Goal: Task Accomplishment & Management: Complete application form

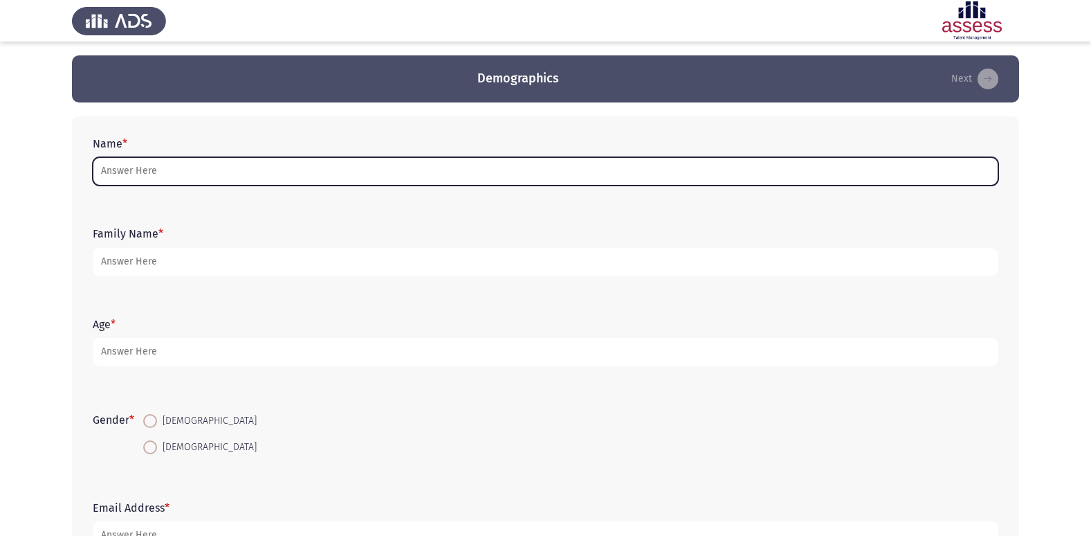
click at [445, 177] on input "Name *" at bounding box center [546, 171] width 906 height 28
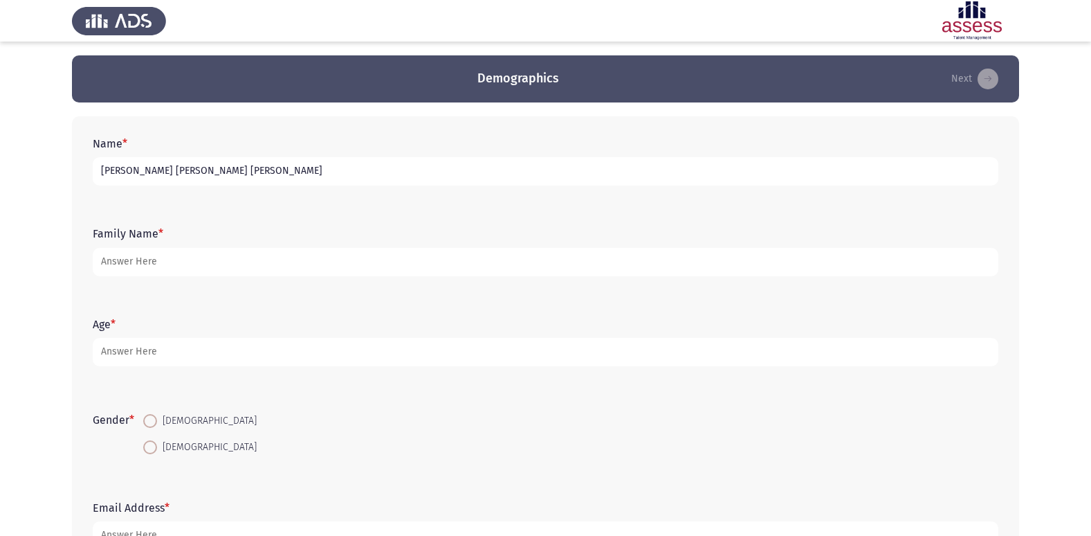
type input "[PERSON_NAME] [PERSON_NAME] [PERSON_NAME]"
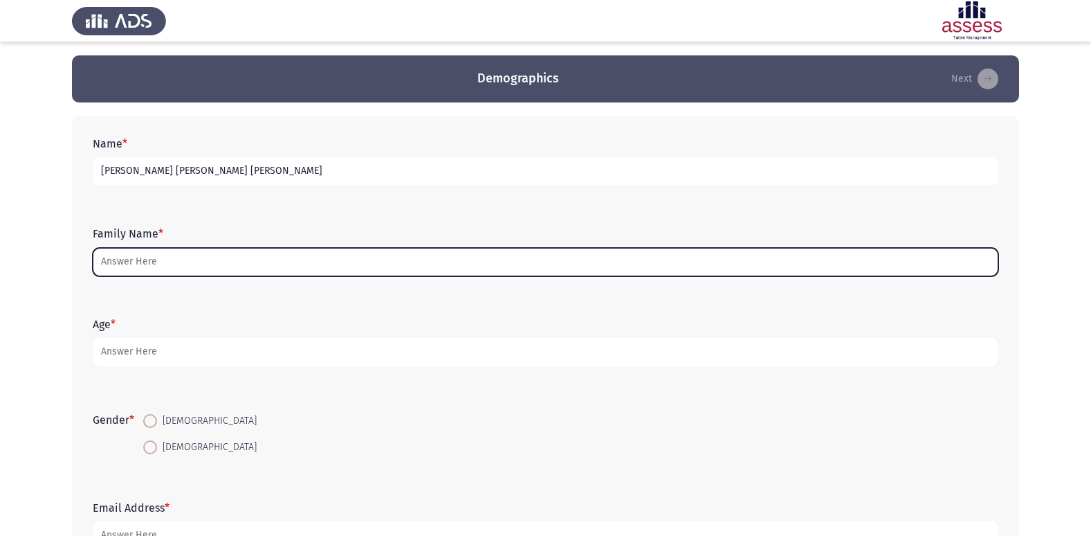
click at [490, 253] on input "Family Name *" at bounding box center [546, 262] width 906 height 28
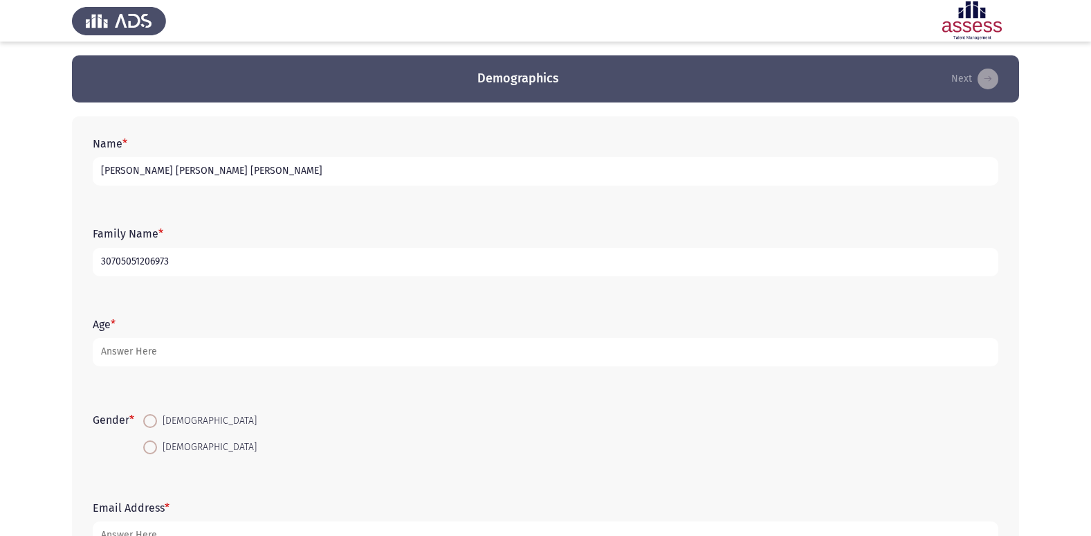
type input "30705051206973"
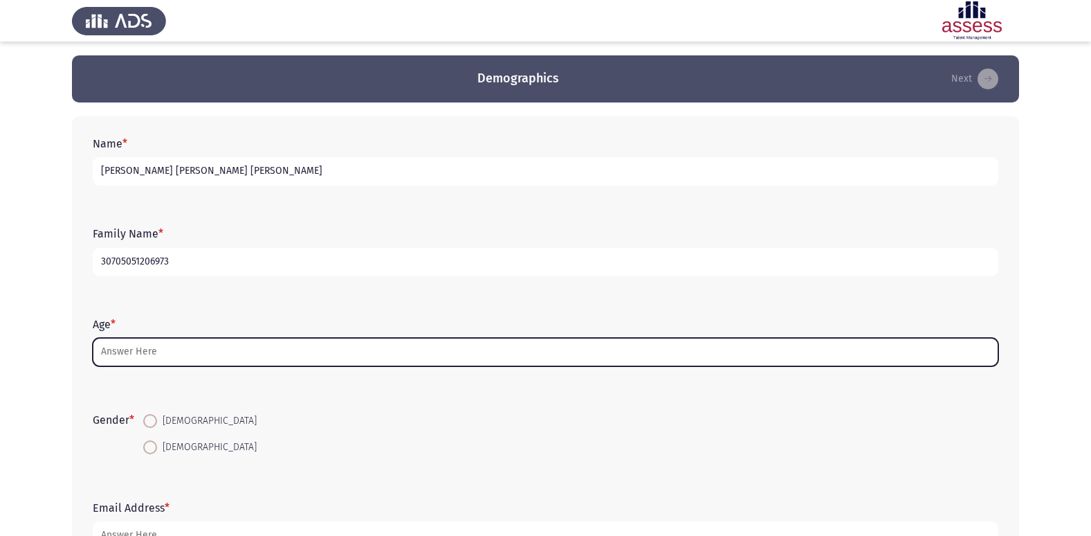
click at [528, 343] on input "Age *" at bounding box center [546, 352] width 906 height 28
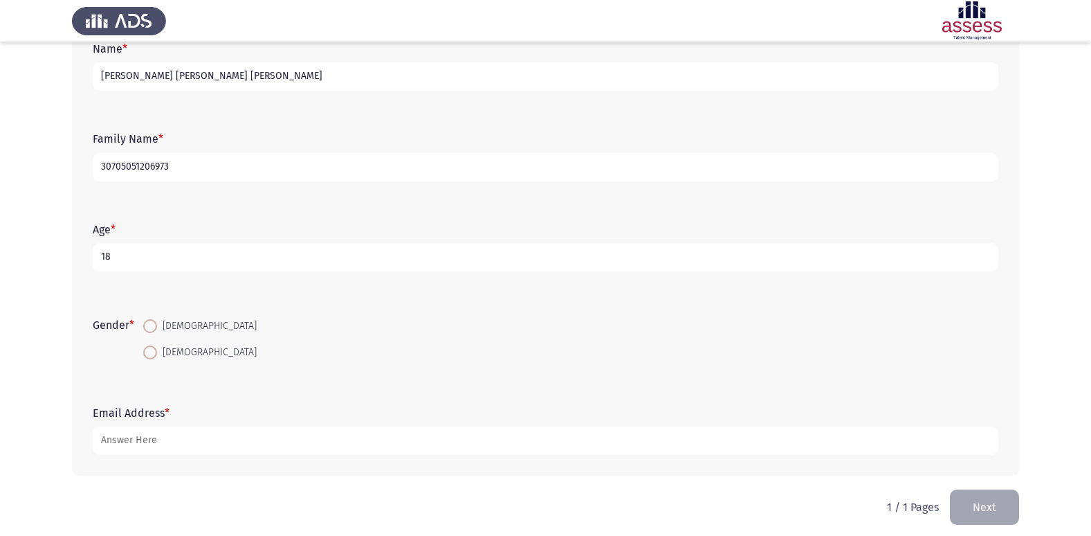
scroll to position [104, 0]
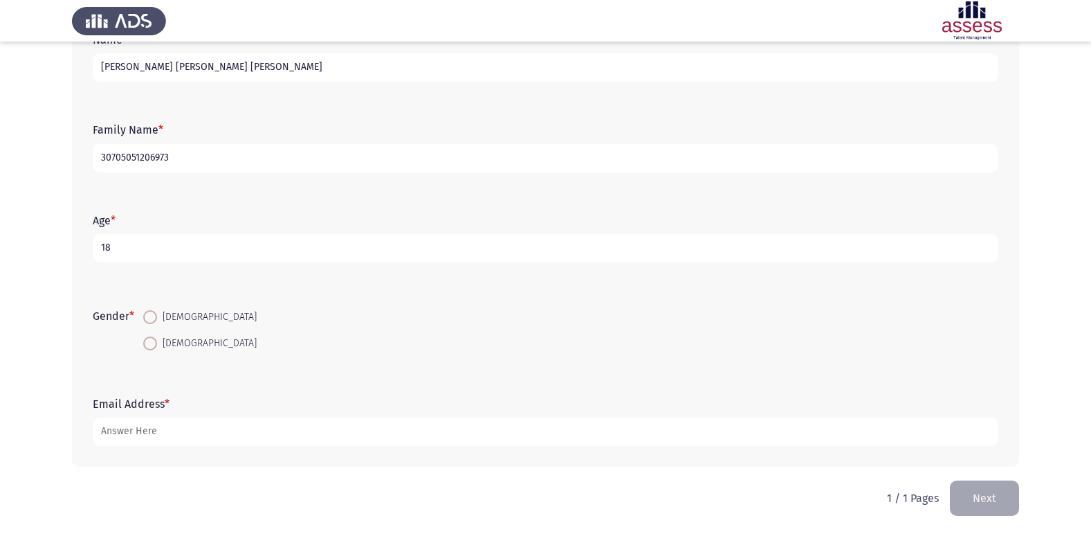
type input "18"
click at [152, 322] on span at bounding box center [150, 317] width 14 height 14
click at [152, 322] on input "[DEMOGRAPHIC_DATA]" at bounding box center [150, 317] width 14 height 14
radio input "true"
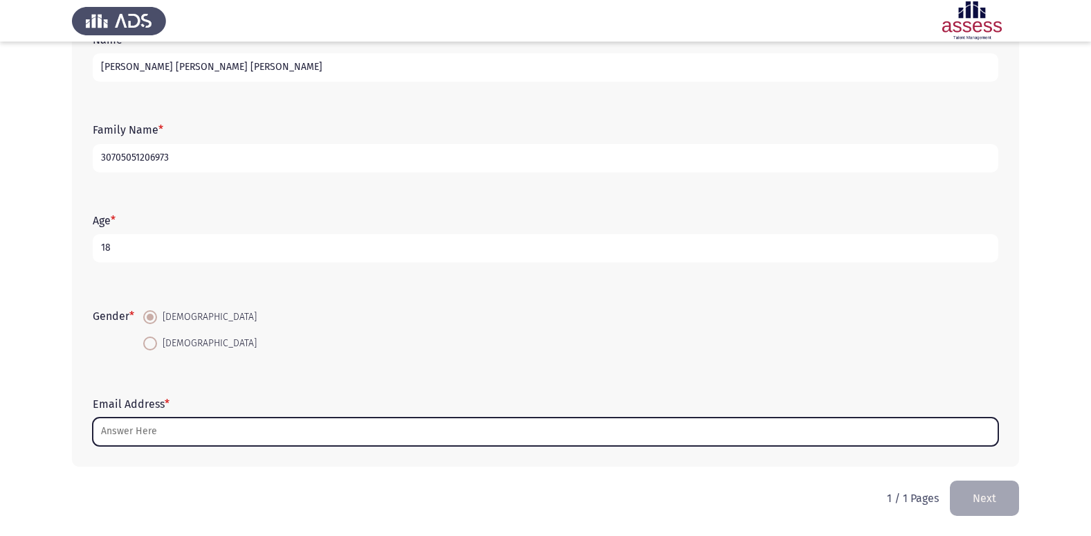
click at [178, 434] on input "Email Address *" at bounding box center [546, 431] width 906 height 28
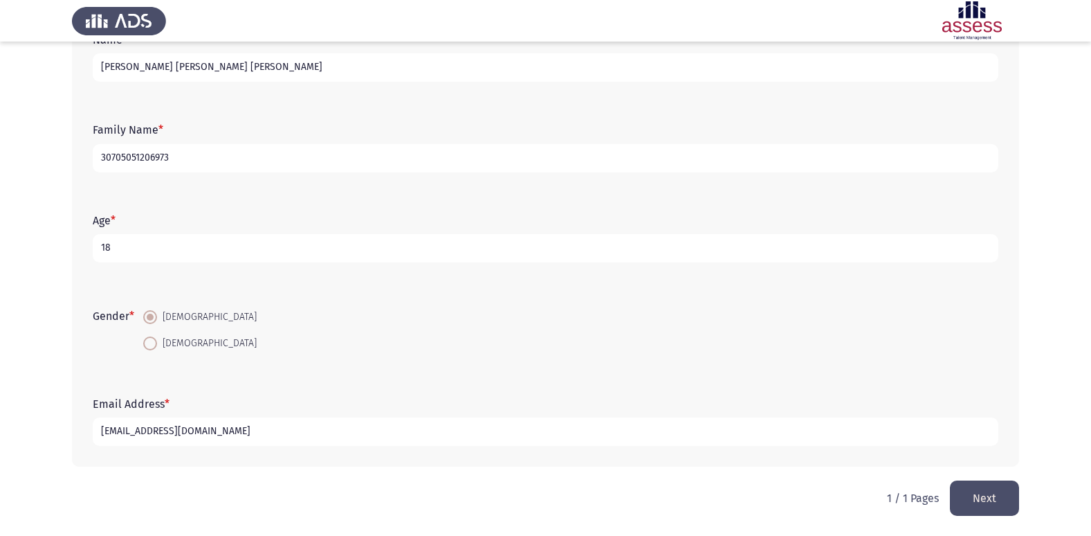
type input "[EMAIL_ADDRESS][DOMAIN_NAME]"
click at [985, 495] on button "Next" at bounding box center [984, 497] width 69 height 35
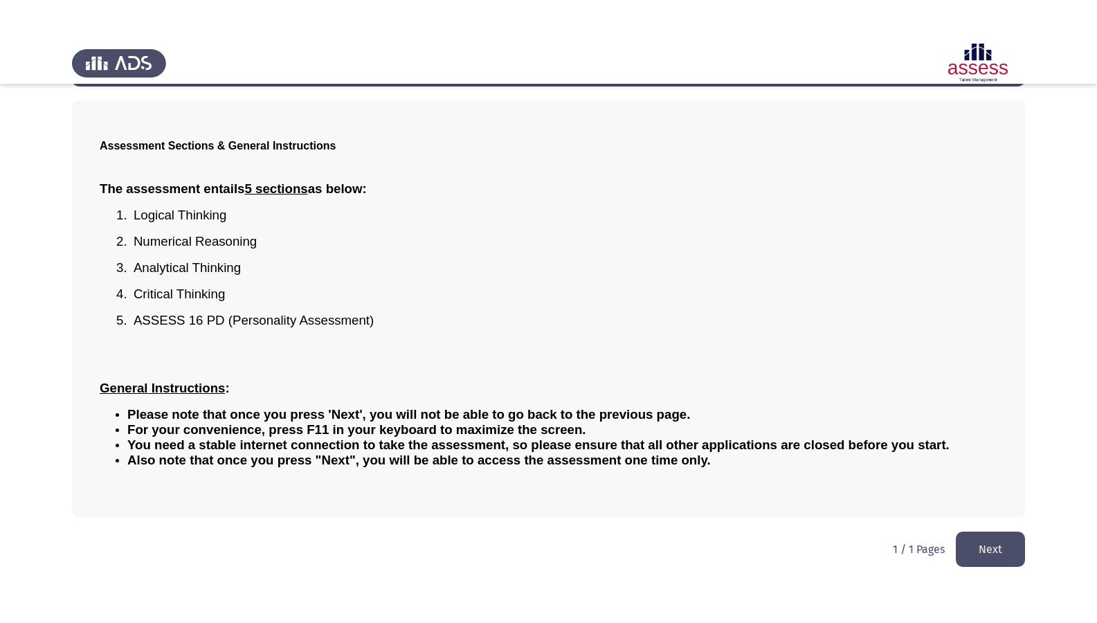
scroll to position [0, 0]
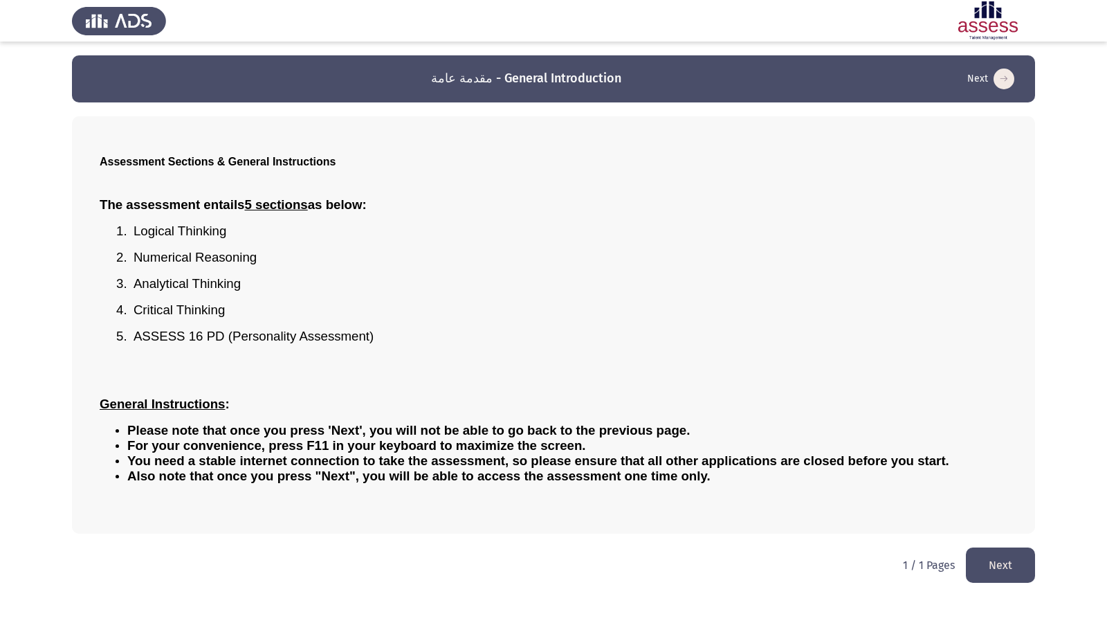
click at [996, 535] on button "Next" at bounding box center [1000, 564] width 69 height 35
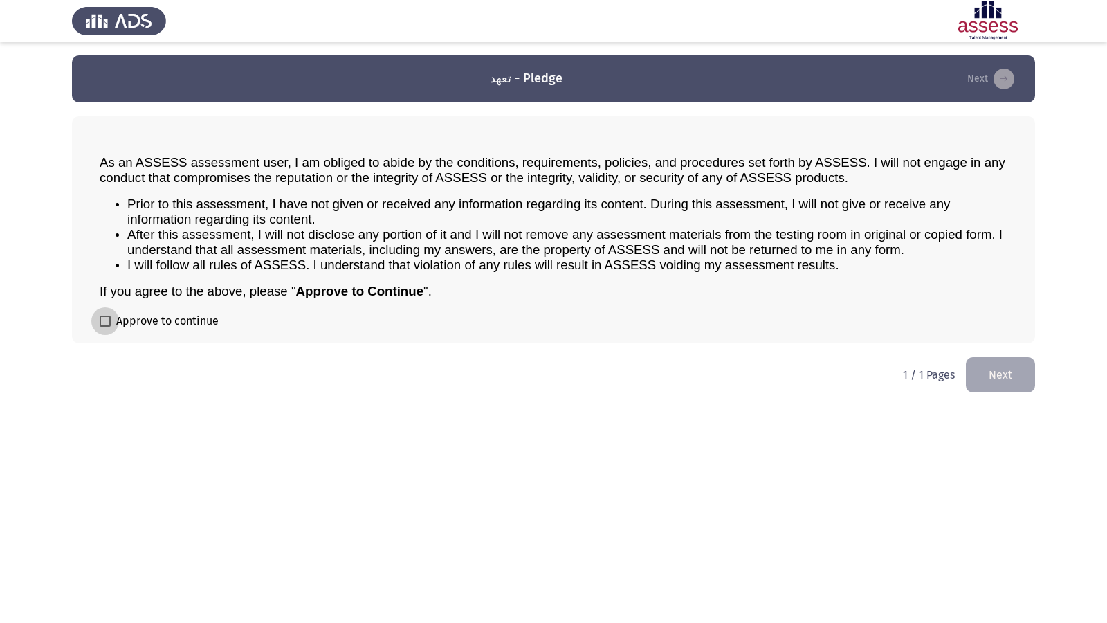
click at [137, 325] on span "Approve to continue" at bounding box center [167, 321] width 102 height 17
click at [105, 327] on input "Approve to continue" at bounding box center [105, 327] width 1 height 1
checkbox input "true"
click at [1006, 373] on button "Next" at bounding box center [1000, 374] width 69 height 35
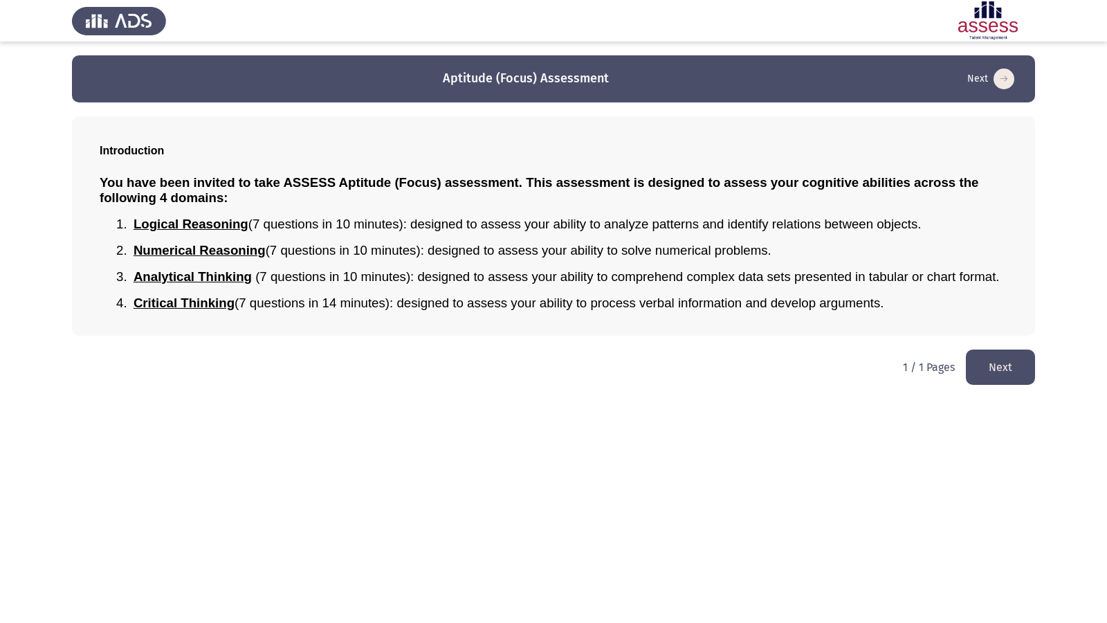
click at [997, 362] on button "Next" at bounding box center [1000, 367] width 69 height 35
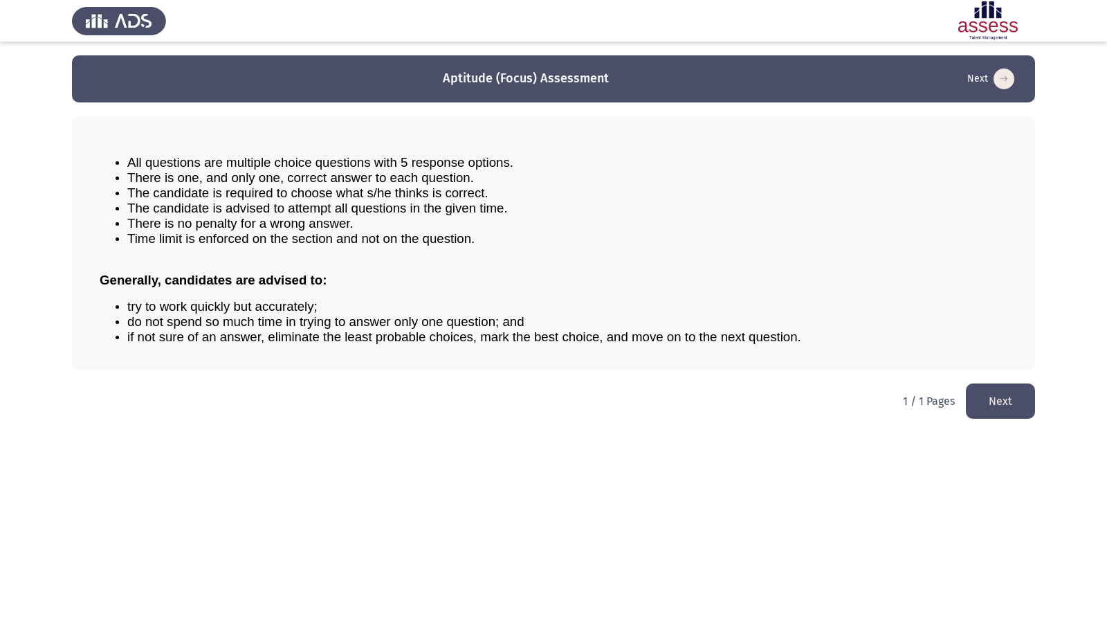
click at [989, 390] on button "Next" at bounding box center [1000, 400] width 69 height 35
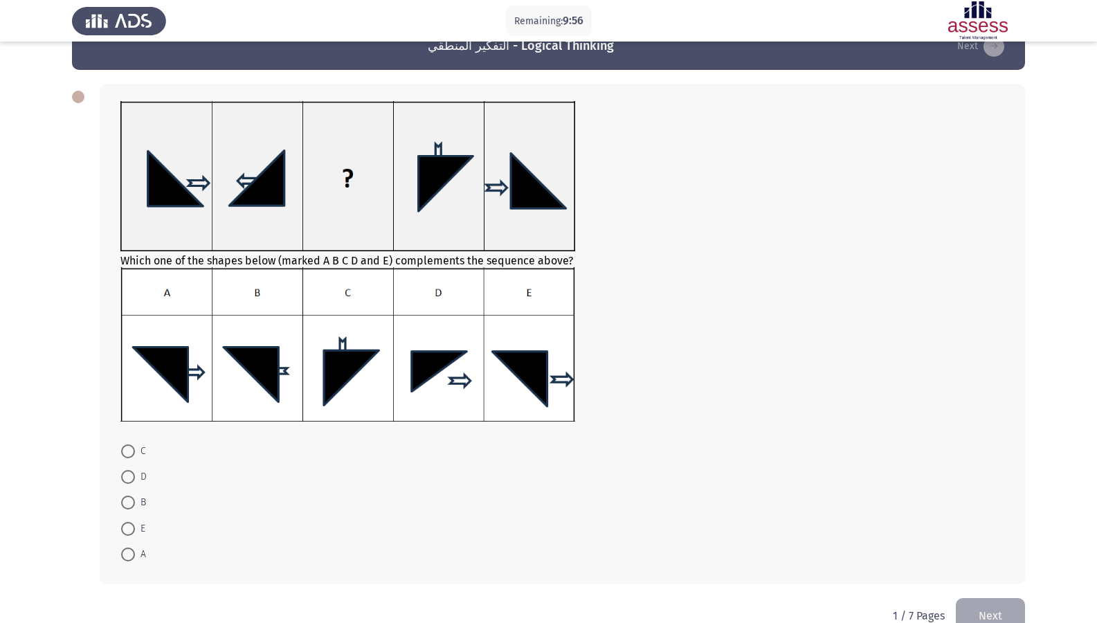
scroll to position [63, 0]
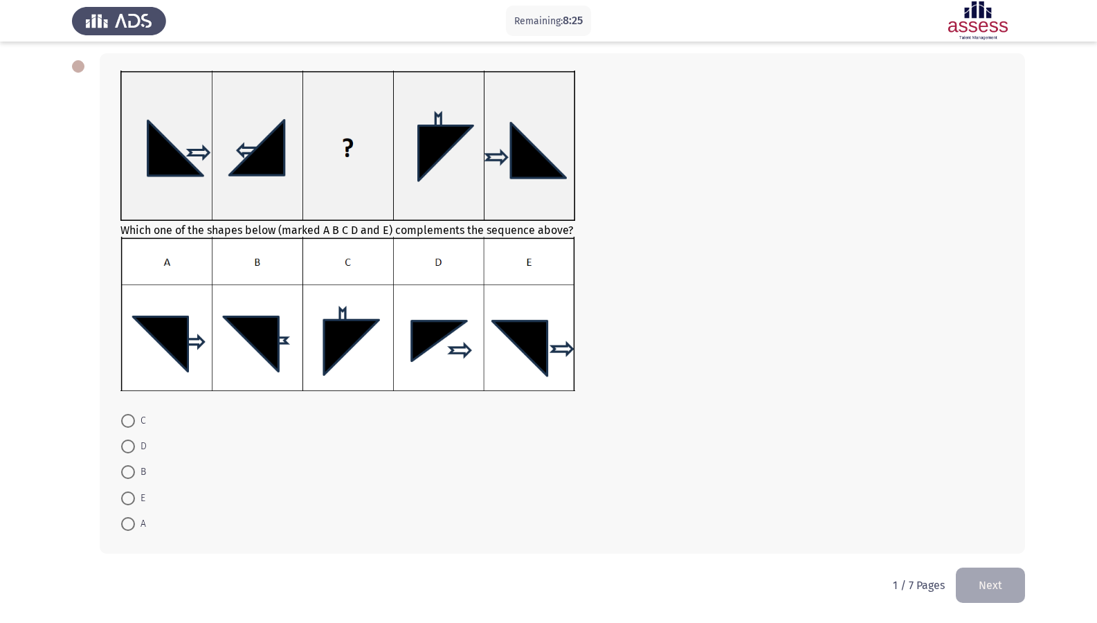
click at [133, 475] on span at bounding box center [128, 472] width 14 height 14
click at [133, 475] on input "B" at bounding box center [128, 472] width 14 height 14
radio input "true"
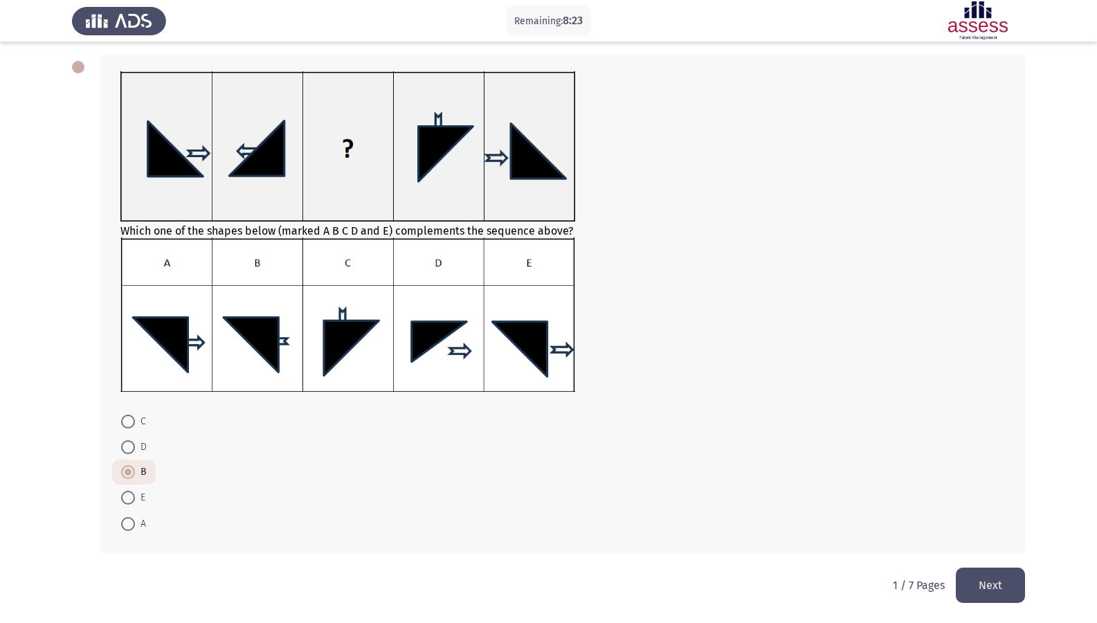
click at [965, 535] on button "Next" at bounding box center [990, 585] width 69 height 35
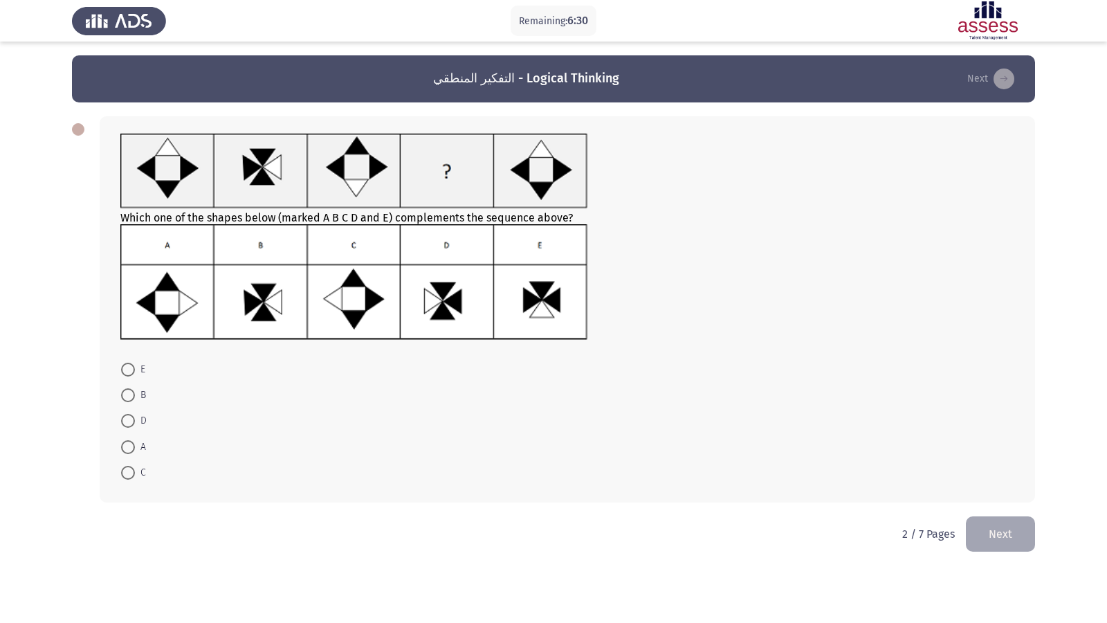
click at [132, 421] on span at bounding box center [128, 421] width 14 height 14
click at [132, 421] on input "D" at bounding box center [128, 421] width 14 height 14
radio input "true"
click at [989, 535] on button "Next" at bounding box center [1000, 533] width 69 height 35
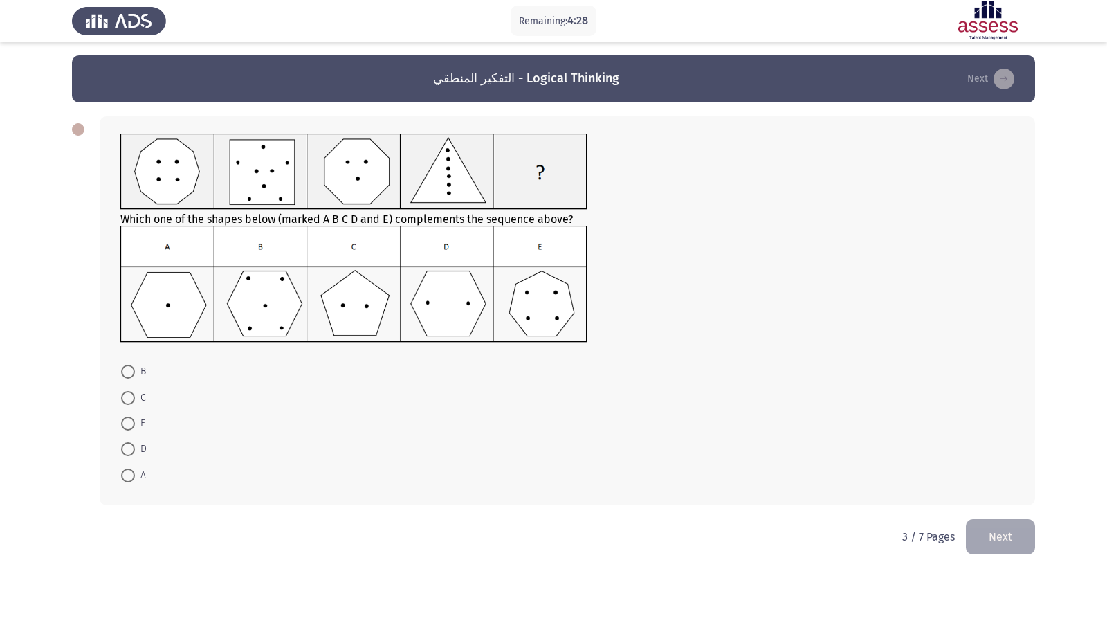
click at [136, 475] on span "A" at bounding box center [140, 475] width 11 height 17
click at [135, 475] on input "A" at bounding box center [128, 476] width 14 height 14
radio input "true"
click at [996, 535] on button "Next" at bounding box center [1000, 535] width 69 height 35
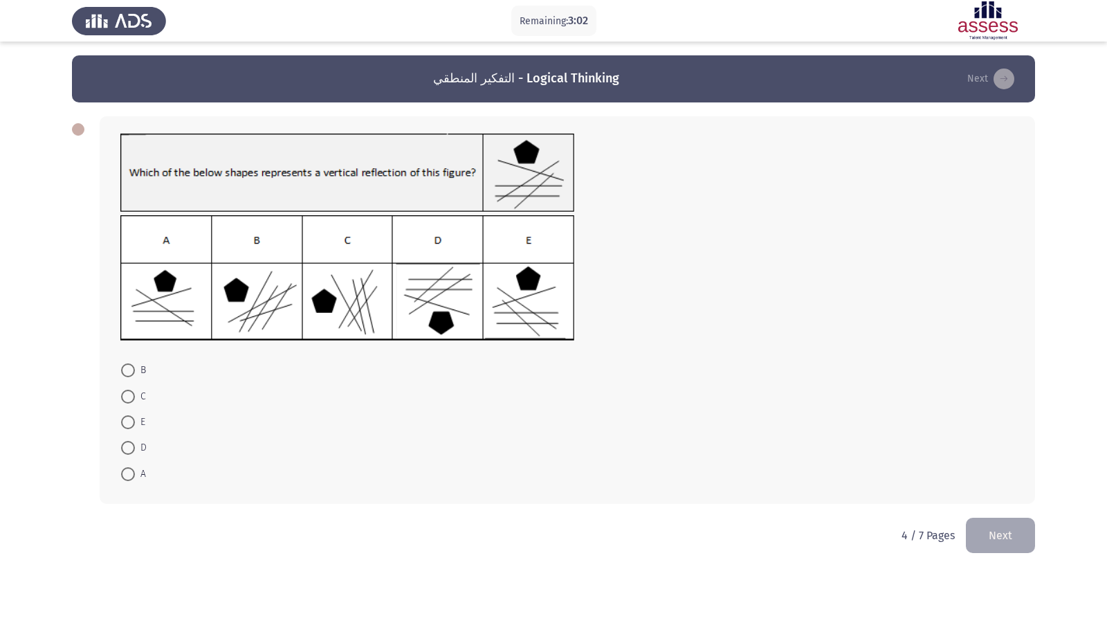
click at [133, 424] on span at bounding box center [128, 422] width 14 height 14
click at [133, 424] on input "E" at bounding box center [128, 422] width 14 height 14
radio input "true"
click at [983, 530] on button "Next" at bounding box center [1000, 533] width 69 height 35
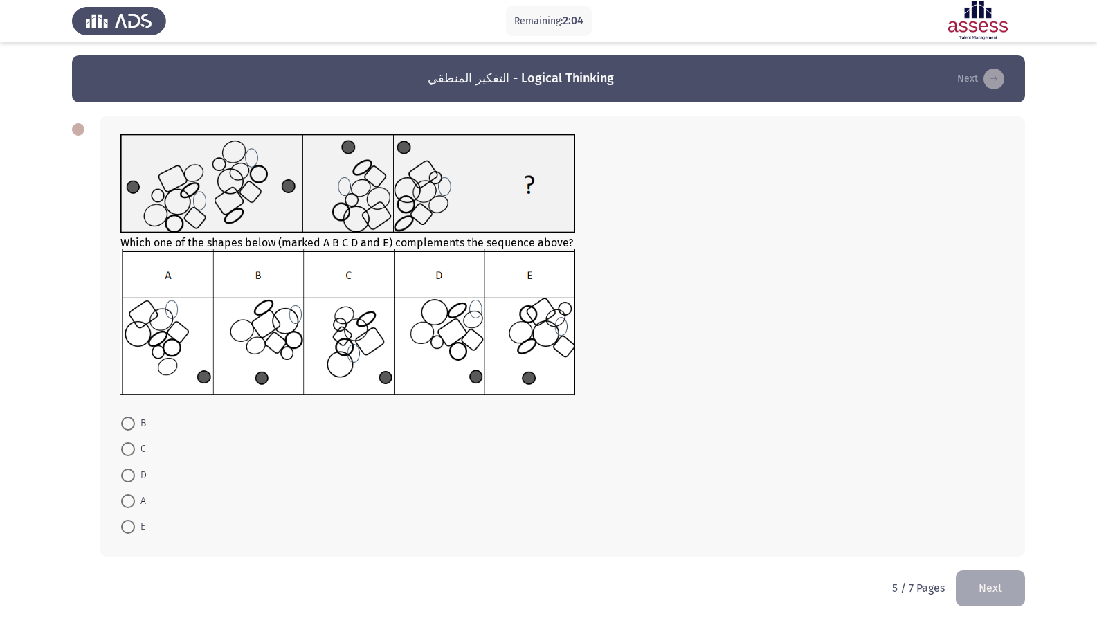
click at [131, 451] on span at bounding box center [128, 449] width 14 height 14
click at [131, 451] on input "C" at bounding box center [128, 449] width 14 height 14
radio input "true"
click at [986, 535] on button "Next" at bounding box center [990, 587] width 69 height 35
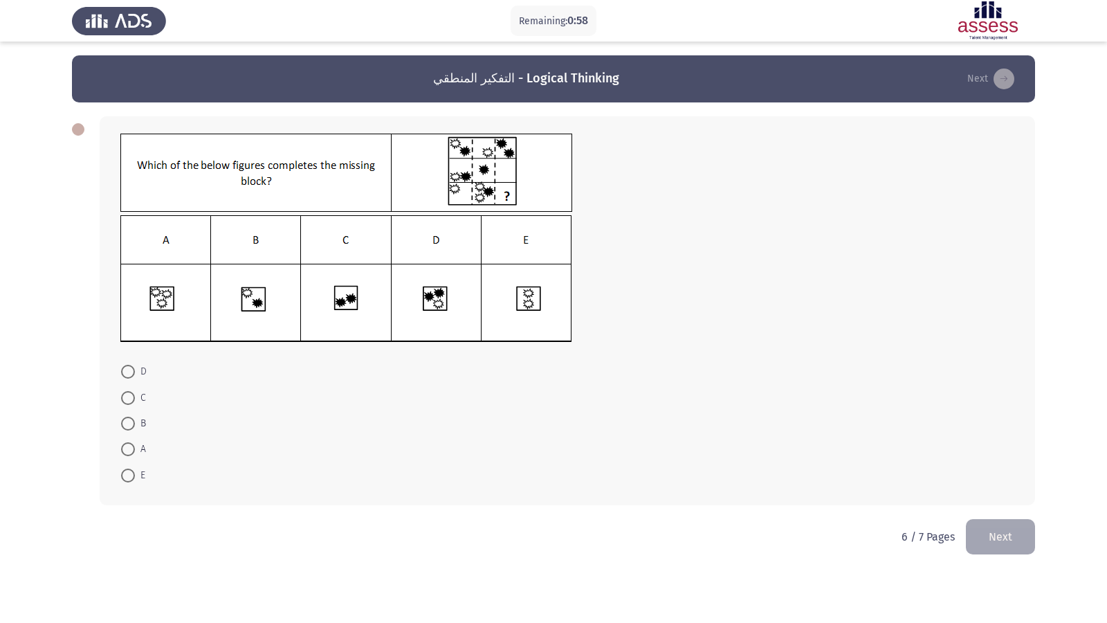
click at [131, 402] on span at bounding box center [128, 398] width 14 height 14
click at [131, 402] on input "C" at bounding box center [128, 398] width 14 height 14
radio input "true"
click at [994, 513] on div "D C B A E" at bounding box center [553, 309] width 963 height 415
click at [995, 521] on button "Next" at bounding box center [1000, 535] width 69 height 35
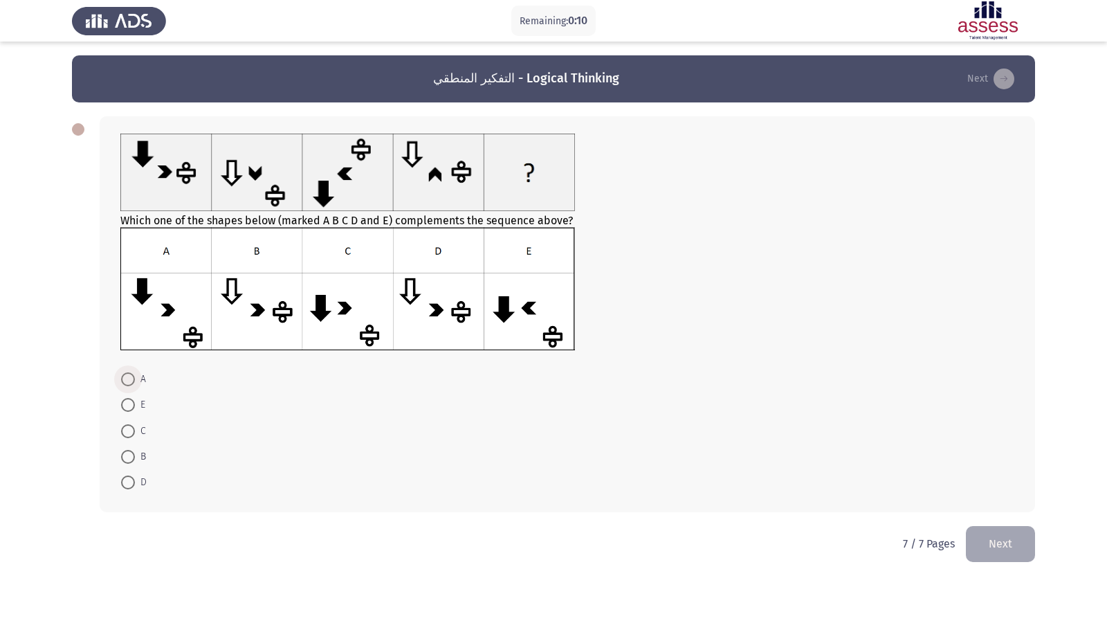
click at [132, 379] on span at bounding box center [128, 379] width 14 height 14
click at [132, 379] on input "A" at bounding box center [128, 379] width 14 height 14
radio input "true"
click at [989, 535] on button "Next" at bounding box center [1000, 542] width 69 height 35
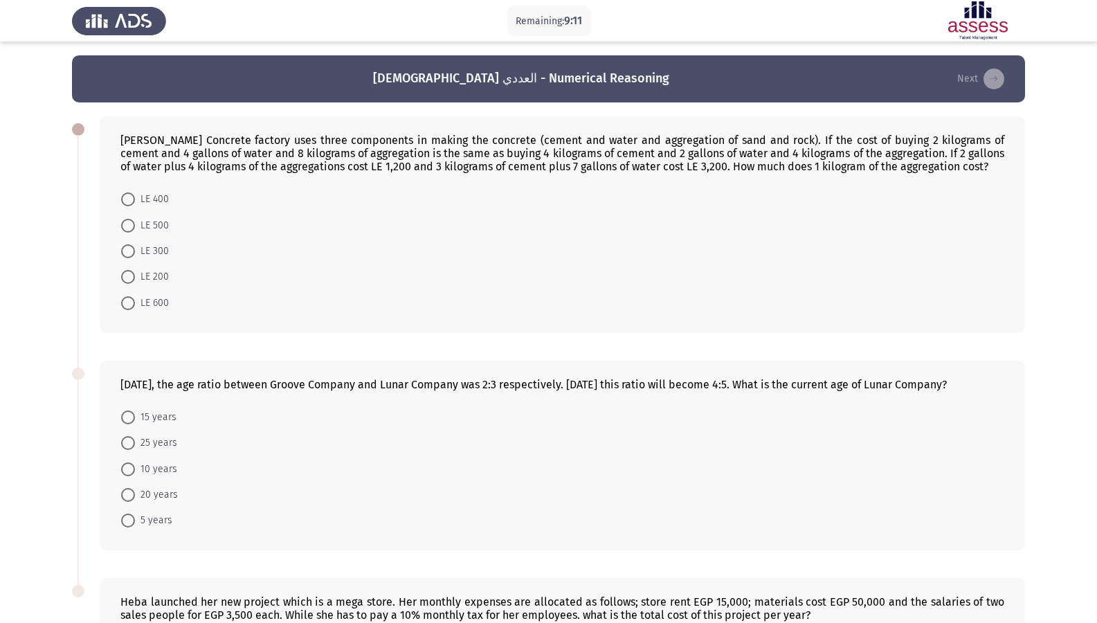
click at [146, 254] on span "LE 300" at bounding box center [152, 251] width 34 height 17
click at [135, 254] on input "LE 300" at bounding box center [128, 251] width 14 height 14
radio input "true"
click at [156, 501] on span "20 years" at bounding box center [156, 494] width 43 height 17
click at [135, 501] on input "20 years" at bounding box center [128, 494] width 14 height 14
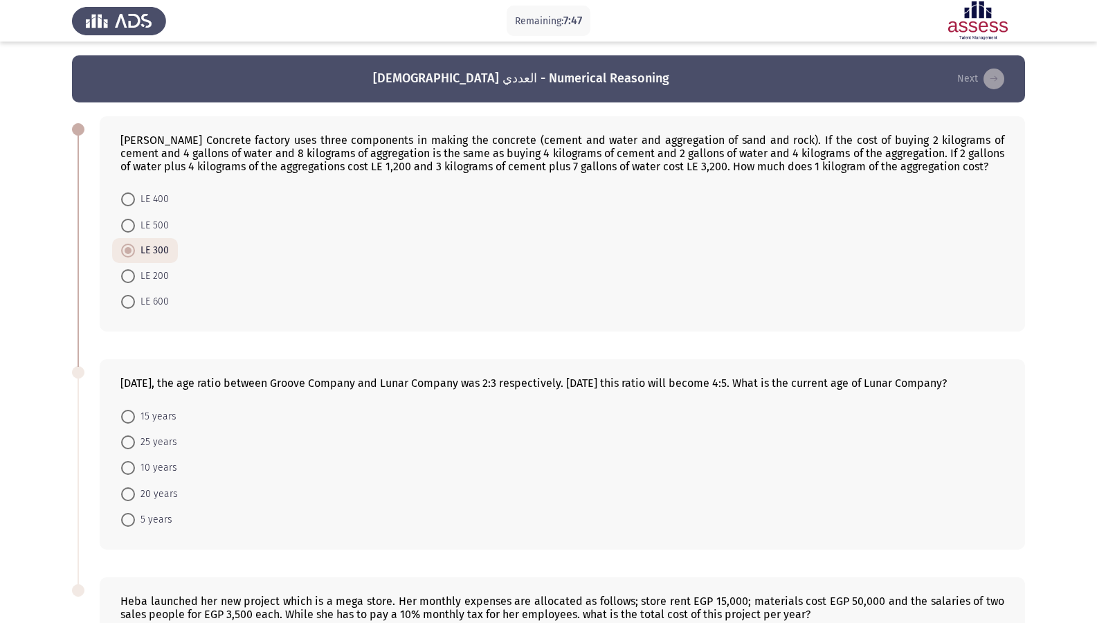
radio input "true"
click at [161, 428] on mat-radio-button "15 years" at bounding box center [148, 416] width 73 height 26
click at [161, 424] on span "15 years" at bounding box center [156, 416] width 42 height 17
click at [135, 424] on input "15 years" at bounding box center [128, 417] width 14 height 14
radio input "true"
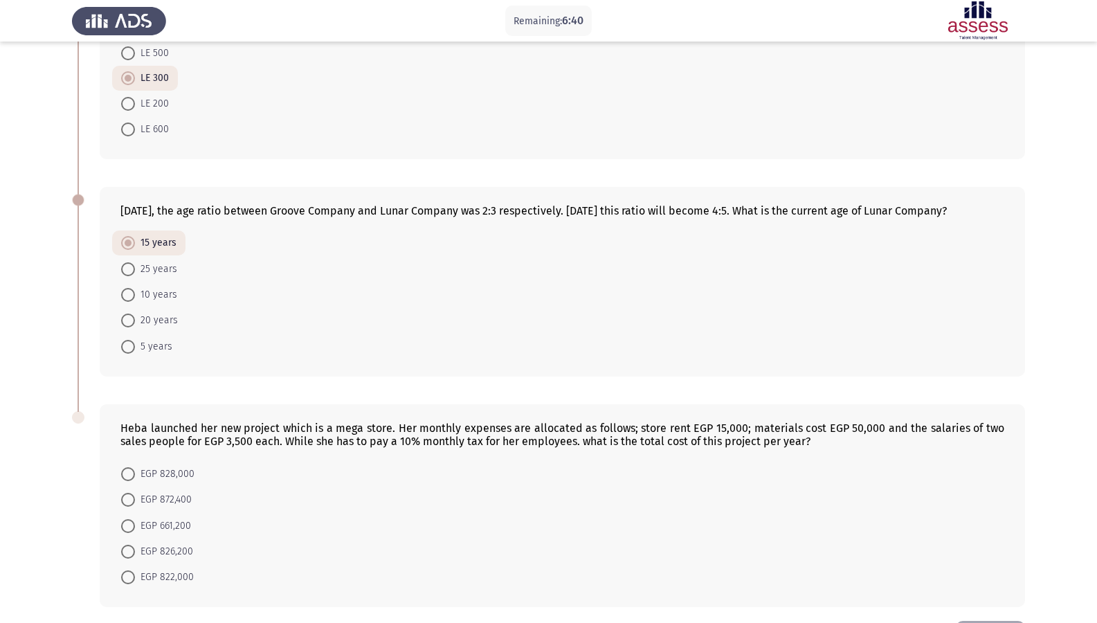
scroll to position [239, 0]
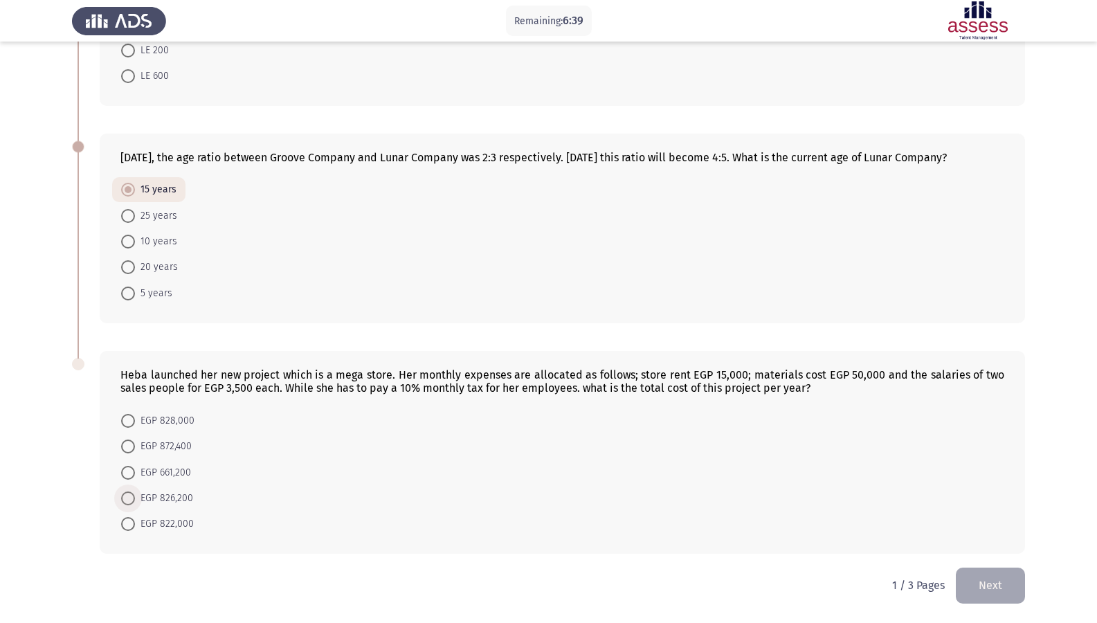
click at [177, 505] on span "EGP 826,200" at bounding box center [164, 498] width 58 height 17
click at [135, 505] on input "EGP 826,200" at bounding box center [128, 498] width 14 height 14
radio input "true"
click at [181, 467] on span "EGP 661,200" at bounding box center [163, 473] width 56 height 17
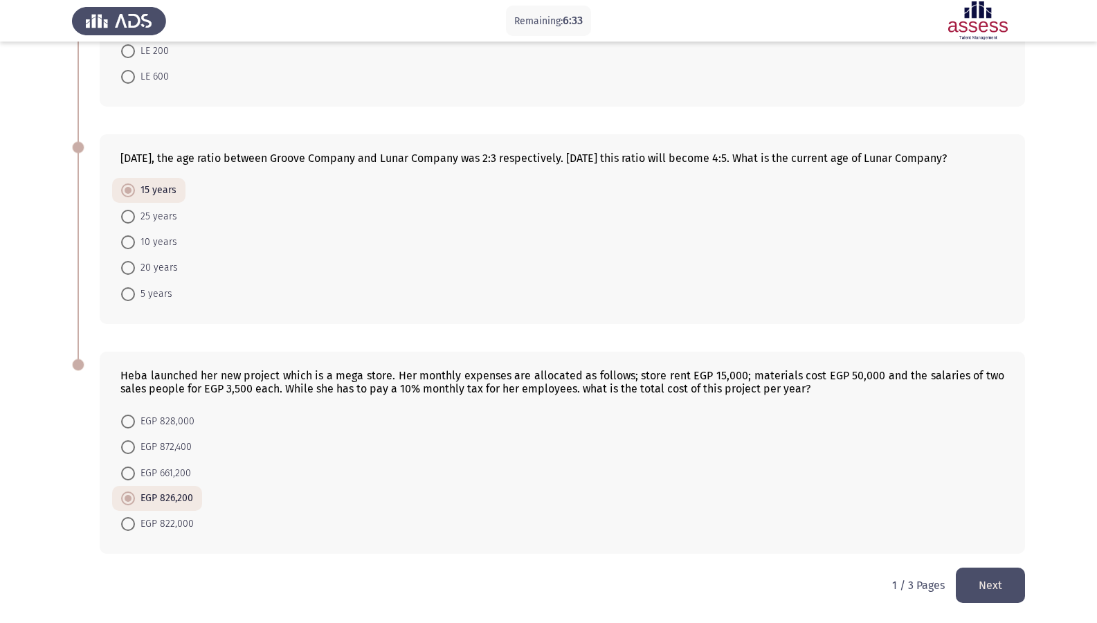
click at [135, 467] on input "EGP 661,200" at bounding box center [128, 473] width 14 height 14
radio input "true"
click at [181, 467] on span "EGP 661,200" at bounding box center [163, 472] width 56 height 17
click at [135, 467] on input "EGP 661,200" at bounding box center [128, 472] width 14 height 14
click at [986, 535] on button "Next" at bounding box center [990, 585] width 69 height 35
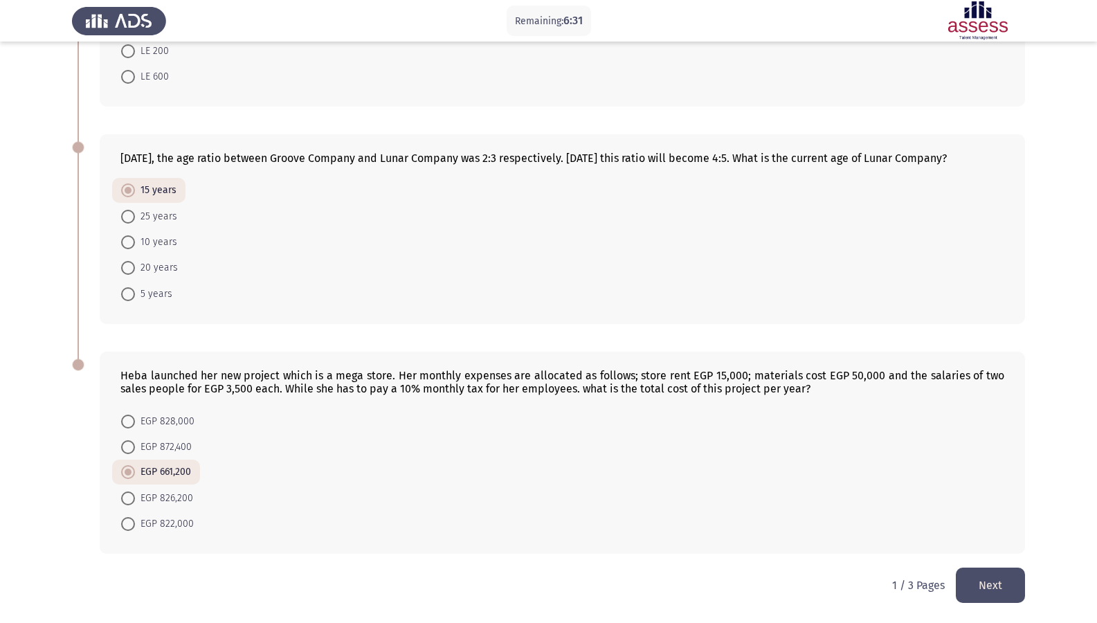
scroll to position [0, 0]
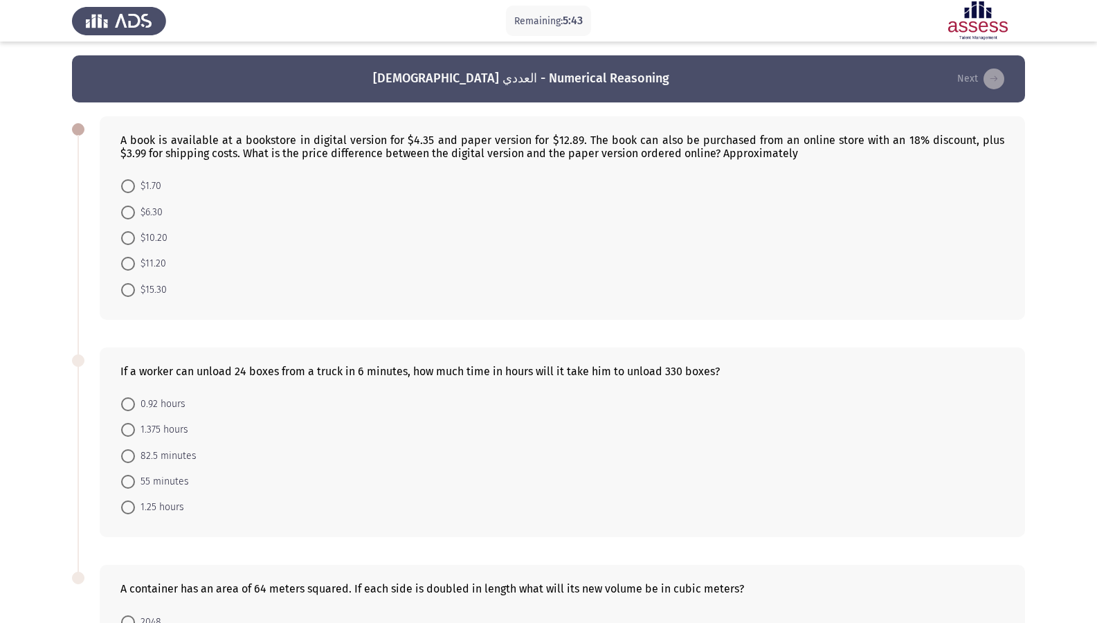
click at [142, 291] on span "$15.30" at bounding box center [151, 290] width 32 height 17
click at [135, 291] on input "$15.30" at bounding box center [128, 290] width 14 height 14
radio input "true"
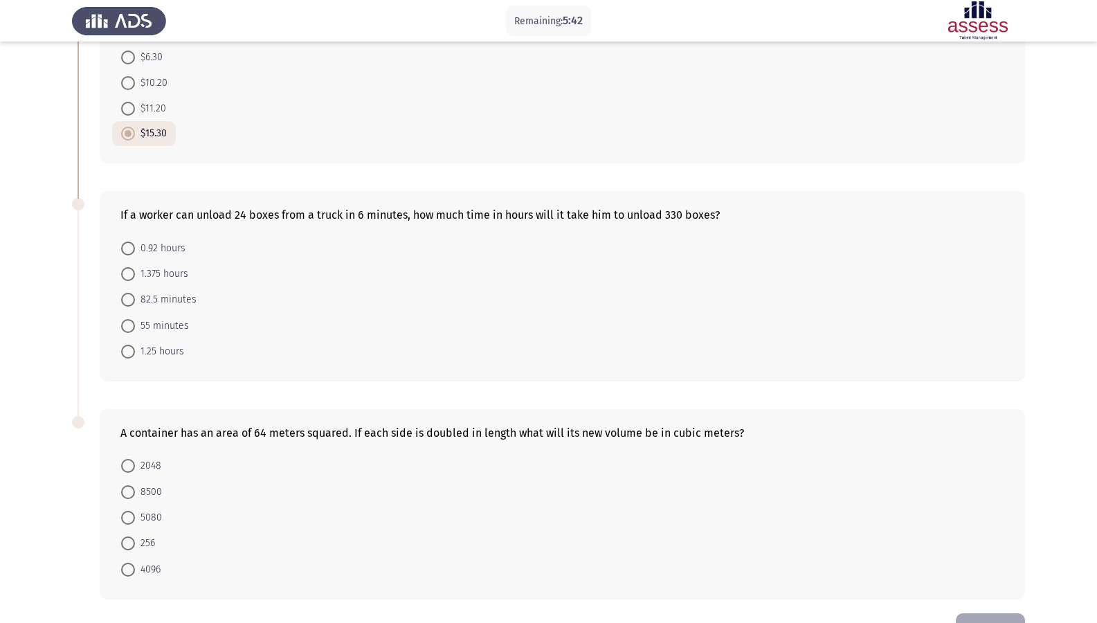
scroll to position [201, 0]
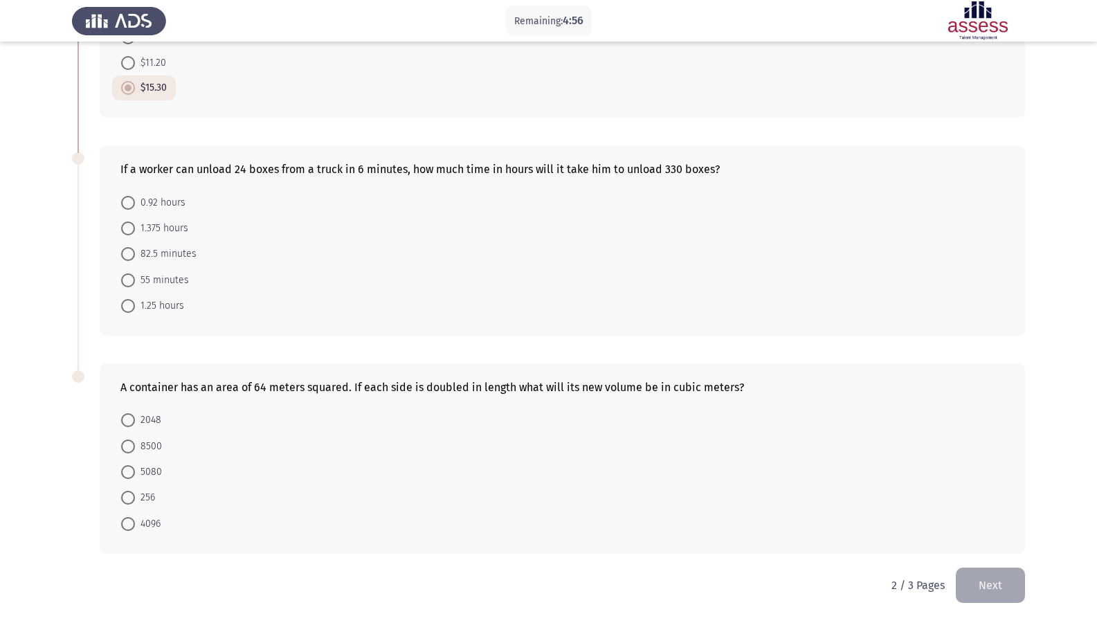
click at [159, 246] on span "82.5 minutes" at bounding box center [166, 254] width 62 height 17
click at [135, 247] on input "82.5 minutes" at bounding box center [128, 254] width 14 height 14
radio input "true"
click at [124, 525] on span at bounding box center [128, 524] width 14 height 14
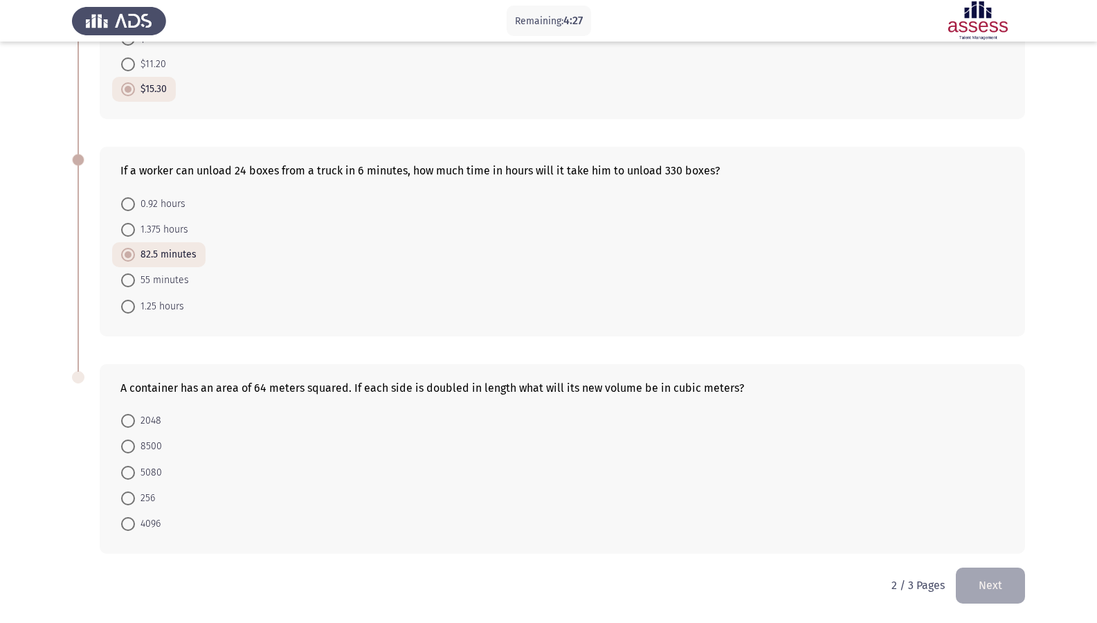
click at [124, 525] on input "4096" at bounding box center [128, 524] width 14 height 14
radio input "true"
click at [999, 535] on button "Next" at bounding box center [990, 585] width 69 height 35
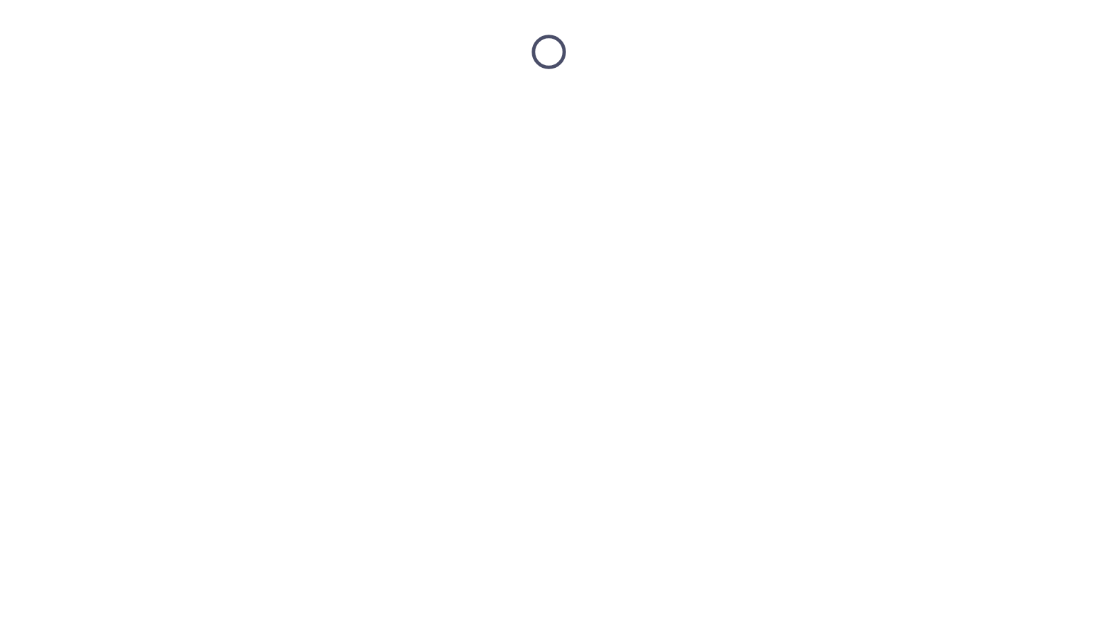
scroll to position [0, 0]
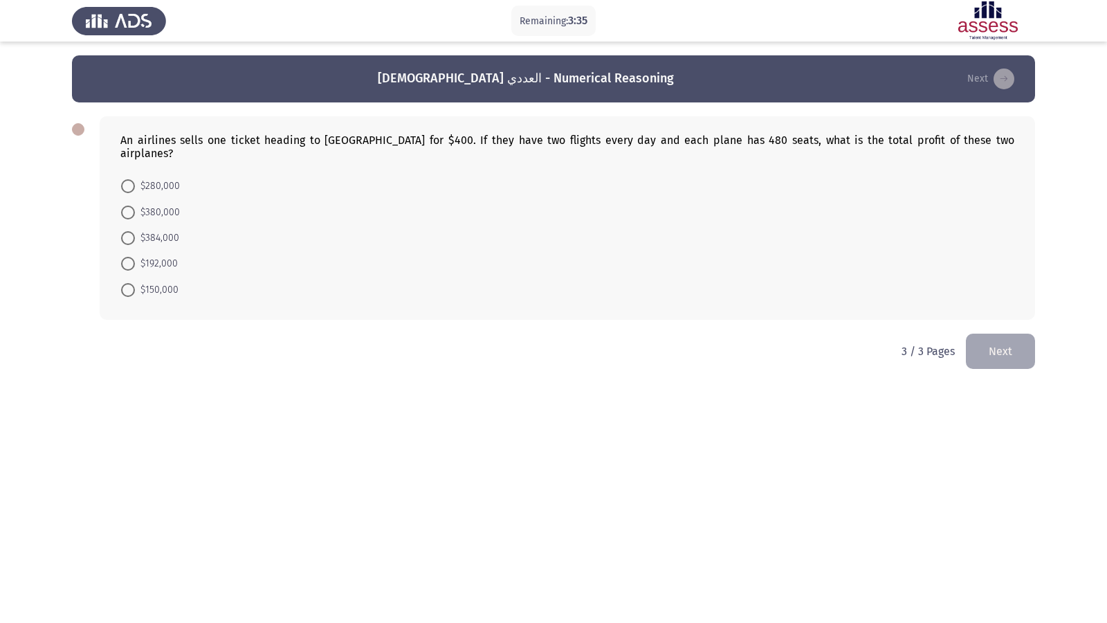
click at [153, 230] on span "$384,000" at bounding box center [157, 238] width 44 height 17
click at [135, 231] on input "$384,000" at bounding box center [128, 238] width 14 height 14
radio input "true"
click at [1017, 345] on button "Next" at bounding box center [1000, 349] width 69 height 35
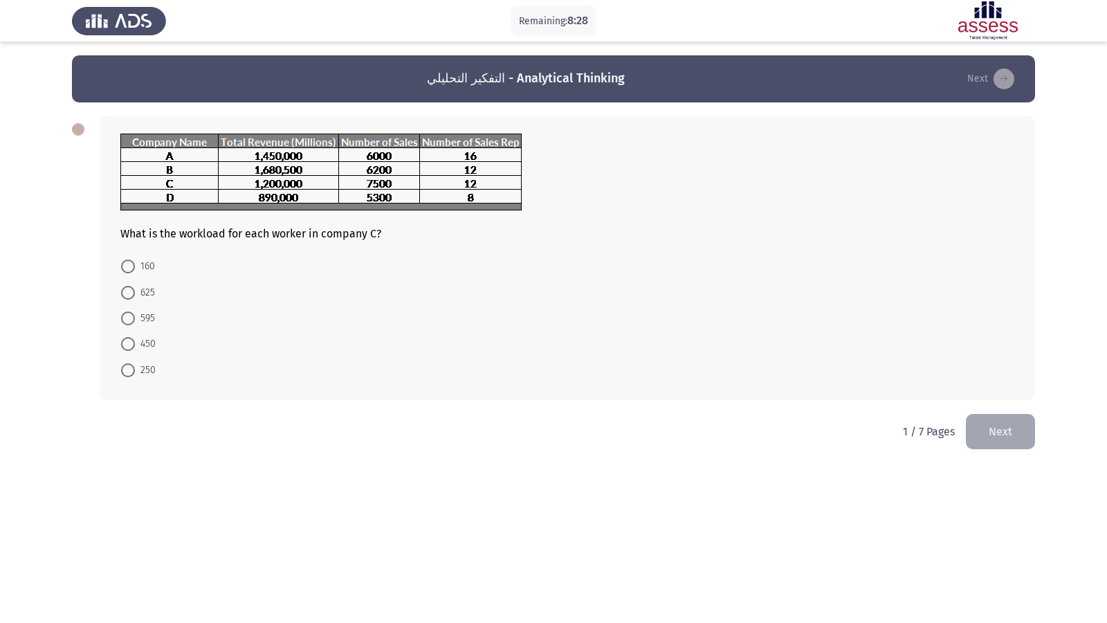
click at [124, 268] on span at bounding box center [128, 267] width 14 height 14
click at [124, 268] on input "160" at bounding box center [128, 267] width 14 height 14
radio input "true"
click at [992, 437] on button "Next" at bounding box center [1000, 429] width 69 height 35
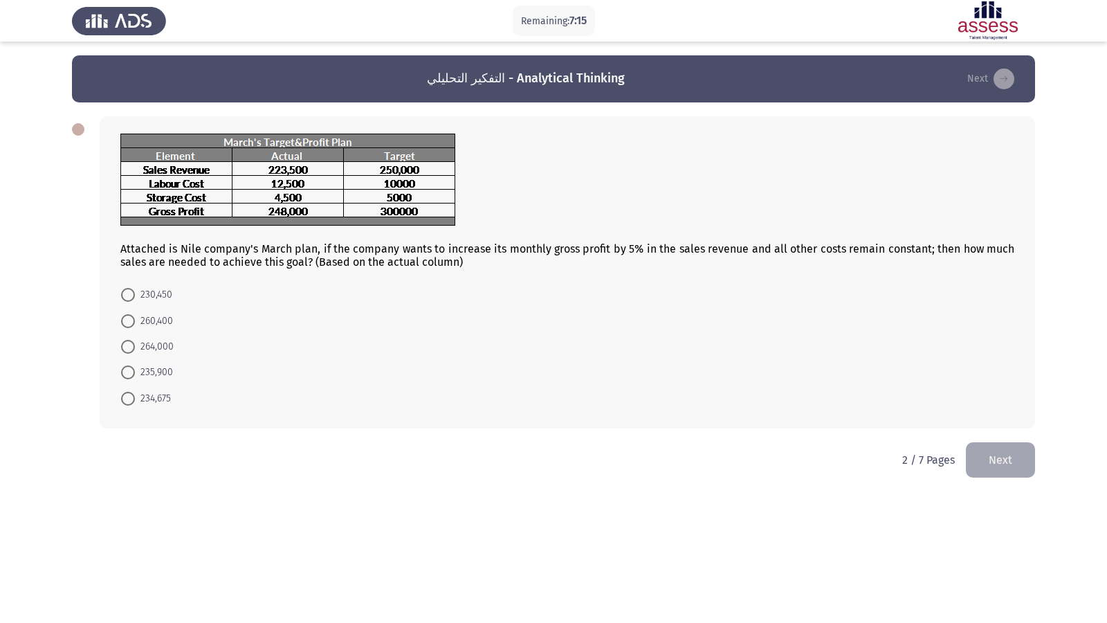
drag, startPoint x: 175, startPoint y: 374, endPoint x: 179, endPoint y: 303, distance: 71.4
click at [175, 282] on mat-radio-group "230,450 260,400 264,000 235,900 234,675" at bounding box center [563, 282] width 902 height 0
click at [129, 282] on mat-radio-group "230,450 260,400 264,000 235,900 234,675" at bounding box center [563, 282] width 902 height 0
click at [128, 393] on span at bounding box center [128, 399] width 14 height 14
click at [128, 393] on input "234,675" at bounding box center [128, 399] width 14 height 14
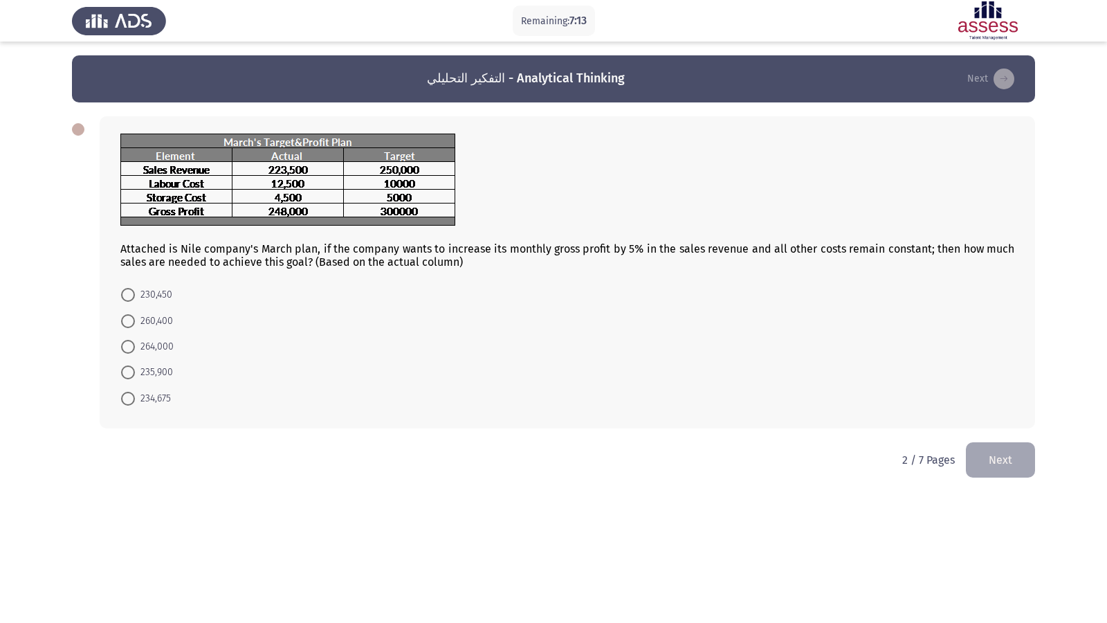
radio input "true"
click at [992, 453] on button "Next" at bounding box center [1000, 458] width 69 height 35
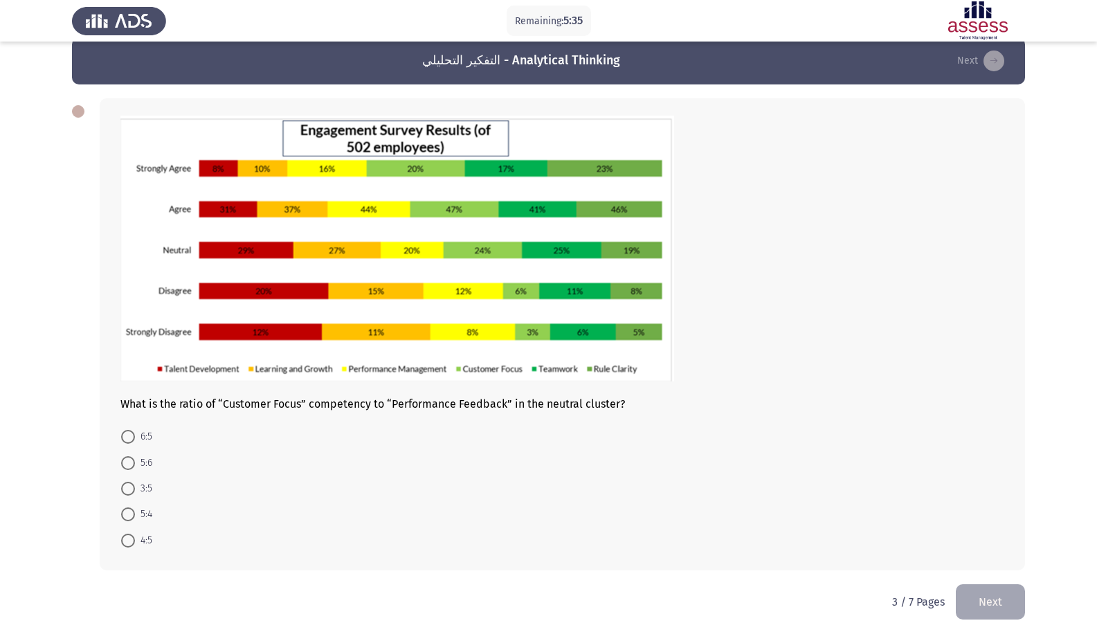
scroll to position [35, 0]
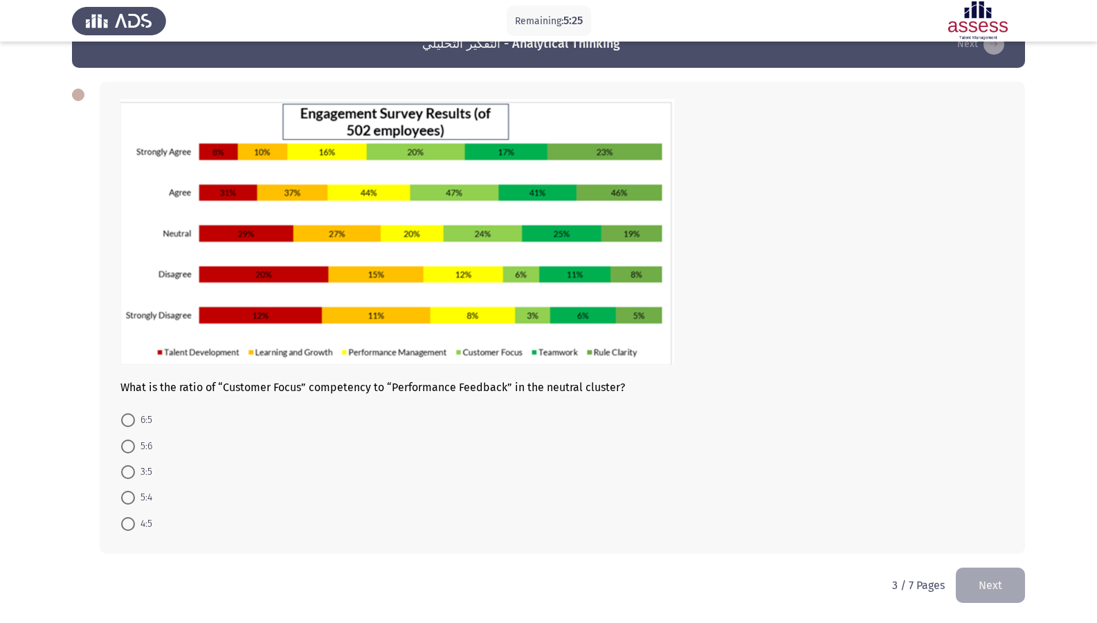
click at [131, 466] on span at bounding box center [128, 472] width 14 height 14
click at [131, 466] on input "3:5" at bounding box center [128, 472] width 14 height 14
radio input "true"
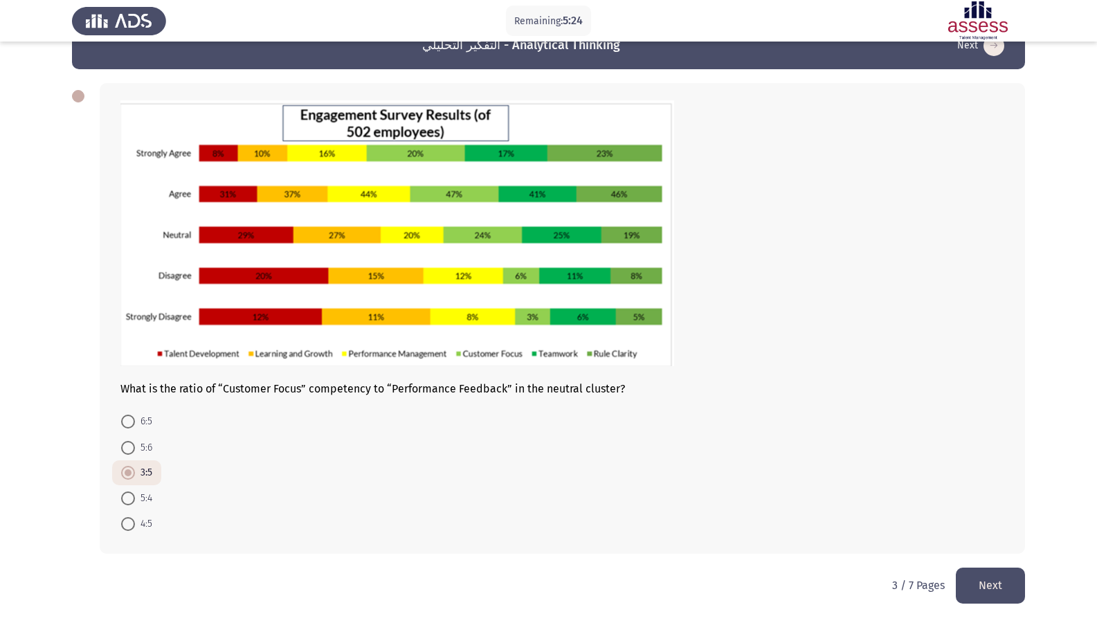
click at [981, 535] on button "Next" at bounding box center [990, 585] width 69 height 35
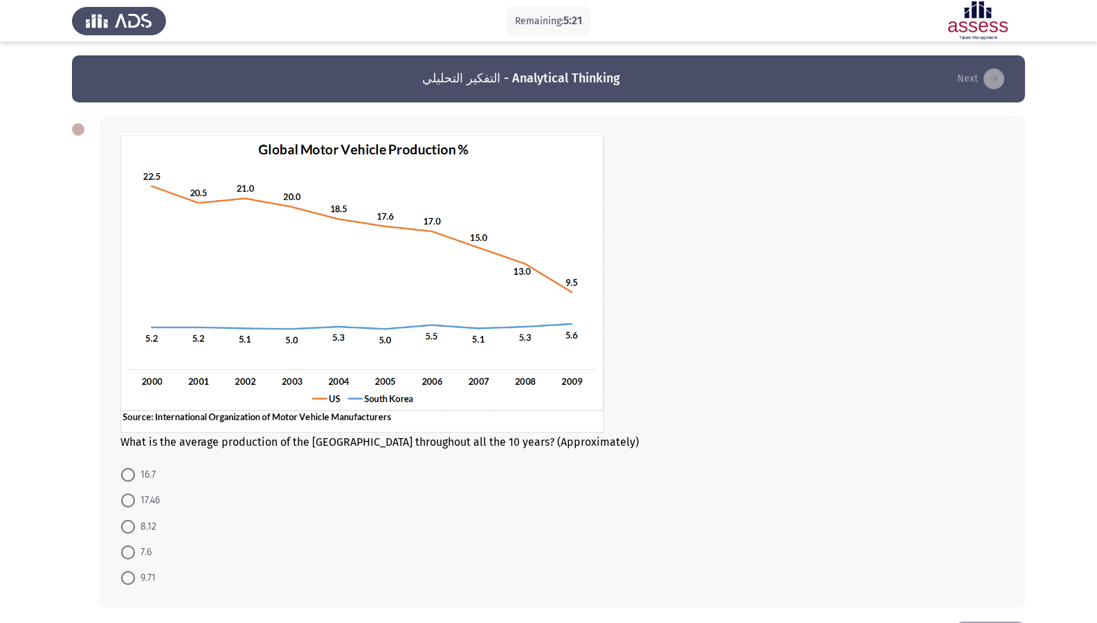
scroll to position [54, 0]
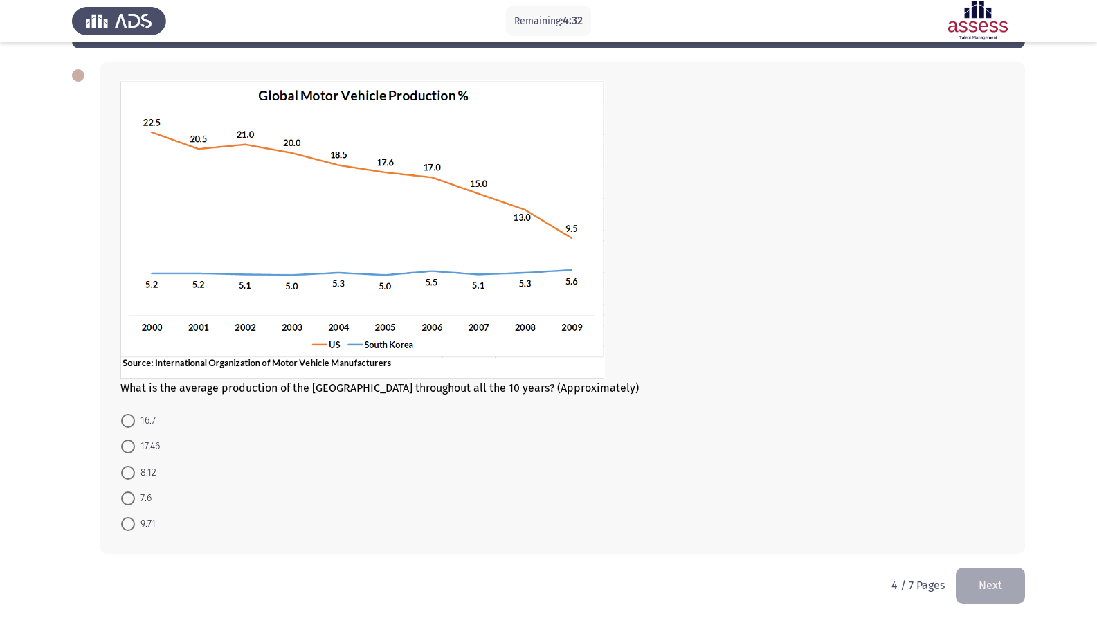
click at [129, 525] on span at bounding box center [128, 524] width 14 height 14
click at [129, 525] on input "9.71" at bounding box center [128, 524] width 14 height 14
radio input "true"
click at [134, 500] on span at bounding box center [128, 499] width 14 height 14
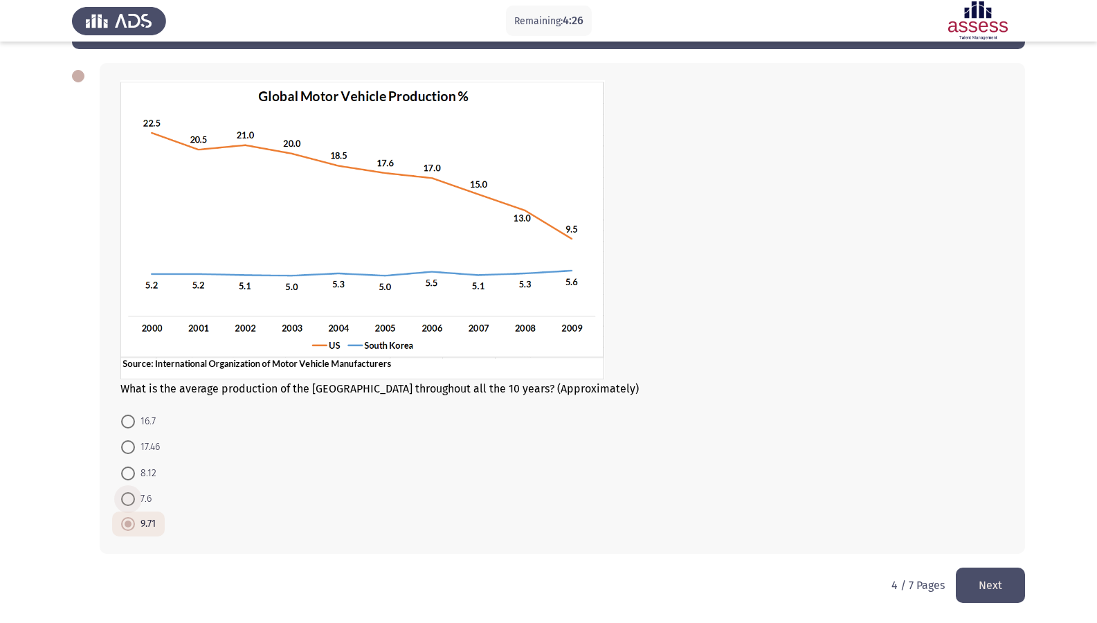
click at [134, 500] on input "7.6" at bounding box center [128, 499] width 14 height 14
radio input "true"
click at [139, 425] on span "16.7" at bounding box center [145, 421] width 21 height 17
click at [135, 425] on input "16.7" at bounding box center [128, 422] width 14 height 14
radio input "true"
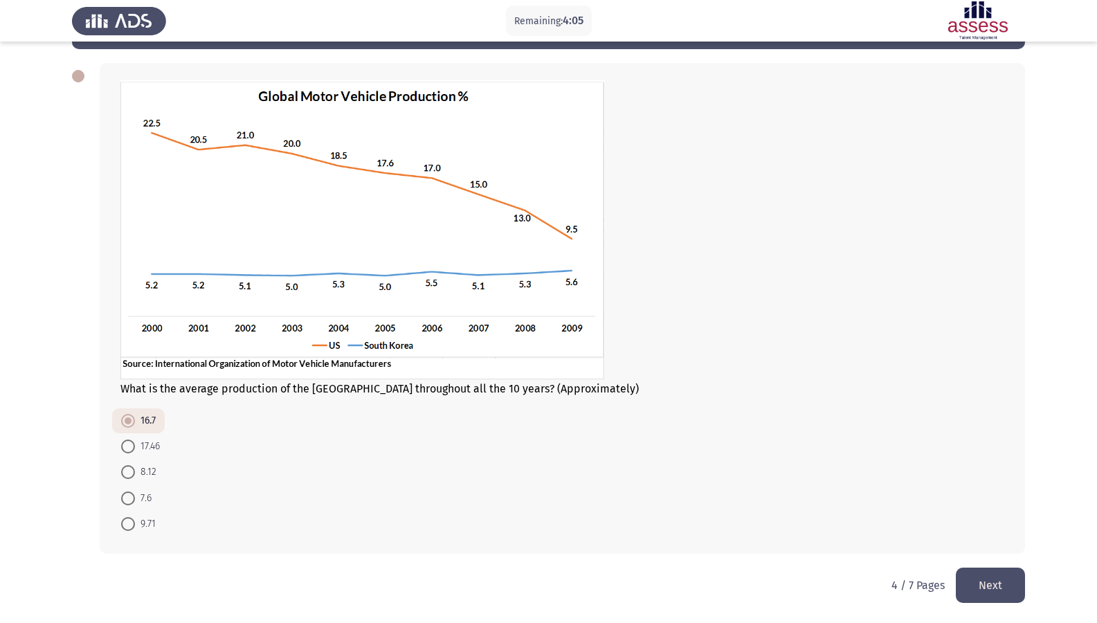
click at [1013, 535] on button "Next" at bounding box center [990, 585] width 69 height 35
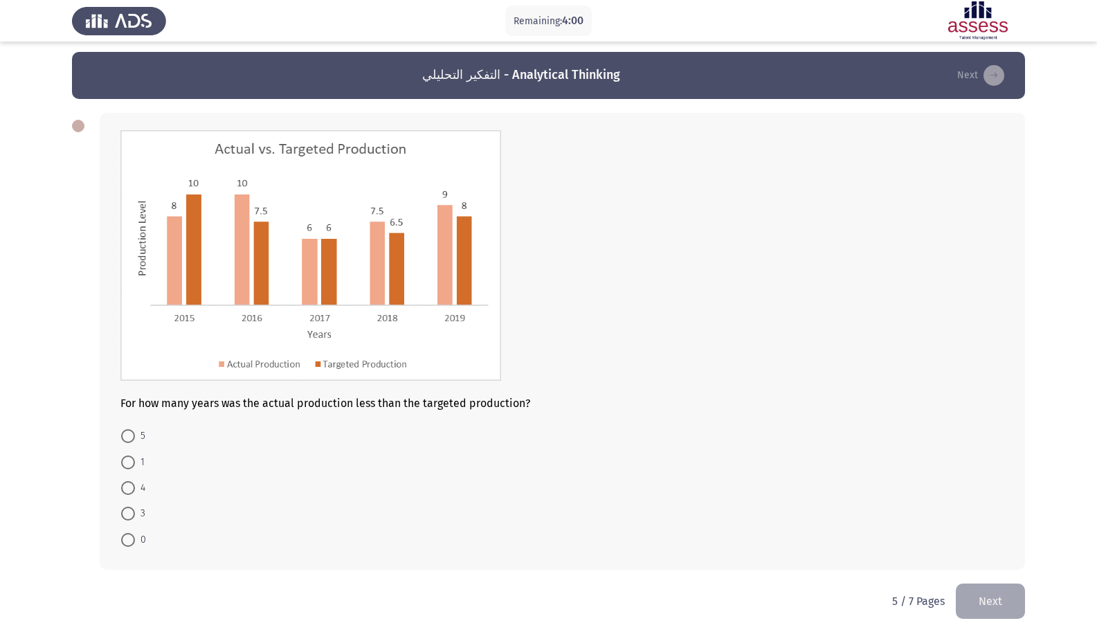
scroll to position [0, 0]
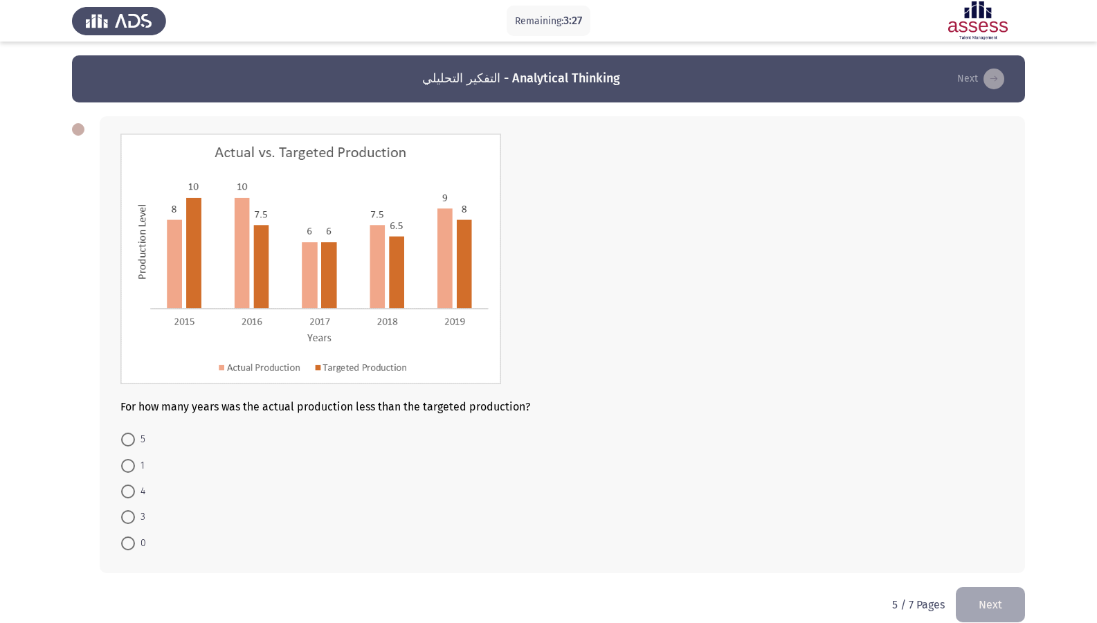
click at [136, 471] on span "1" at bounding box center [140, 465] width 10 height 17
click at [135, 471] on input "1" at bounding box center [128, 466] width 14 height 14
radio input "true"
click at [995, 535] on button "Next" at bounding box center [990, 602] width 69 height 35
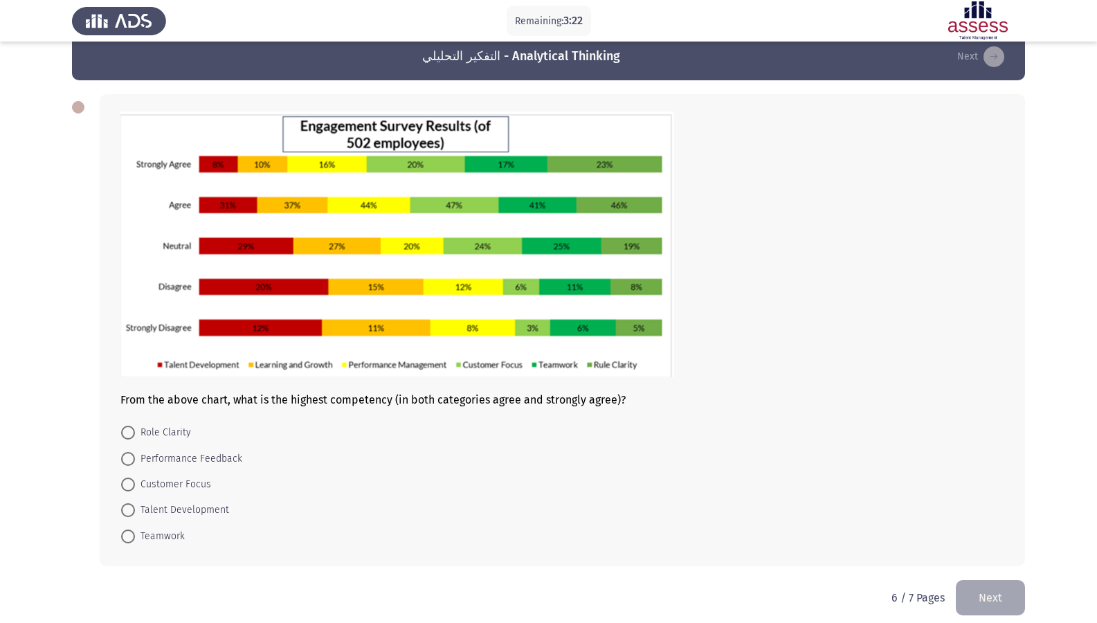
scroll to position [35, 0]
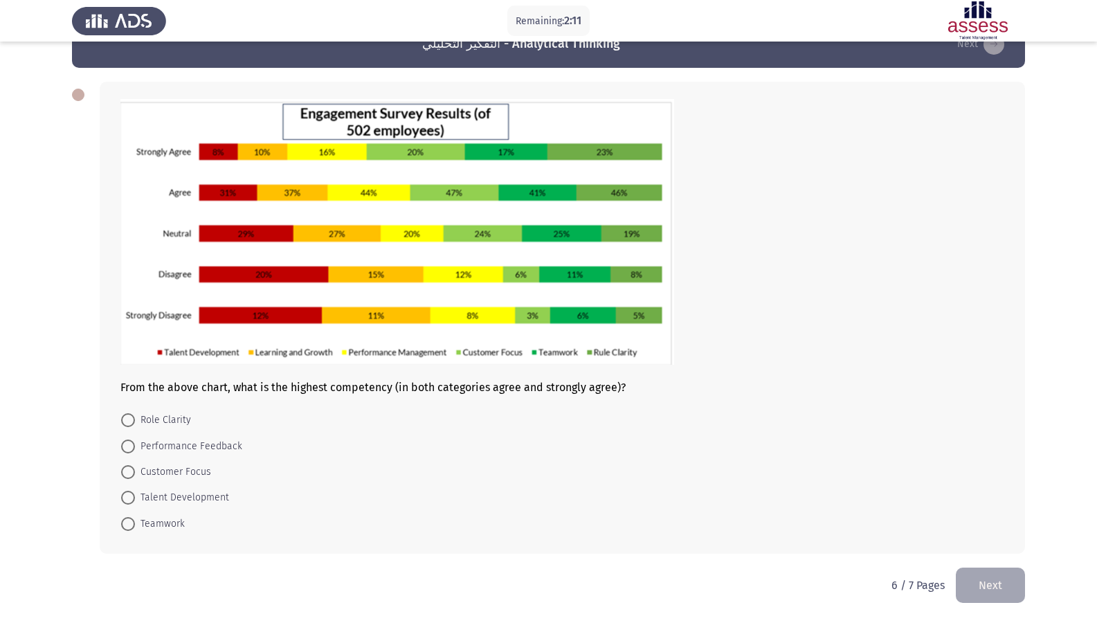
click at [157, 466] on span "Customer Focus" at bounding box center [173, 472] width 76 height 17
click at [135, 466] on input "Customer Focus" at bounding box center [128, 472] width 14 height 14
radio input "true"
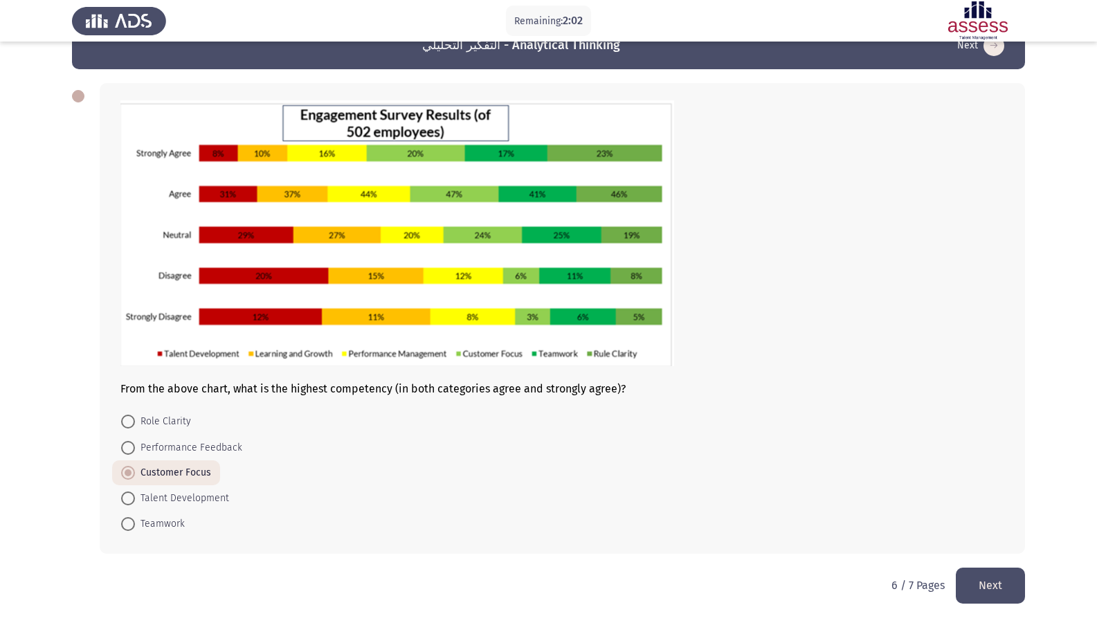
click at [1005, 535] on button "Next" at bounding box center [990, 585] width 69 height 35
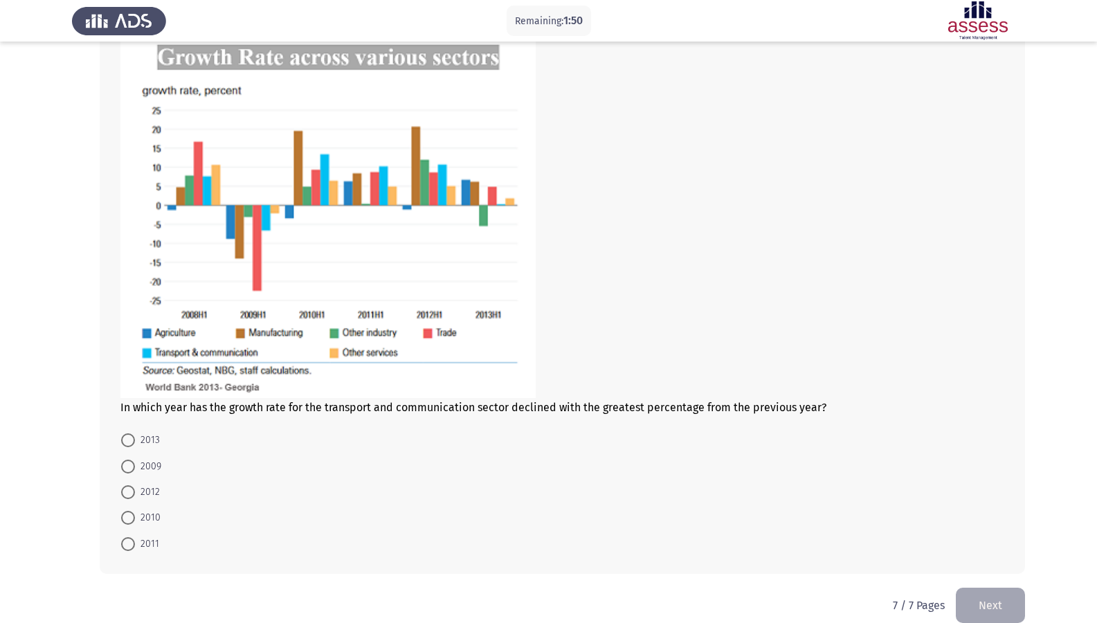
scroll to position [125, 0]
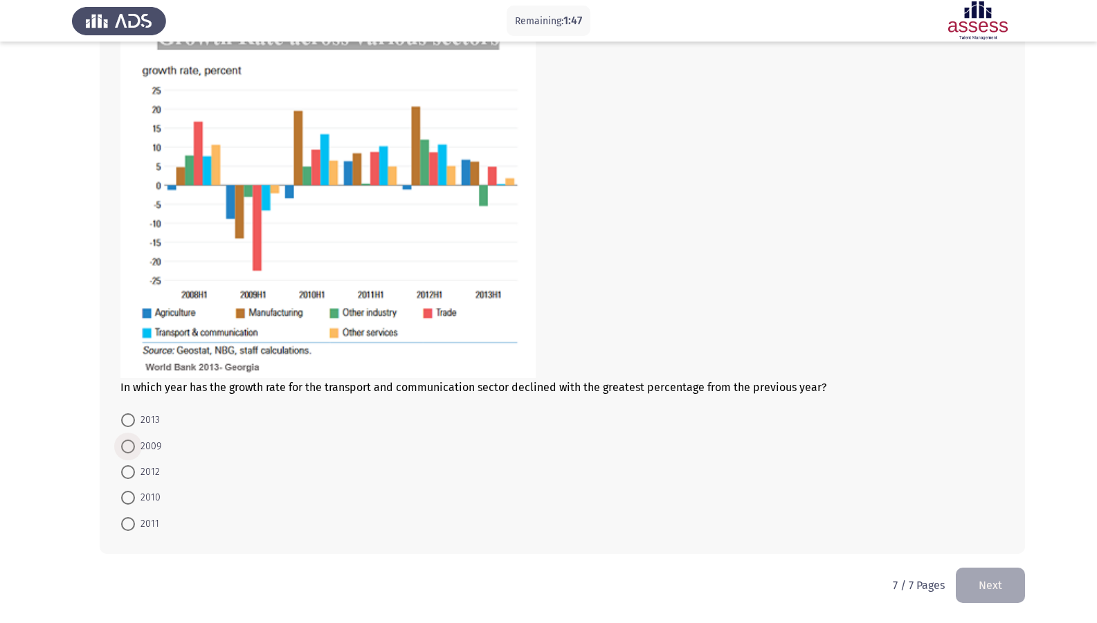
click at [152, 448] on span "2009" at bounding box center [148, 446] width 26 height 17
click at [135, 448] on input "2009" at bounding box center [128, 446] width 14 height 14
radio input "true"
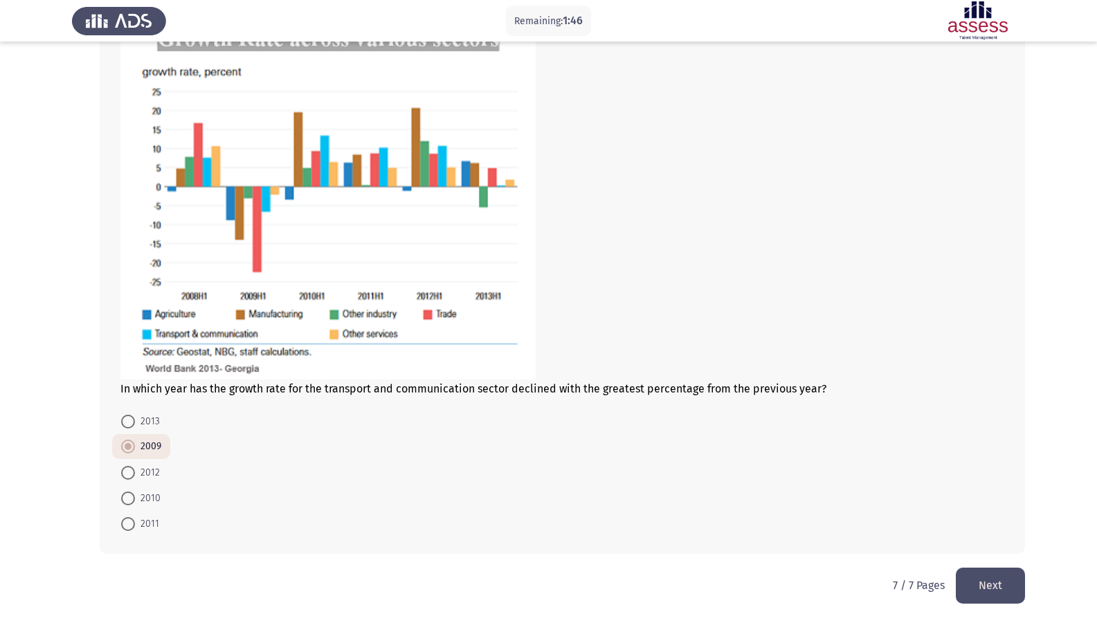
click at [997, 535] on button "Next" at bounding box center [990, 585] width 69 height 35
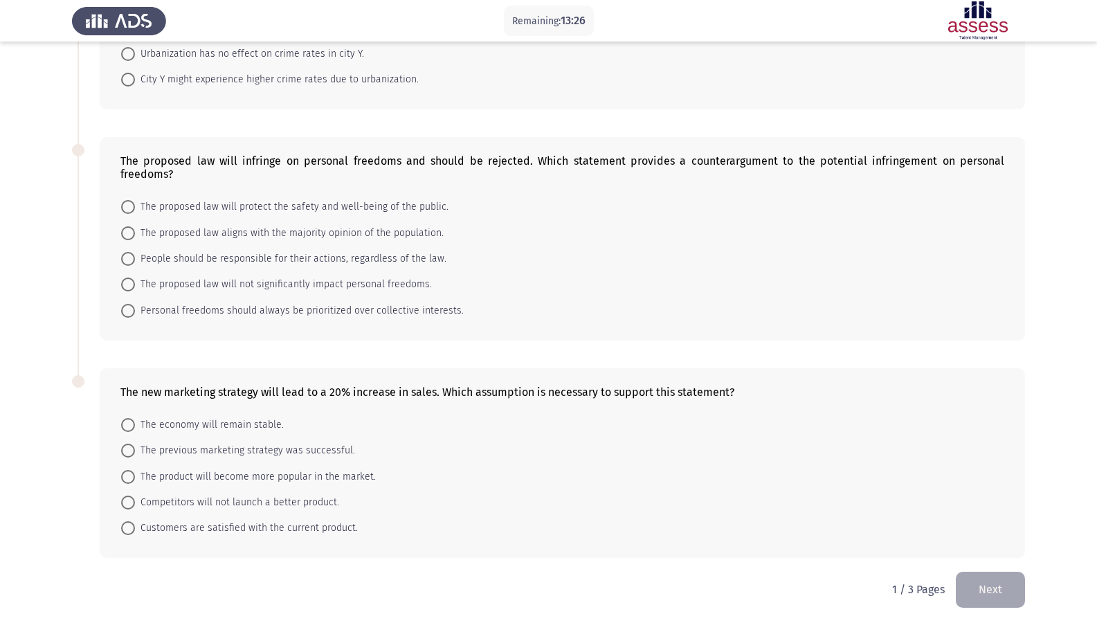
scroll to position [163, 0]
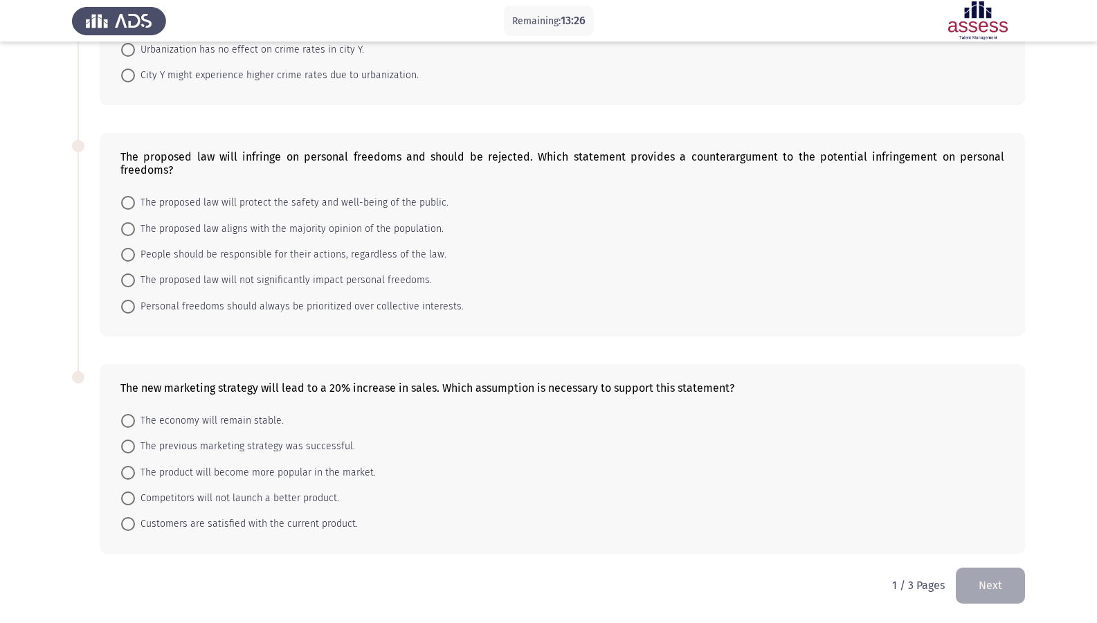
click at [986, 535] on button "Next" at bounding box center [990, 585] width 69 height 35
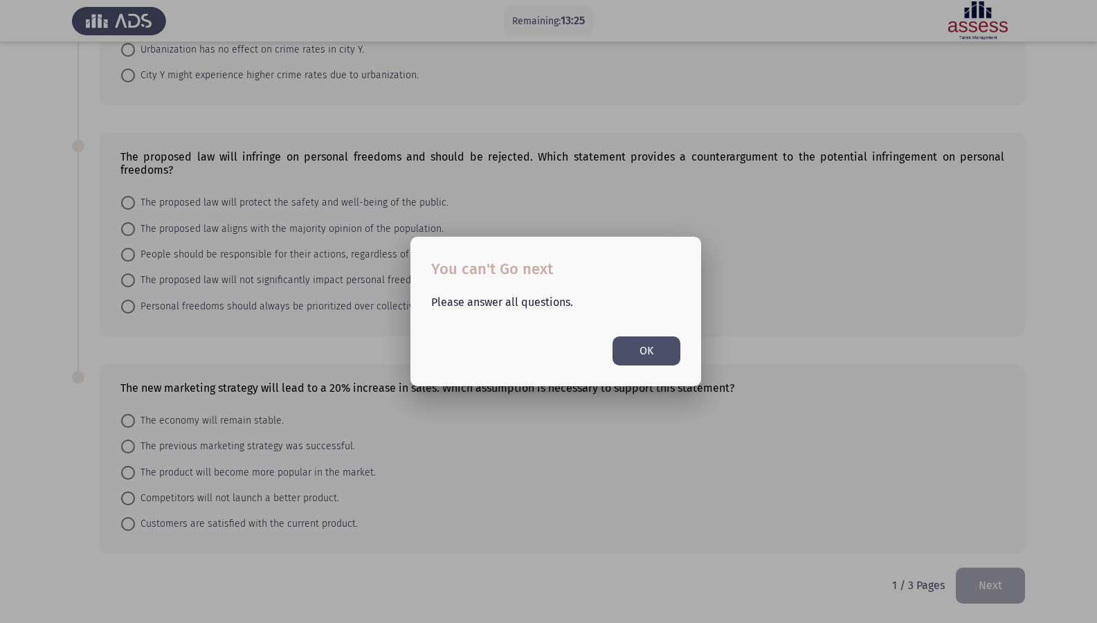
scroll to position [0, 0]
click at [622, 355] on button "OK" at bounding box center [646, 350] width 68 height 28
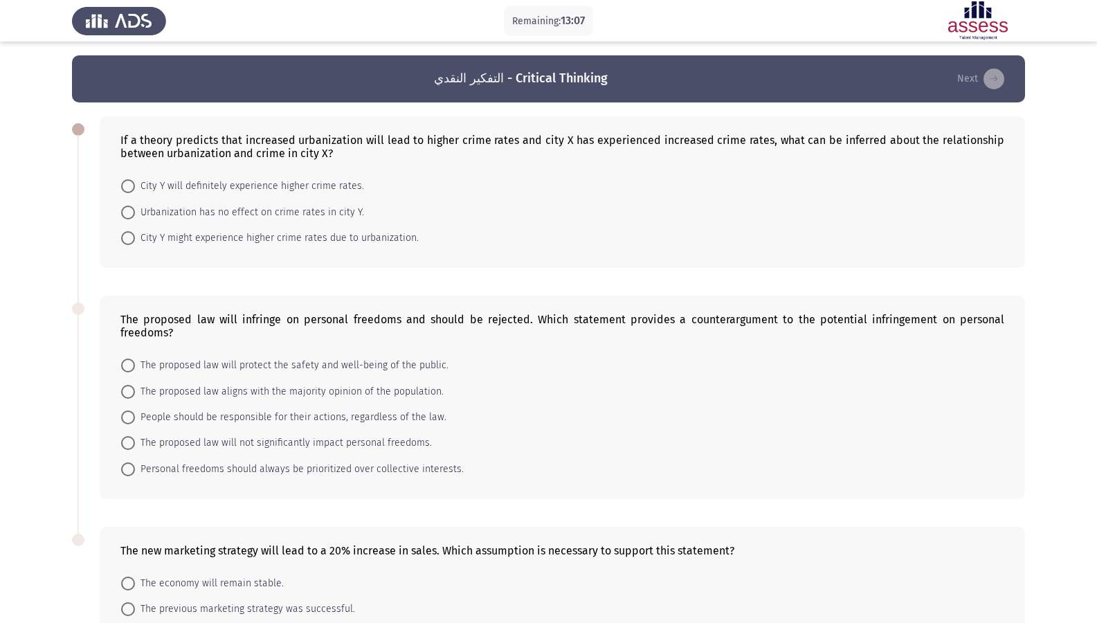
click at [207, 246] on span "City Y might experience higher crime rates due to urbanization." at bounding box center [277, 238] width 284 height 17
click at [135, 245] on input "City Y might experience higher crime rates due to urbanization." at bounding box center [128, 238] width 14 height 14
radio input "true"
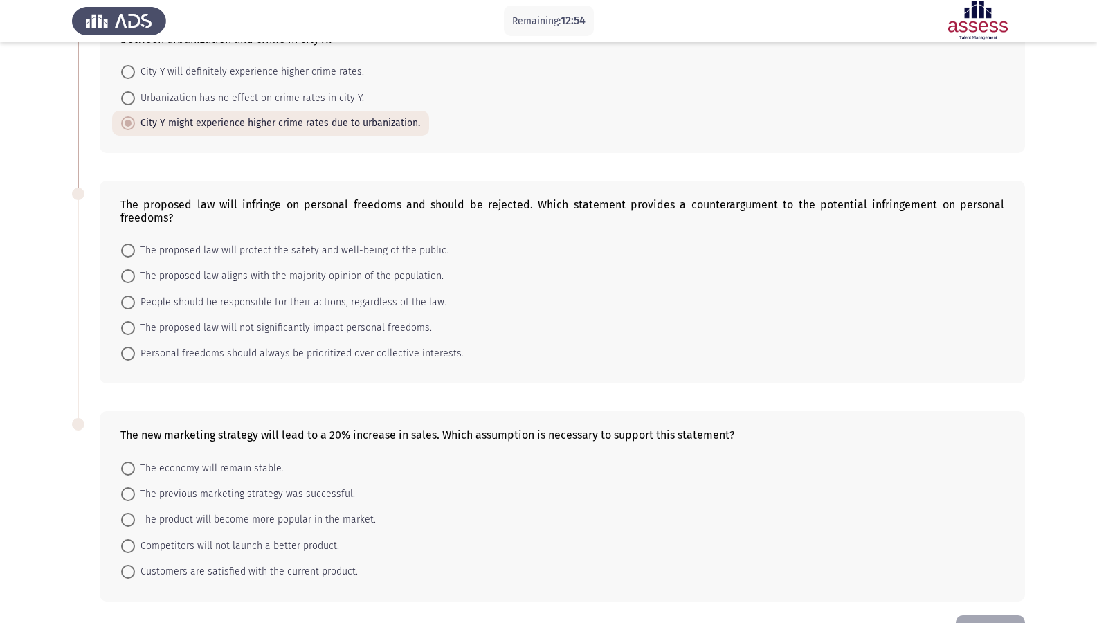
scroll to position [138, 0]
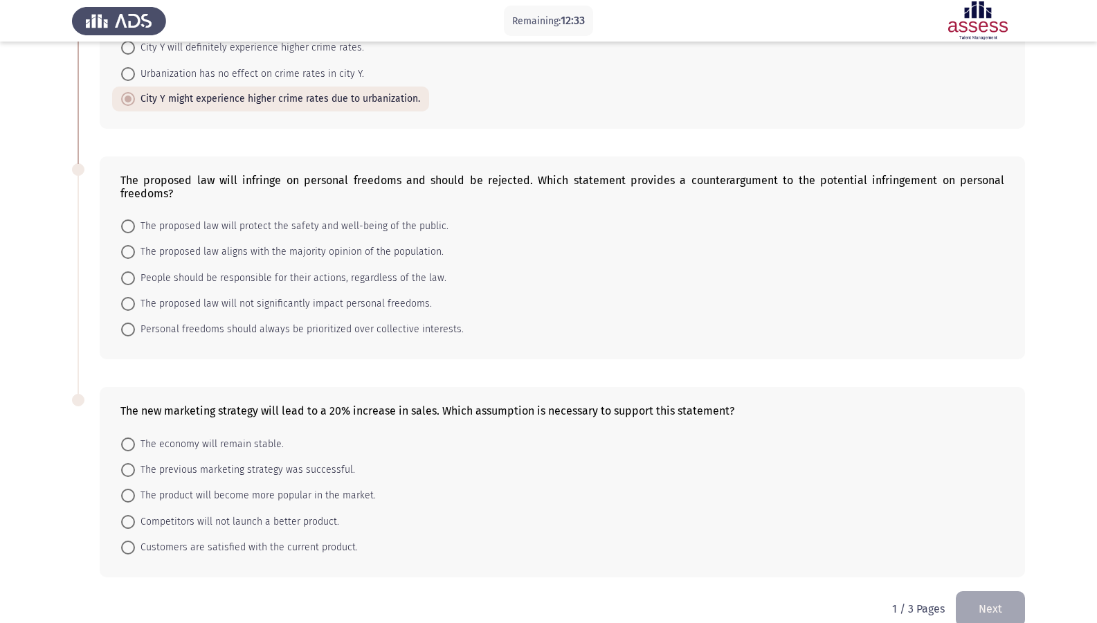
click at [228, 229] on span "The proposed law will protect the safety and well-being of the public." at bounding box center [292, 226] width 314 height 17
click at [135, 229] on input "The proposed law will protect the safety and well-being of the public." at bounding box center [128, 226] width 14 height 14
radio input "true"
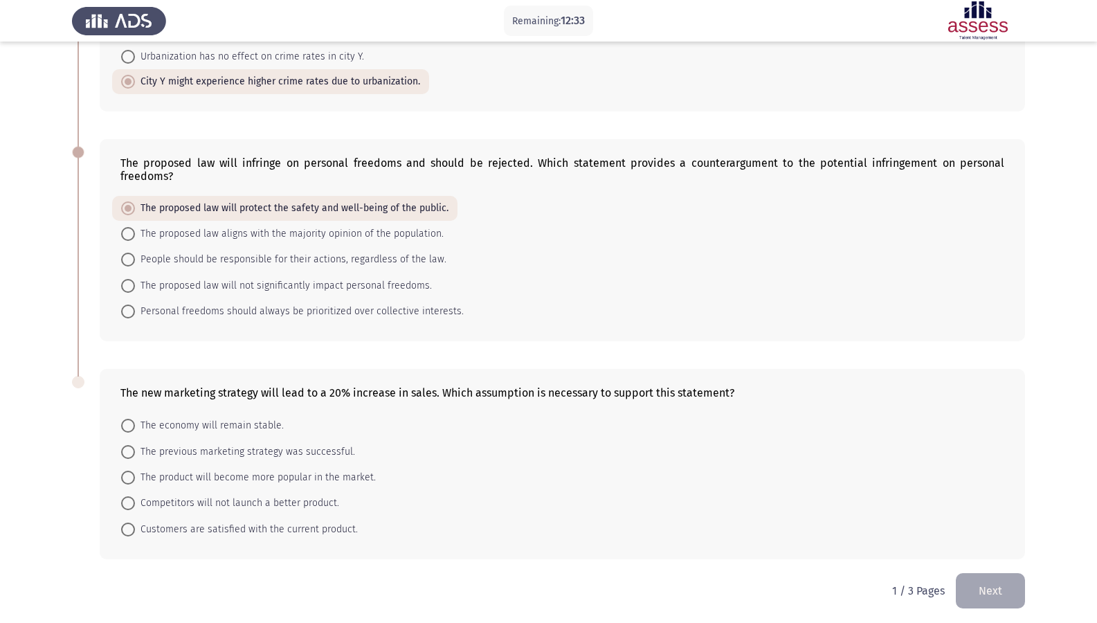
scroll to position [161, 0]
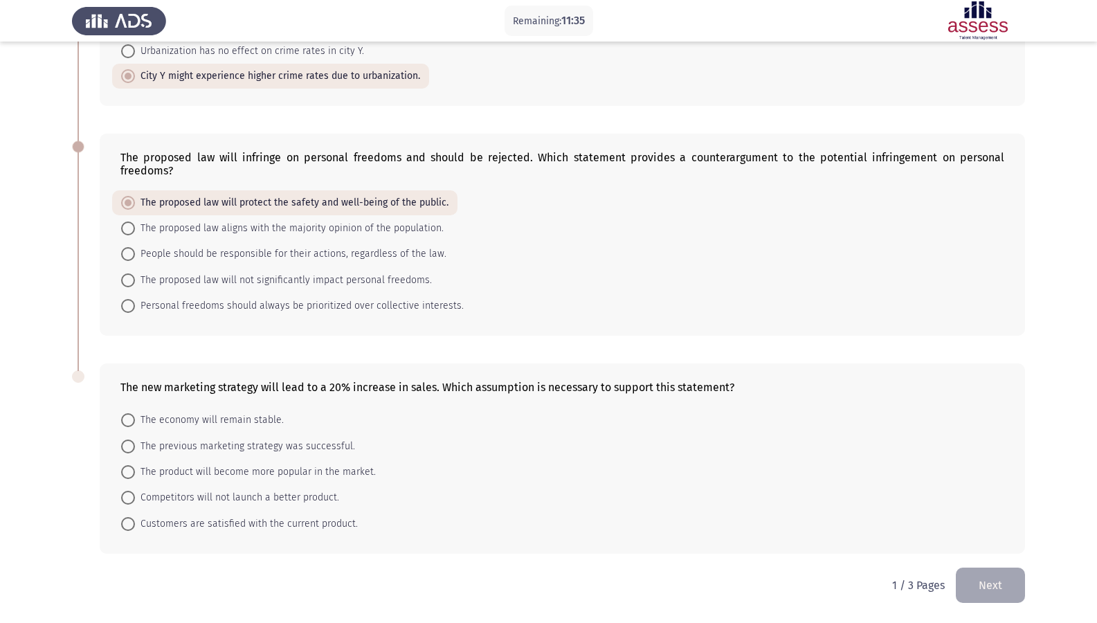
click at [305, 475] on span "The product will become more popular in the market." at bounding box center [255, 472] width 241 height 17
click at [135, 475] on input "The product will become more popular in the market." at bounding box center [128, 472] width 14 height 14
radio input "true"
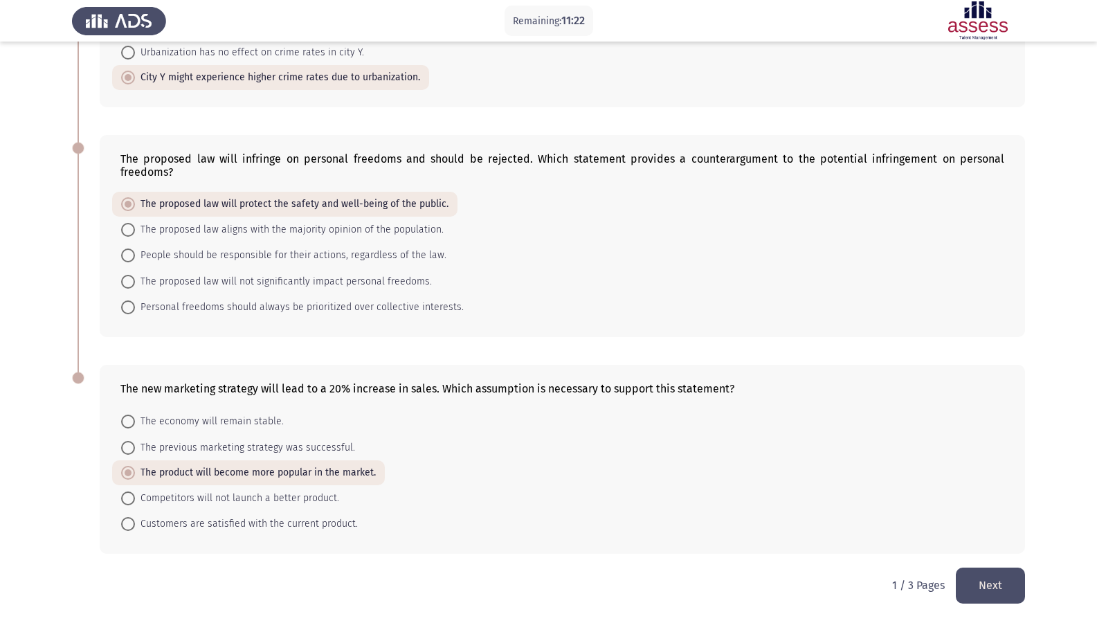
click at [1006, 535] on button "Next" at bounding box center [990, 585] width 69 height 35
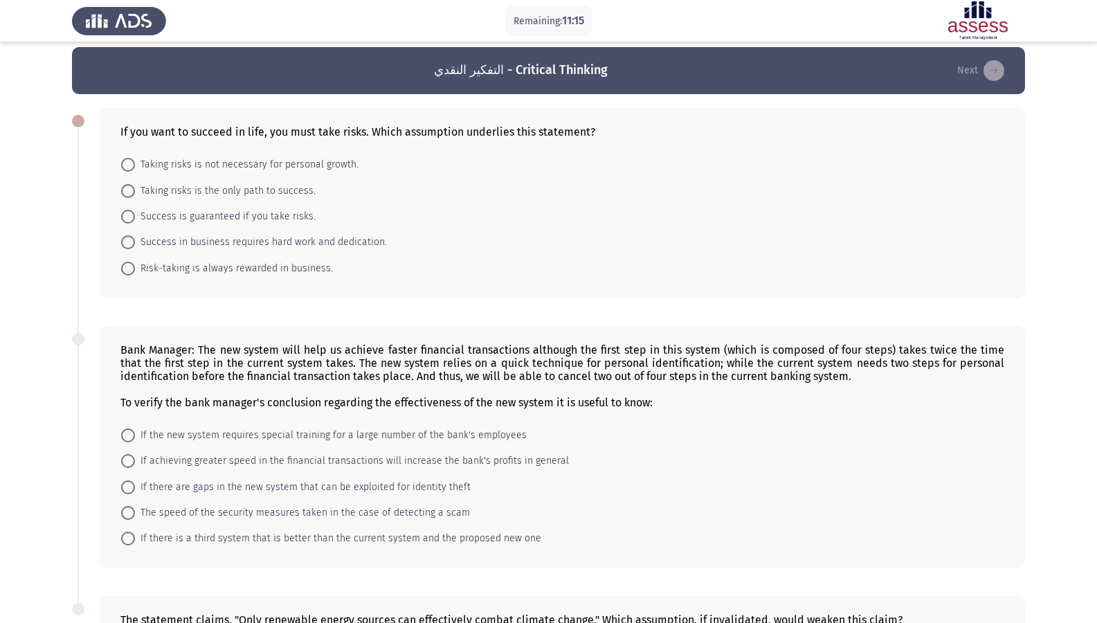
scroll to position [0, 0]
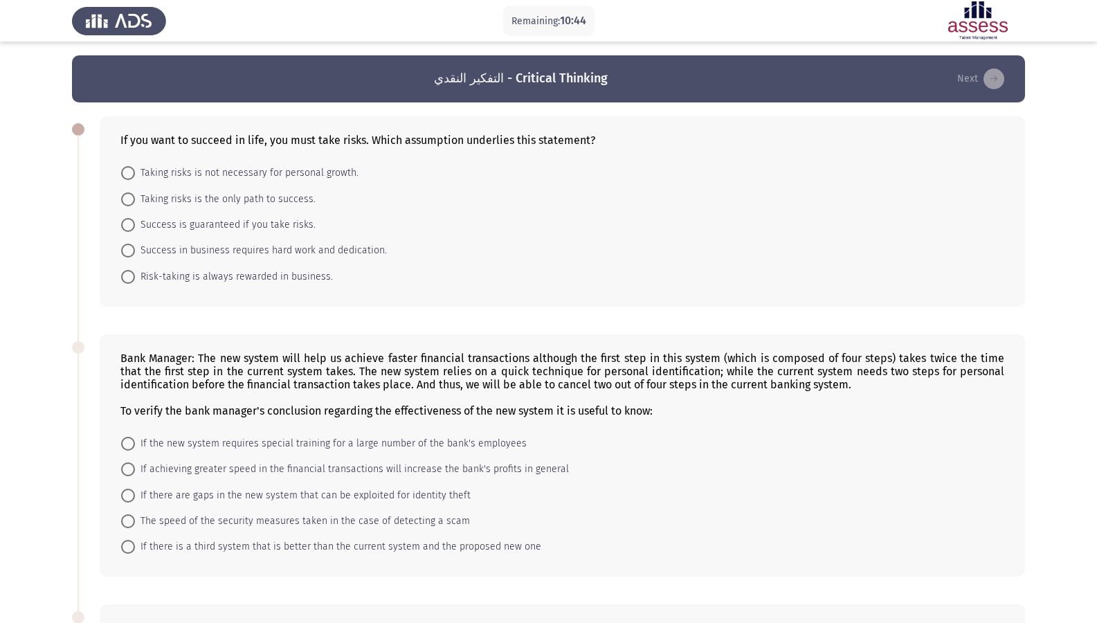
click at [297, 258] on span "Success in business requires hard work and dedication." at bounding box center [261, 250] width 252 height 17
click at [135, 257] on input "Success in business requires hard work and dedication." at bounding box center [128, 251] width 14 height 14
radio input "true"
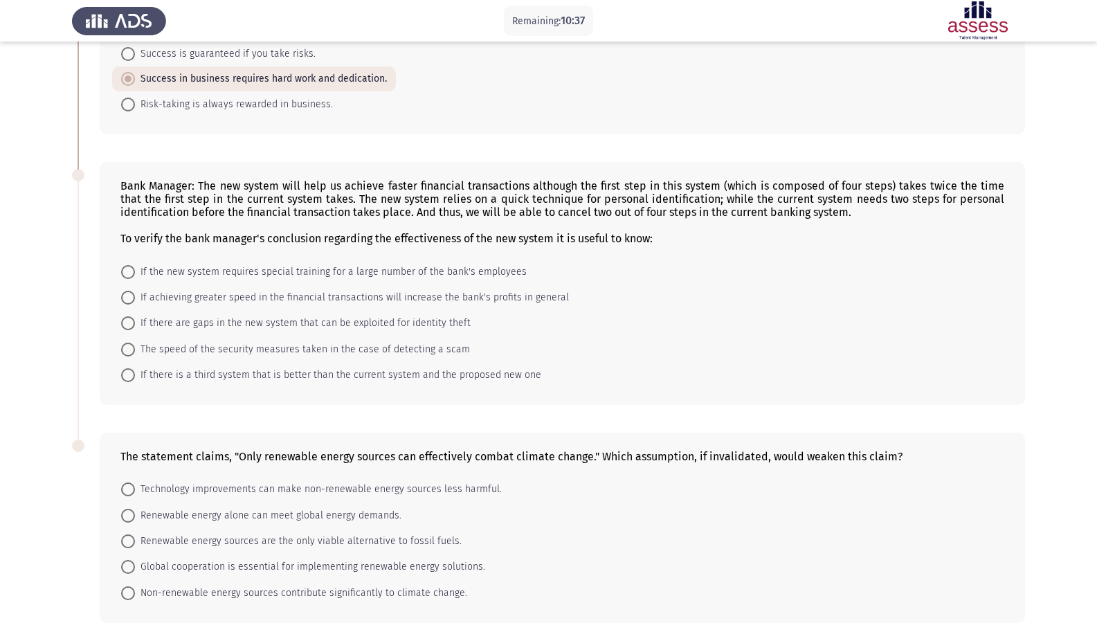
scroll to position [240, 0]
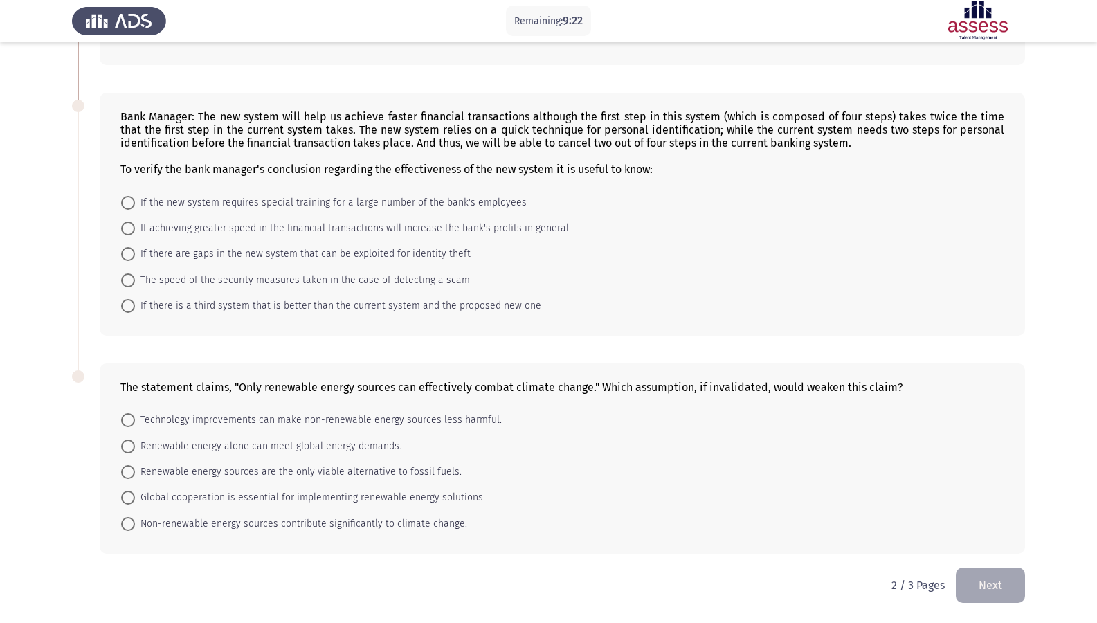
click at [329, 271] on mat-radio-button "The speed of the security measures taken in the case of detecting a scam" at bounding box center [295, 279] width 367 height 26
click at [313, 207] on span "If the new system requires special training for a large number of the bank's em…" at bounding box center [331, 202] width 392 height 17
click at [135, 207] on input "If the new system requires special training for a large number of the bank's em…" at bounding box center [128, 203] width 14 height 14
radio input "true"
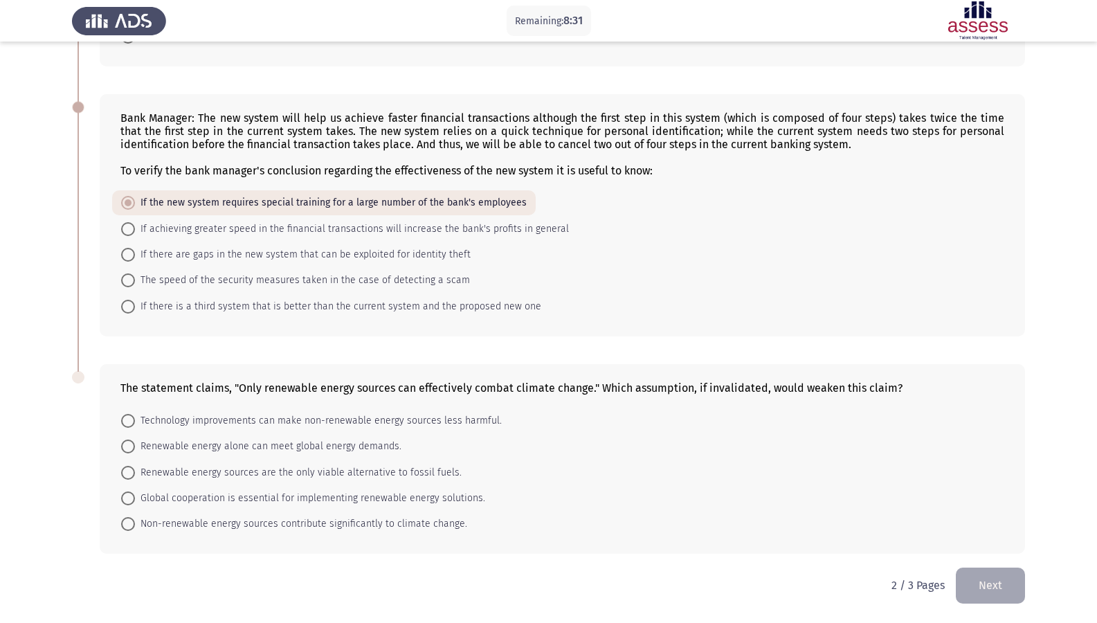
click at [332, 427] on span "Technology improvements can make non-renewable energy sources less harmful." at bounding box center [318, 420] width 367 height 17
click at [135, 427] on input "Technology improvements can make non-renewable energy sources less harmful." at bounding box center [128, 421] width 14 height 14
radio input "true"
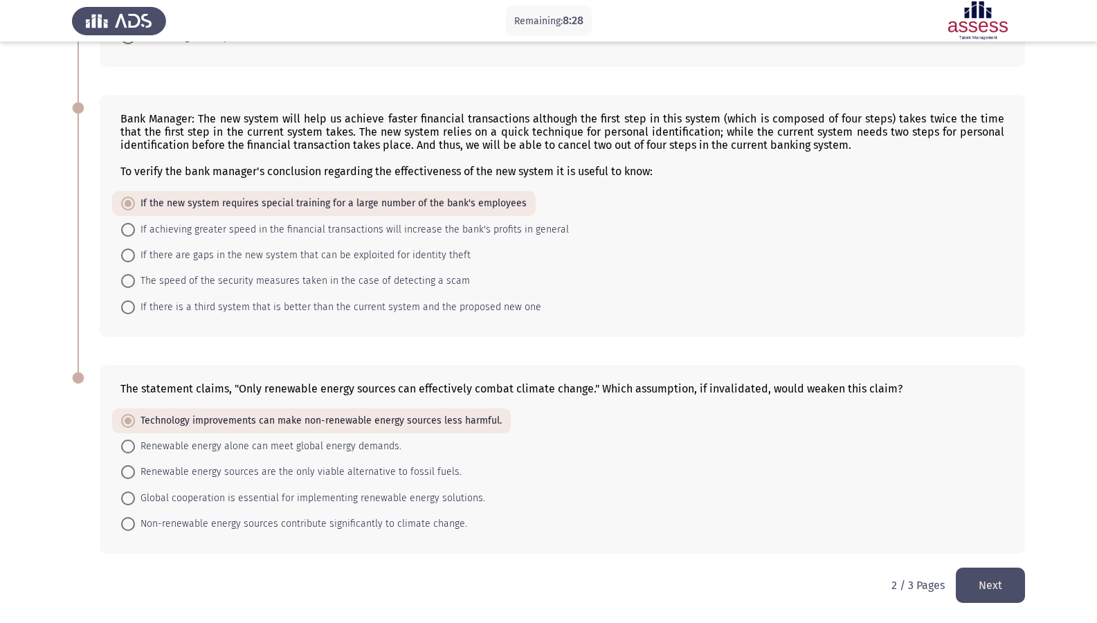
click at [381, 523] on span "Non-renewable energy sources contribute significantly to climate change." at bounding box center [301, 524] width 332 height 17
click at [135, 523] on input "Non-renewable energy sources contribute significantly to climate change." at bounding box center [128, 524] width 14 height 14
radio input "true"
click at [381, 523] on span "Non-renewable energy sources contribute significantly to climate change." at bounding box center [301, 524] width 332 height 17
click at [135, 523] on input "Non-renewable energy sources contribute significantly to climate change." at bounding box center [128, 524] width 14 height 14
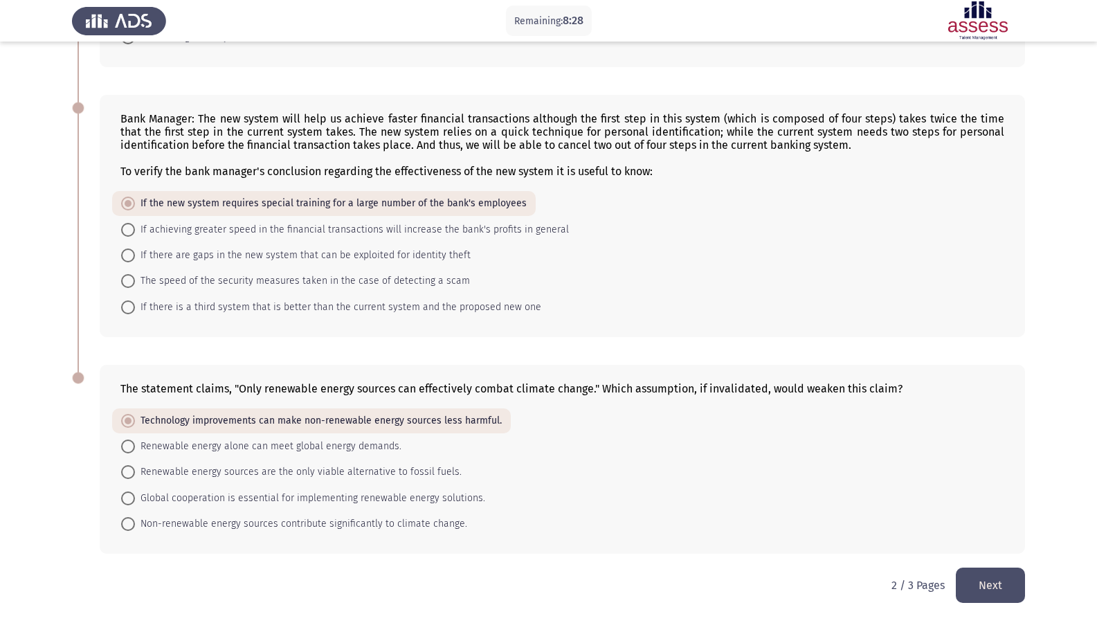
click at [381, 523] on span "Non-renewable energy sources contribute significantly to climate change." at bounding box center [301, 524] width 332 height 17
click at [135, 523] on input "Non-renewable energy sources contribute significantly to climate change." at bounding box center [128, 524] width 14 height 14
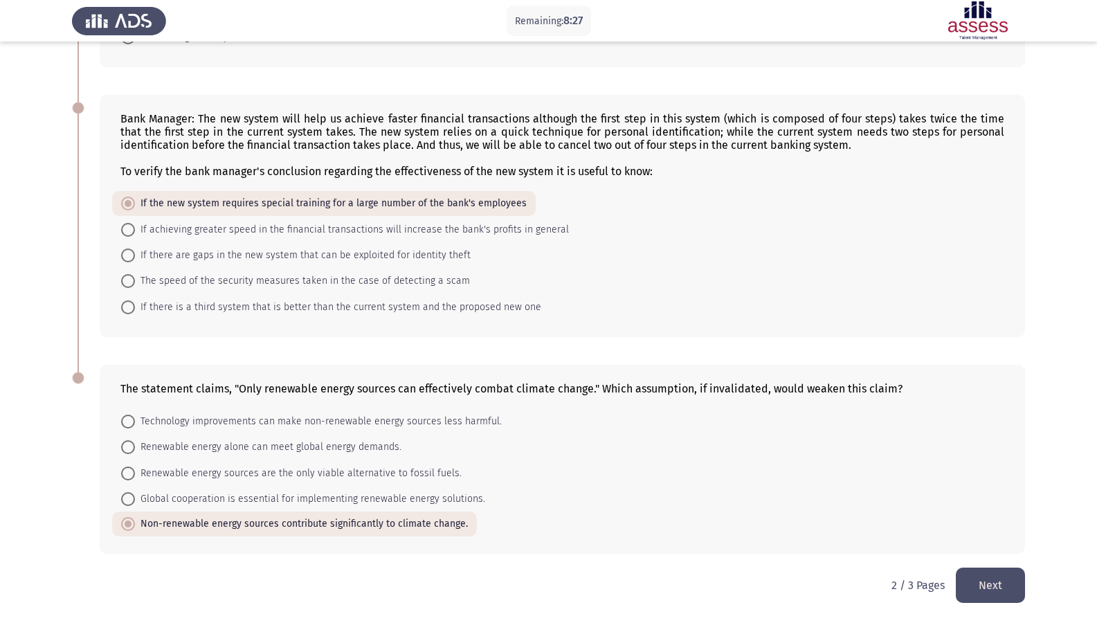
click at [985, 535] on button "Next" at bounding box center [990, 585] width 69 height 35
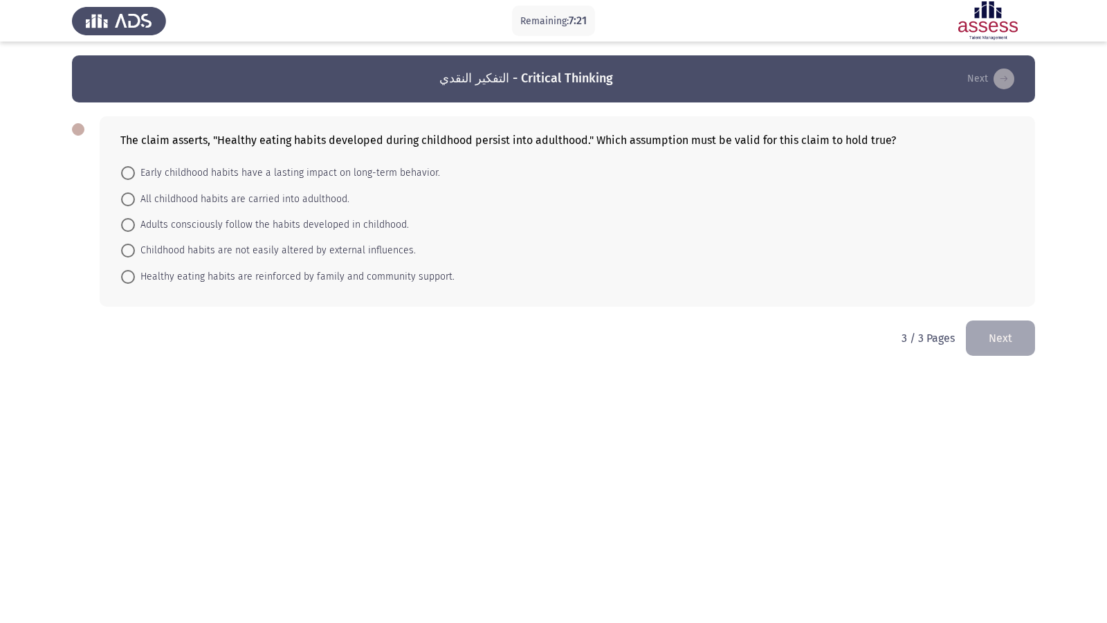
click at [128, 230] on span at bounding box center [128, 225] width 14 height 14
click at [128, 230] on input "Adults consciously follow the habits developed in childhood." at bounding box center [128, 225] width 14 height 14
radio input "true"
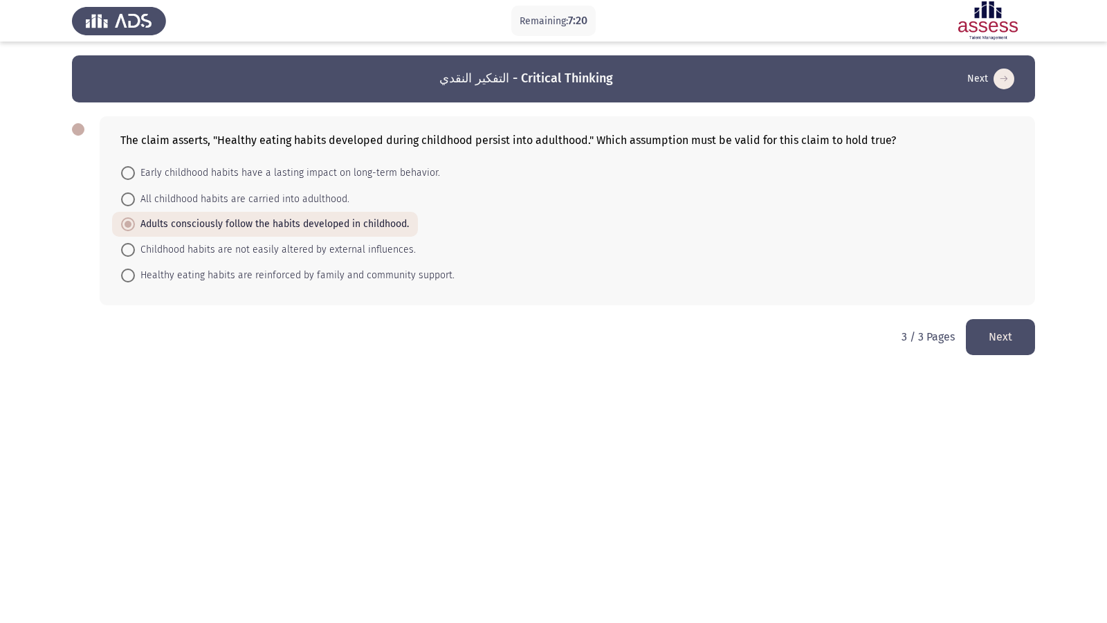
click at [1021, 339] on button "Next" at bounding box center [1000, 336] width 69 height 35
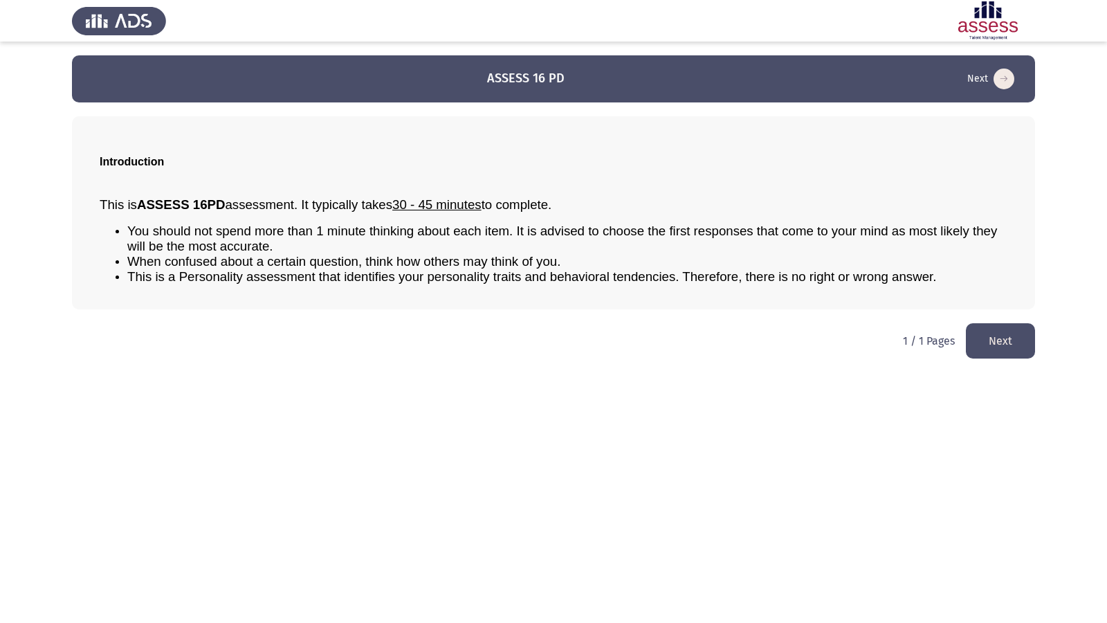
click at [988, 345] on button "Next" at bounding box center [1000, 340] width 69 height 35
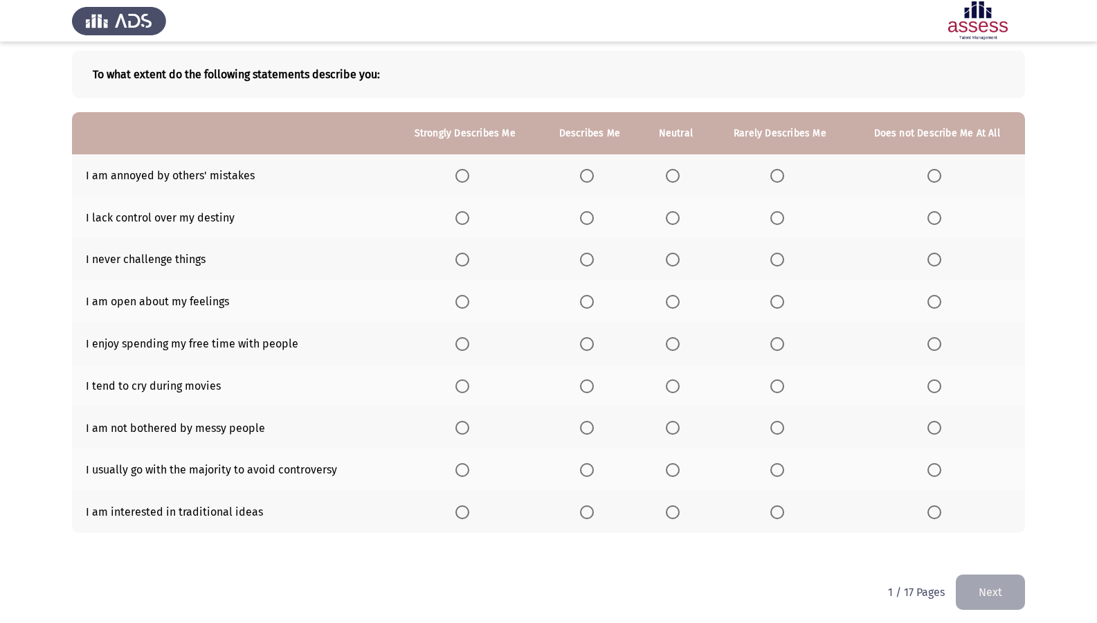
scroll to position [69, 0]
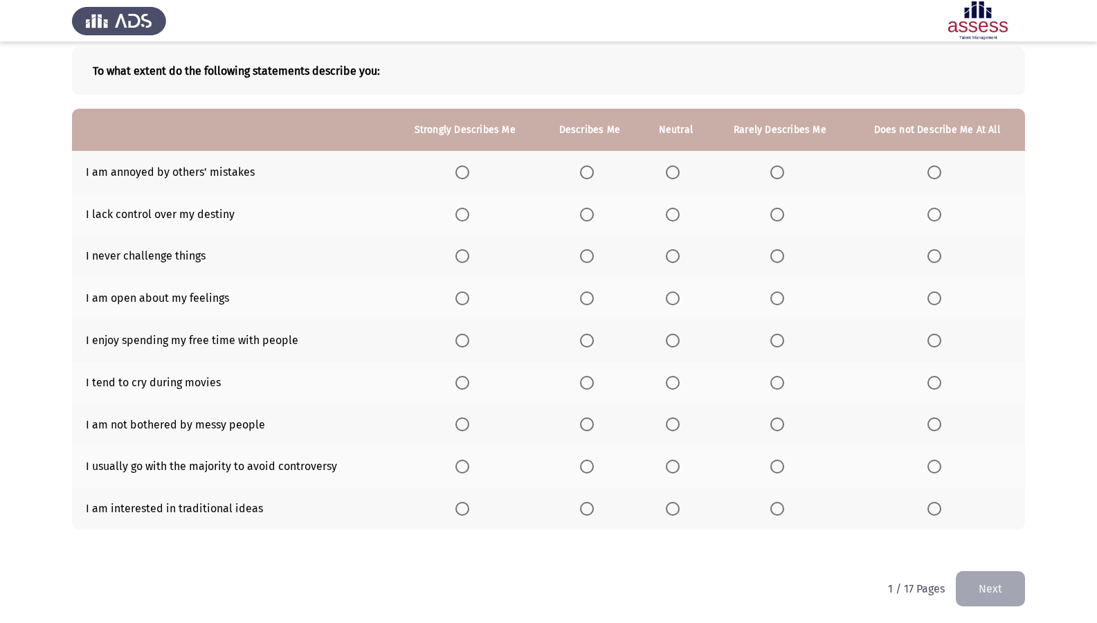
click at [589, 210] on span "Select an option" at bounding box center [587, 215] width 14 height 14
click at [589, 210] on input "Select an option" at bounding box center [587, 215] width 14 height 14
click at [781, 261] on span "Select an option" at bounding box center [777, 256] width 14 height 14
click at [781, 261] on input "Select an option" at bounding box center [777, 256] width 14 height 14
click at [669, 178] on span "Select an option" at bounding box center [673, 172] width 14 height 14
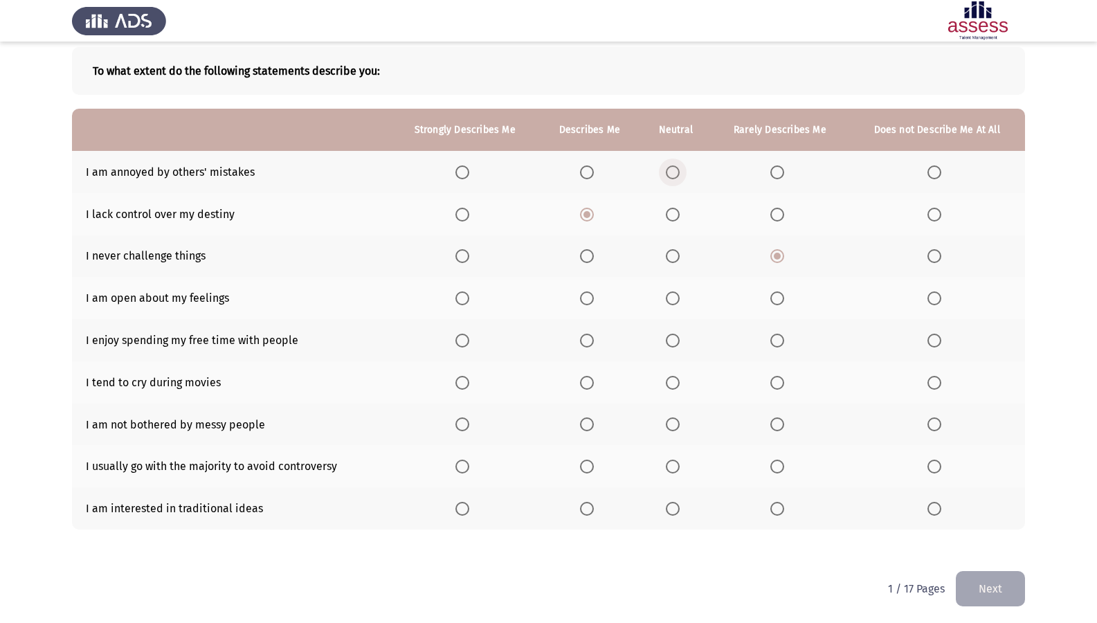
click at [669, 178] on input "Select an option" at bounding box center [673, 172] width 14 height 14
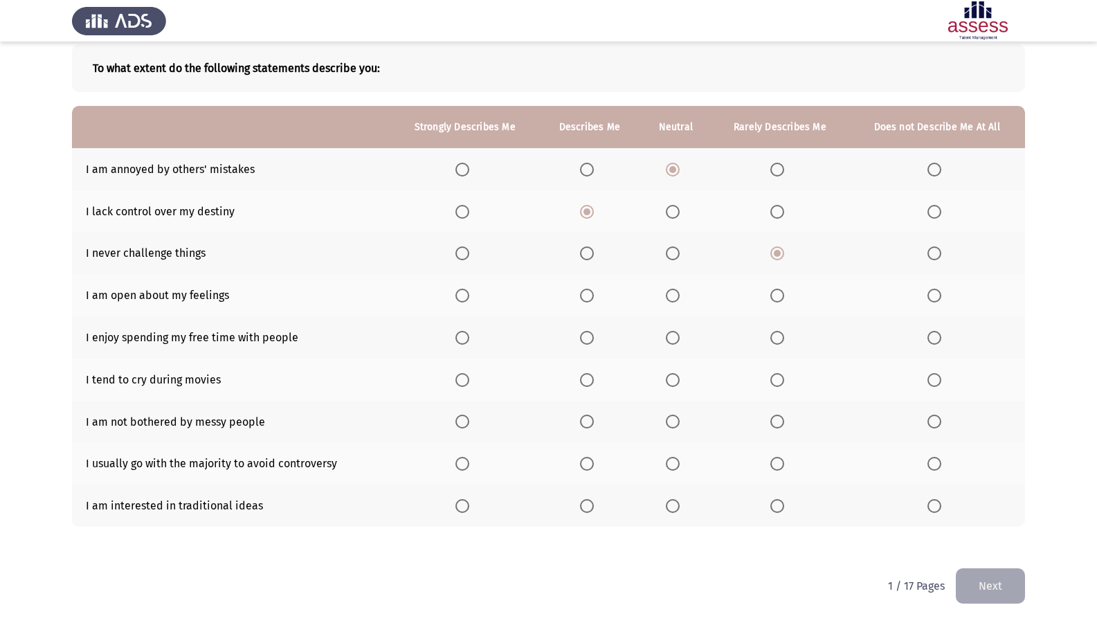
scroll to position [73, 0]
click at [670, 292] on span "Select an option" at bounding box center [673, 295] width 14 height 14
click at [670, 292] on input "Select an option" at bounding box center [673, 295] width 14 height 14
click at [591, 342] on span "Select an option" at bounding box center [587, 337] width 14 height 14
click at [591, 342] on input "Select an option" at bounding box center [587, 337] width 14 height 14
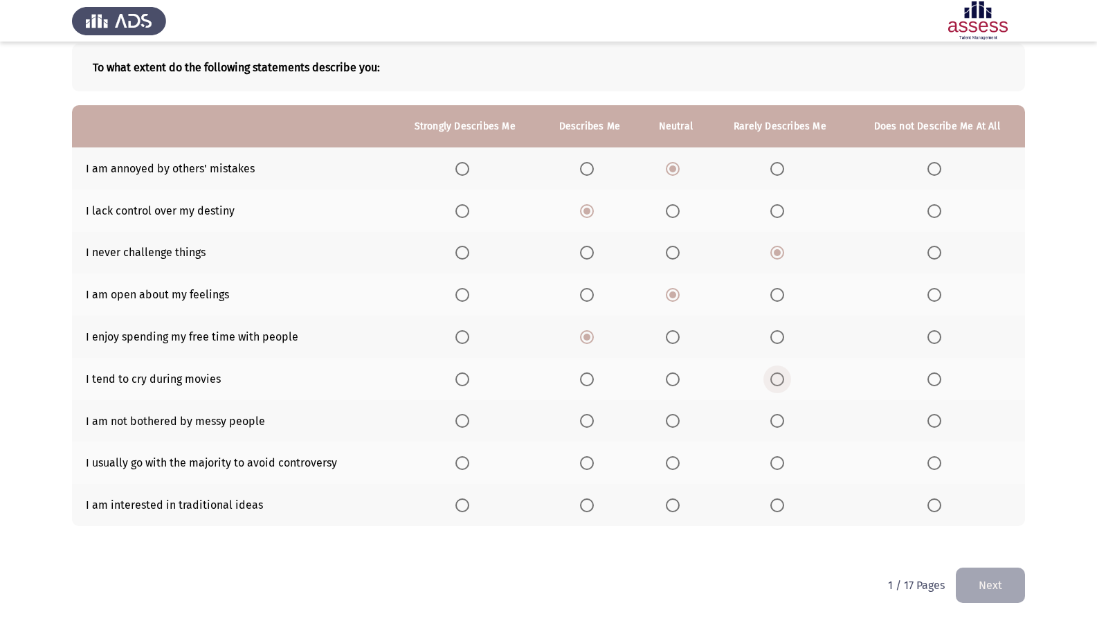
click at [780, 381] on span "Select an option" at bounding box center [777, 379] width 14 height 14
click at [780, 381] on input "Select an option" at bounding box center [777, 379] width 14 height 14
click at [667, 419] on th at bounding box center [675, 421] width 71 height 42
click at [667, 419] on span "Select an option" at bounding box center [673, 421] width 14 height 14
click at [667, 419] on input "Select an option" at bounding box center [673, 421] width 14 height 14
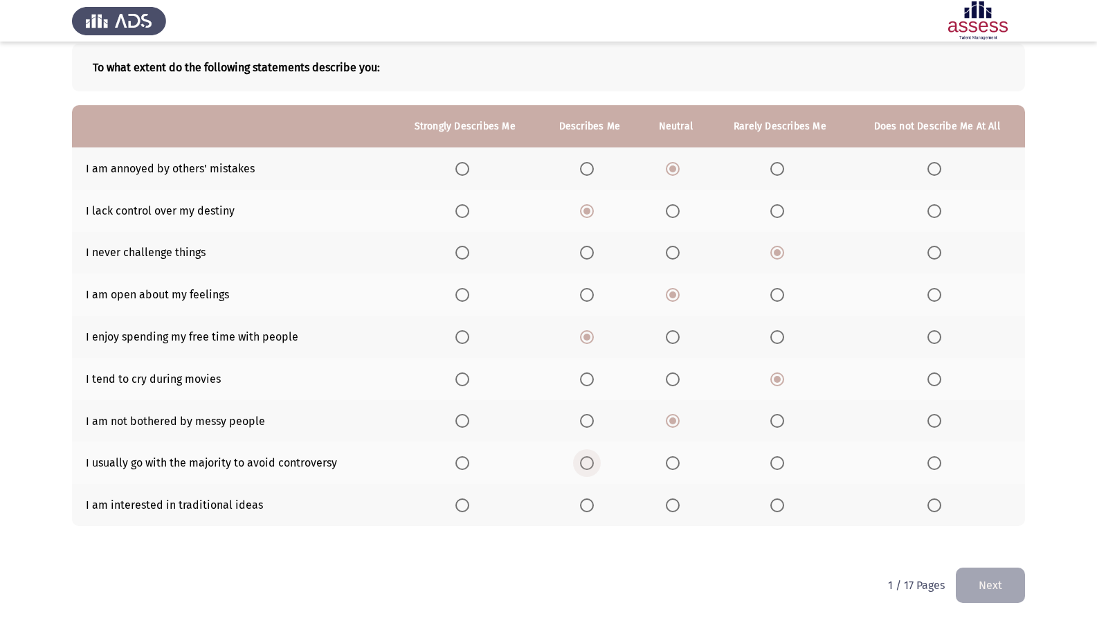
click at [588, 466] on span "Select an option" at bounding box center [587, 463] width 14 height 14
click at [588, 466] on input "Select an option" at bounding box center [587, 463] width 14 height 14
click at [591, 509] on span "Select an option" at bounding box center [587, 505] width 14 height 14
click at [591, 509] on input "Select an option" at bounding box center [587, 505] width 14 height 14
click at [982, 535] on button "Next" at bounding box center [990, 585] width 69 height 35
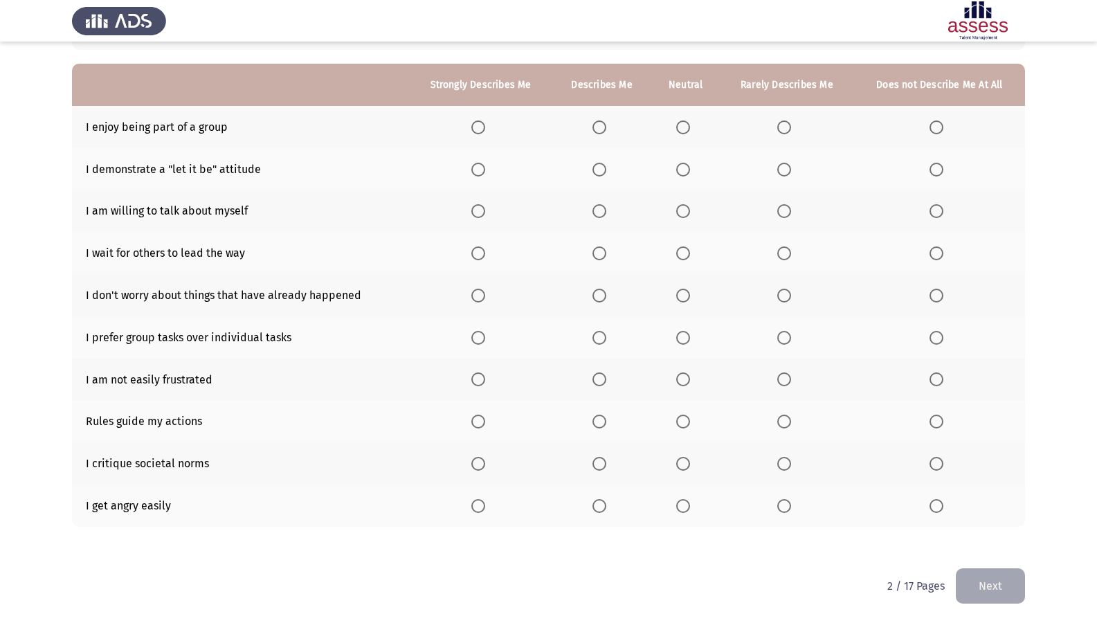
scroll to position [115, 0]
click at [483, 126] on span "Select an option" at bounding box center [478, 127] width 14 height 14
click at [483, 126] on input "Select an option" at bounding box center [478, 127] width 14 height 14
click at [483, 126] on span "Select an option" at bounding box center [478, 127] width 14 height 14
click at [690, 170] on span "Select an option" at bounding box center [683, 169] width 14 height 14
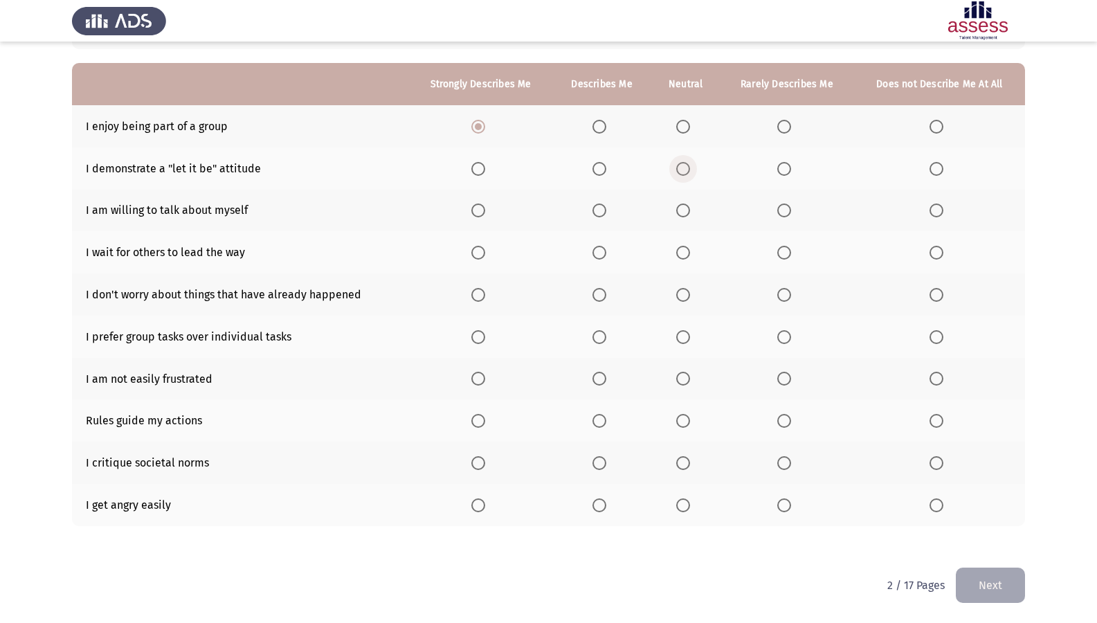
click at [690, 170] on input "Select an option" at bounding box center [683, 169] width 14 height 14
click at [683, 215] on span "Select an option" at bounding box center [683, 210] width 14 height 14
click at [683, 215] on input "Select an option" at bounding box center [683, 210] width 14 height 14
click at [787, 254] on span "Select an option" at bounding box center [784, 253] width 14 height 14
click at [787, 254] on input "Select an option" at bounding box center [784, 253] width 14 height 14
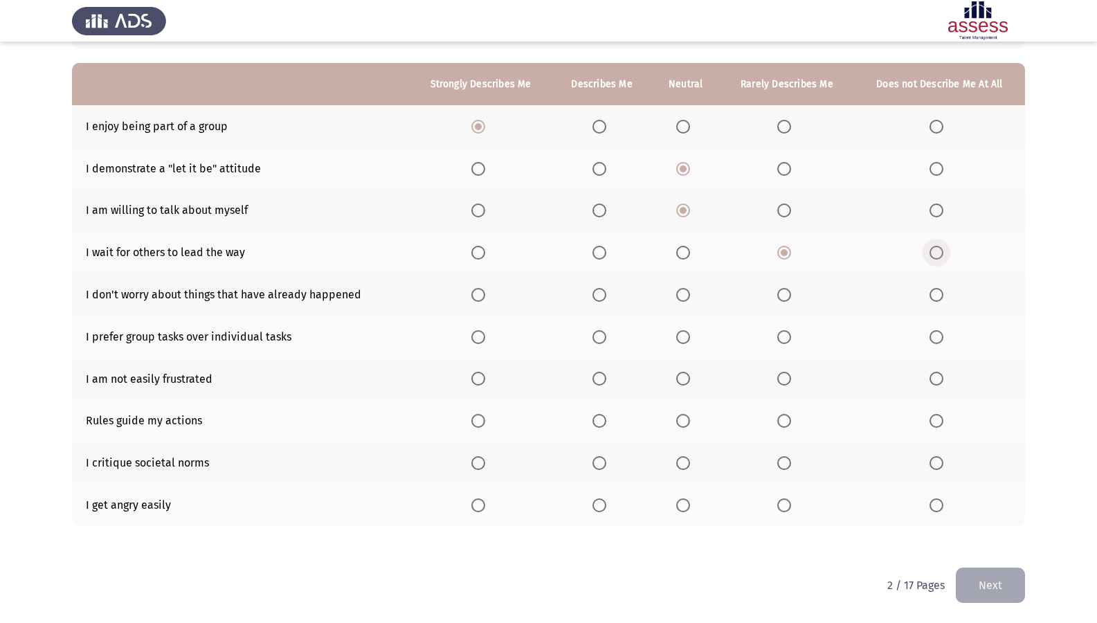
click at [934, 248] on span "Select an option" at bounding box center [936, 253] width 14 height 14
click at [934, 248] on input "Select an option" at bounding box center [936, 253] width 14 height 14
click at [792, 251] on label "Select an option" at bounding box center [786, 253] width 19 height 14
click at [791, 251] on input "Select an option" at bounding box center [784, 253] width 14 height 14
click at [686, 300] on span "Select an option" at bounding box center [683, 295] width 14 height 14
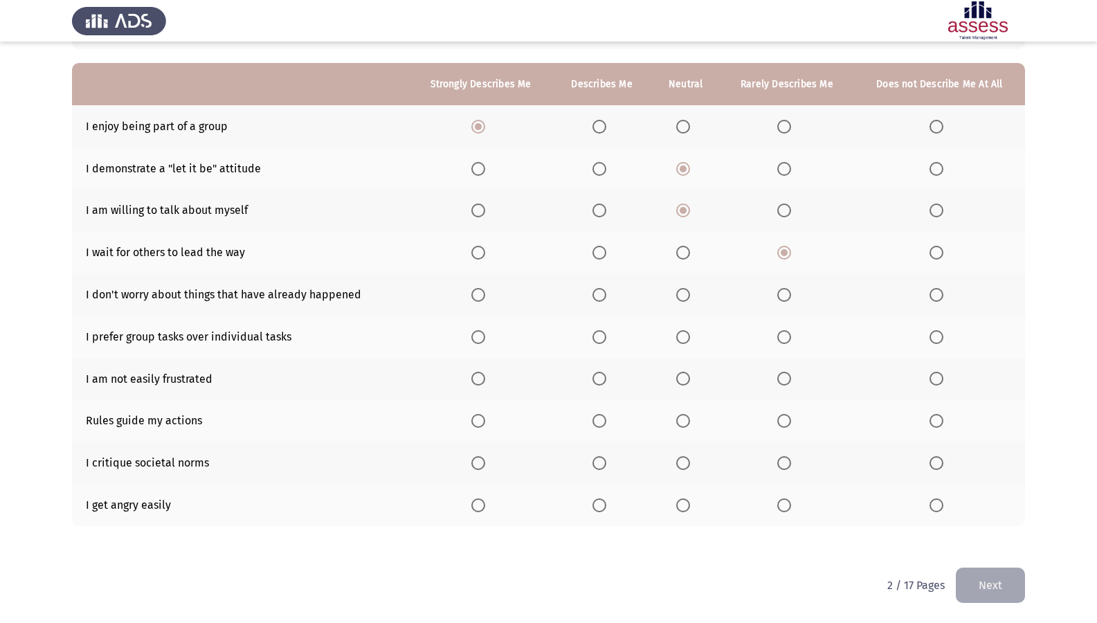
click at [686, 300] on input "Select an option" at bounding box center [683, 295] width 14 height 14
click at [598, 343] on span "Select an option" at bounding box center [599, 337] width 14 height 14
click at [598, 343] on input "Select an option" at bounding box center [599, 337] width 14 height 14
click at [681, 378] on span "Select an option" at bounding box center [683, 379] width 14 height 14
click at [681, 378] on input "Select an option" at bounding box center [683, 379] width 14 height 14
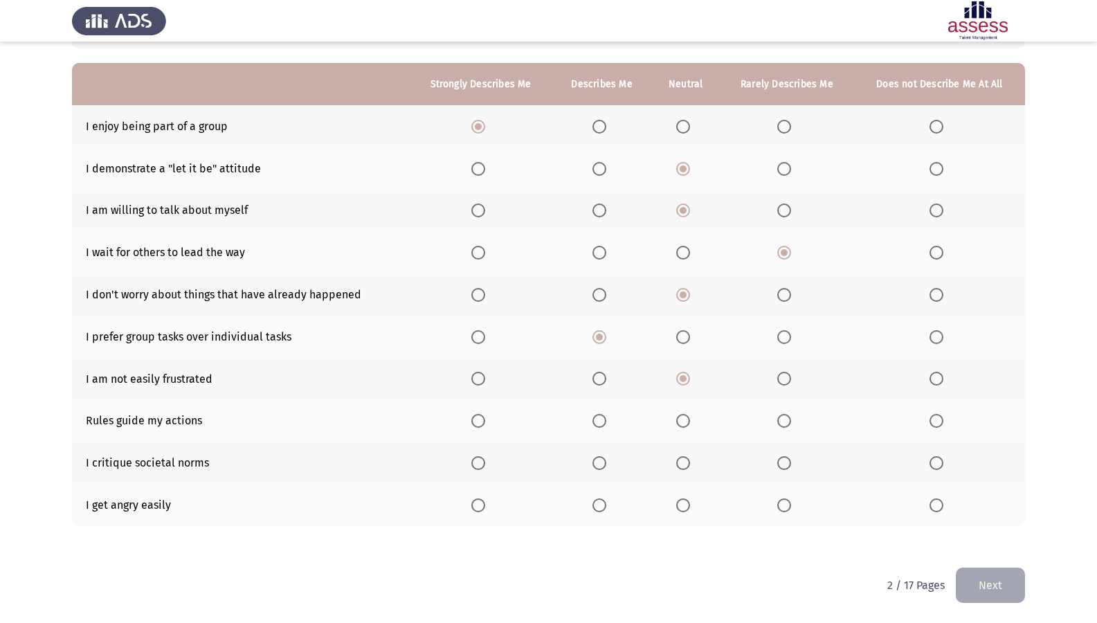
click at [603, 424] on span "Select an option" at bounding box center [599, 421] width 14 height 14
click at [603, 424] on input "Select an option" at bounding box center [599, 421] width 14 height 14
click at [592, 463] on th at bounding box center [601, 463] width 99 height 42
click at [605, 464] on span "Select an option" at bounding box center [599, 463] width 14 height 14
click at [605, 464] on input "Select an option" at bounding box center [599, 463] width 14 height 14
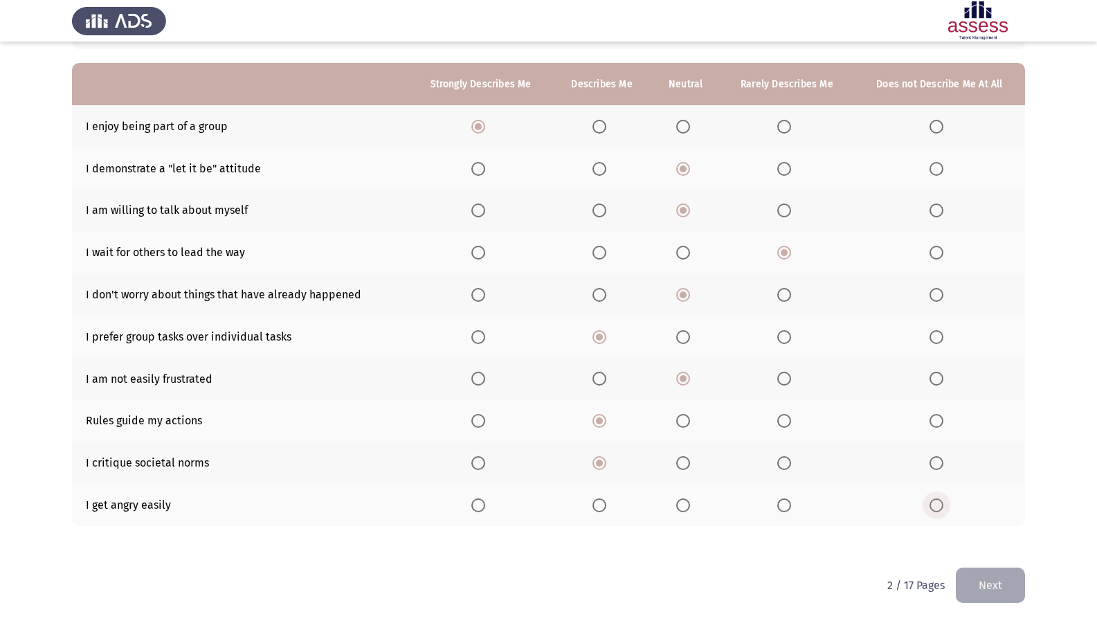
click at [936, 501] on span "Select an option" at bounding box center [936, 505] width 14 height 14
click at [936, 501] on input "Select an option" at bounding box center [936, 505] width 14 height 14
click at [990, 535] on button "Next" at bounding box center [990, 585] width 69 height 35
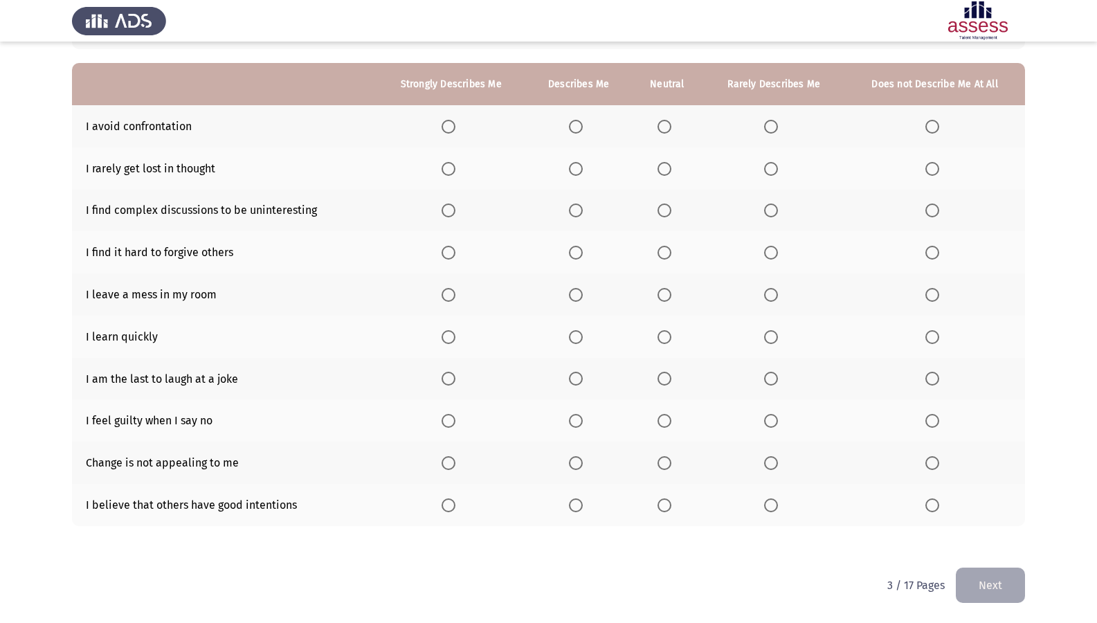
click at [764, 174] on th at bounding box center [773, 168] width 141 height 42
click at [771, 174] on span "Select an option" at bounding box center [771, 169] width 14 height 14
click at [771, 174] on input "Select an option" at bounding box center [771, 169] width 14 height 14
click at [671, 126] on label "Select an option" at bounding box center [666, 127] width 19 height 14
click at [671, 126] on input "Select an option" at bounding box center [664, 127] width 14 height 14
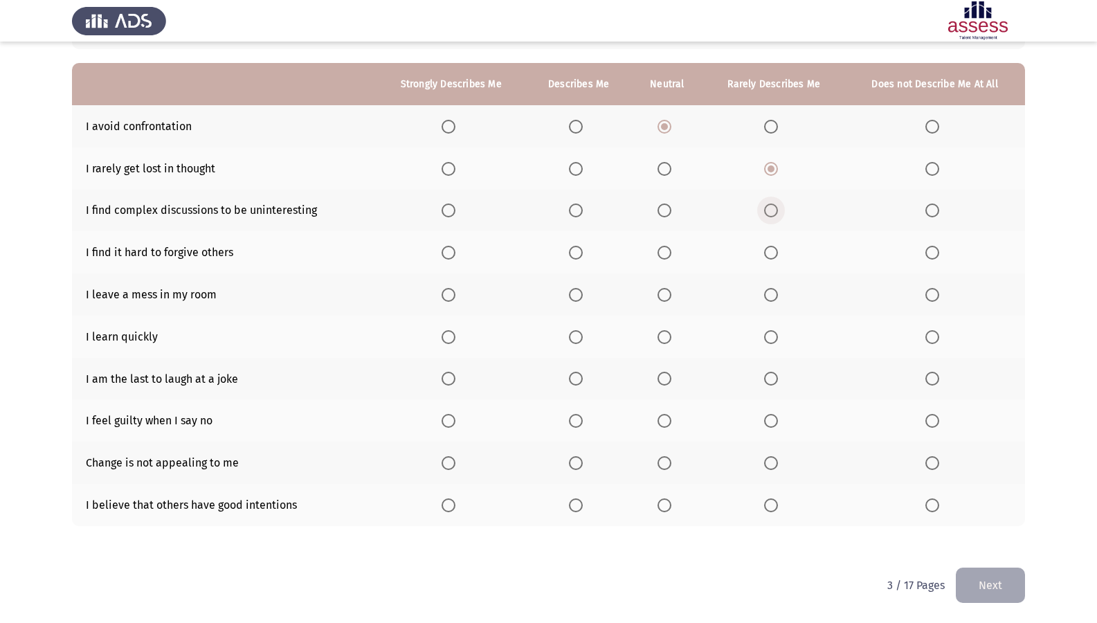
click at [774, 216] on span "Select an option" at bounding box center [771, 210] width 14 height 14
click at [774, 216] on input "Select an option" at bounding box center [771, 210] width 14 height 14
click at [668, 257] on span "Select an option" at bounding box center [664, 253] width 14 height 14
click at [668, 257] on input "Select an option" at bounding box center [664, 253] width 14 height 14
click at [927, 292] on span "Select an option" at bounding box center [932, 295] width 14 height 14
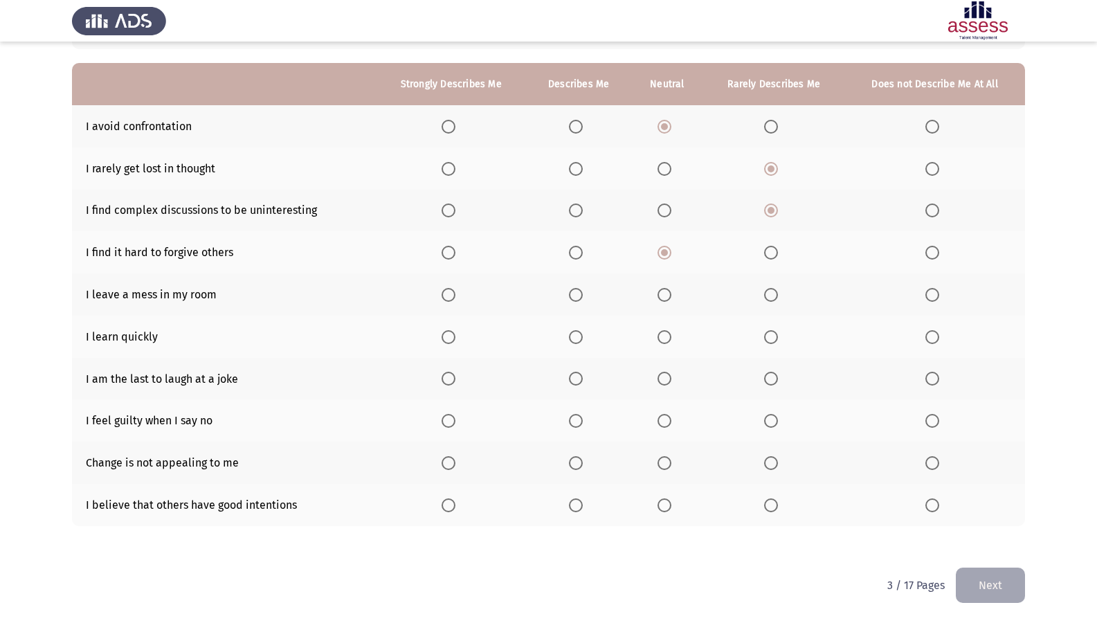
click at [927, 292] on input "Select an option" at bounding box center [932, 295] width 14 height 14
click at [453, 343] on span "Select an option" at bounding box center [449, 337] width 14 height 14
click at [453, 343] on input "Select an option" at bounding box center [449, 337] width 14 height 14
click at [669, 380] on span "Select an option" at bounding box center [664, 379] width 14 height 14
click at [669, 380] on input "Select an option" at bounding box center [664, 379] width 14 height 14
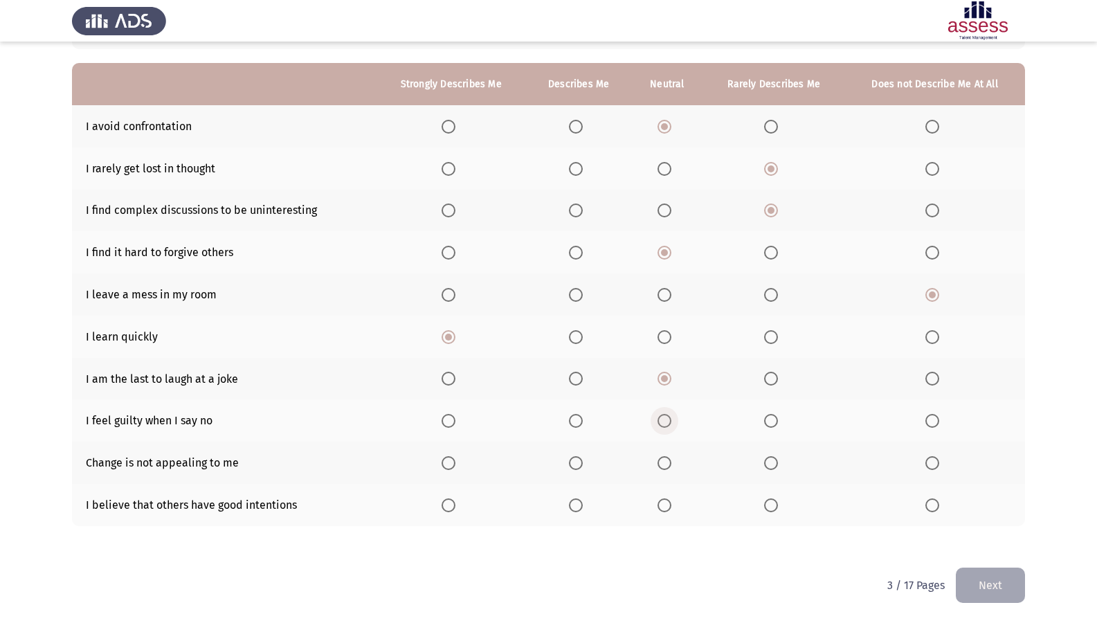
click at [666, 426] on span "Select an option" at bounding box center [664, 421] width 14 height 14
click at [666, 426] on input "Select an option" at bounding box center [664, 421] width 14 height 14
click at [763, 466] on th at bounding box center [773, 463] width 141 height 42
click at [774, 461] on span "Select an option" at bounding box center [771, 463] width 14 height 14
click at [774, 461] on input "Select an option" at bounding box center [771, 463] width 14 height 14
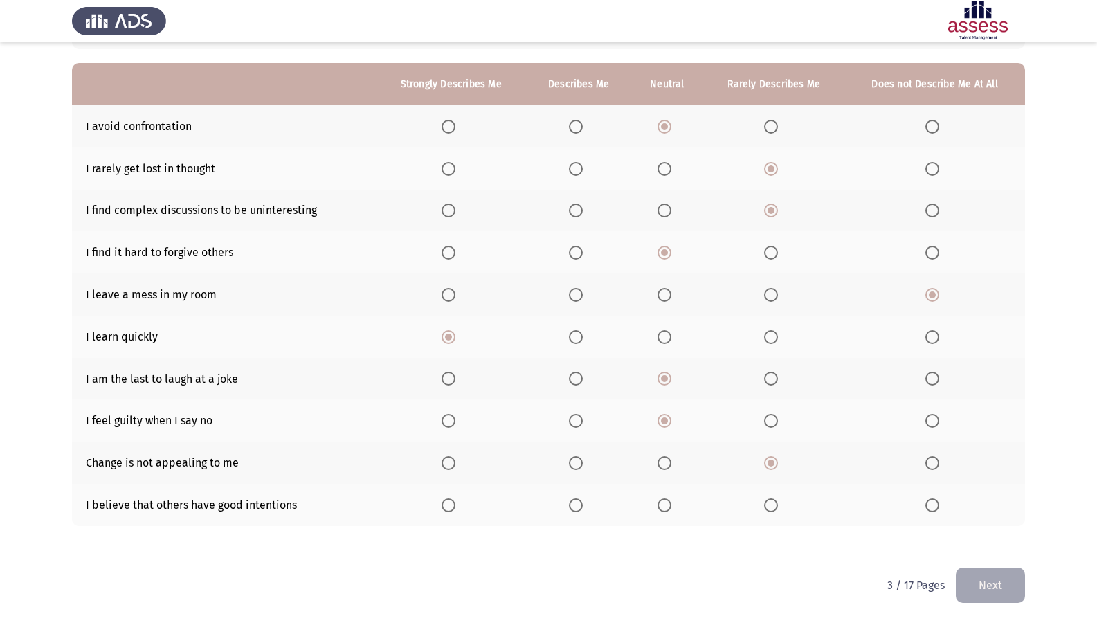
click at [457, 501] on label "Select an option" at bounding box center [451, 505] width 19 height 14
click at [455, 501] on input "Select an option" at bounding box center [449, 505] width 14 height 14
drag, startPoint x: 1009, startPoint y: 584, endPoint x: 983, endPoint y: 561, distance: 35.3
click at [1008, 535] on button "Next" at bounding box center [990, 585] width 69 height 35
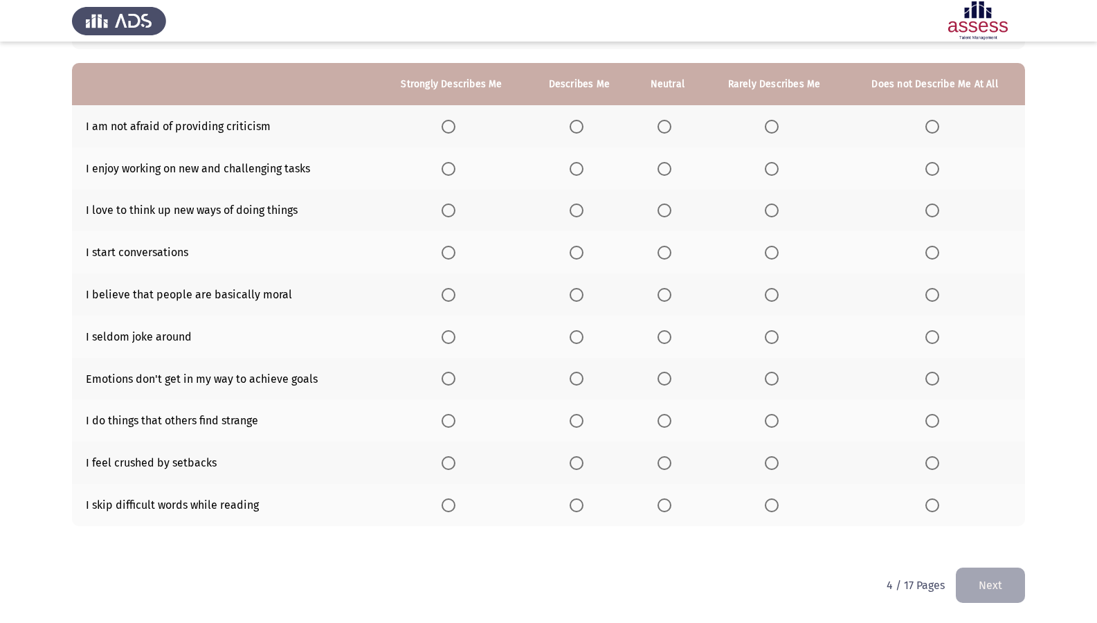
click at [768, 120] on span "Select an option" at bounding box center [772, 127] width 14 height 14
click at [768, 120] on input "Select an option" at bounding box center [772, 127] width 14 height 14
click at [449, 166] on span "Select an option" at bounding box center [449, 169] width 14 height 14
click at [449, 166] on input "Select an option" at bounding box center [449, 169] width 14 height 14
click at [453, 210] on span "Select an option" at bounding box center [449, 210] width 14 height 14
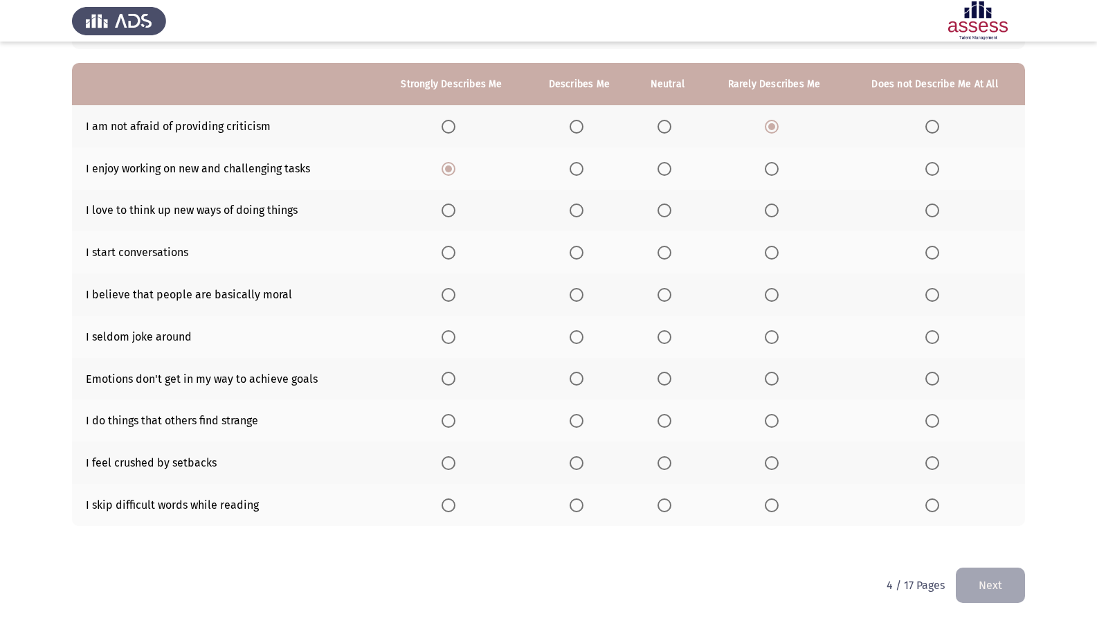
click at [453, 210] on input "Select an option" at bounding box center [449, 210] width 14 height 14
click at [449, 256] on span "Select an option" at bounding box center [449, 253] width 14 height 14
click at [449, 256] on input "Select an option" at bounding box center [449, 253] width 14 height 14
click at [661, 295] on span "Select an option" at bounding box center [664, 295] width 14 height 14
click at [661, 295] on input "Select an option" at bounding box center [664, 295] width 14 height 14
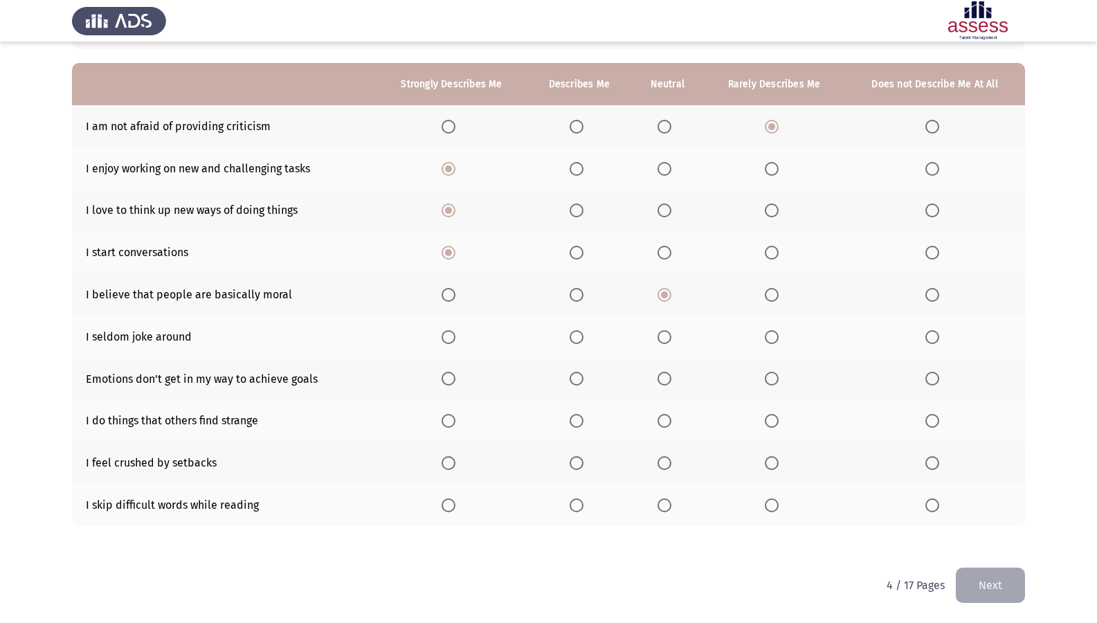
click at [770, 342] on span "Select an option" at bounding box center [772, 337] width 14 height 14
click at [770, 342] on input "Select an option" at bounding box center [772, 337] width 14 height 14
click at [662, 384] on span "Select an option" at bounding box center [664, 379] width 14 height 14
click at [662, 384] on input "Select an option" at bounding box center [664, 379] width 14 height 14
click at [673, 425] on label "Select an option" at bounding box center [666, 421] width 19 height 14
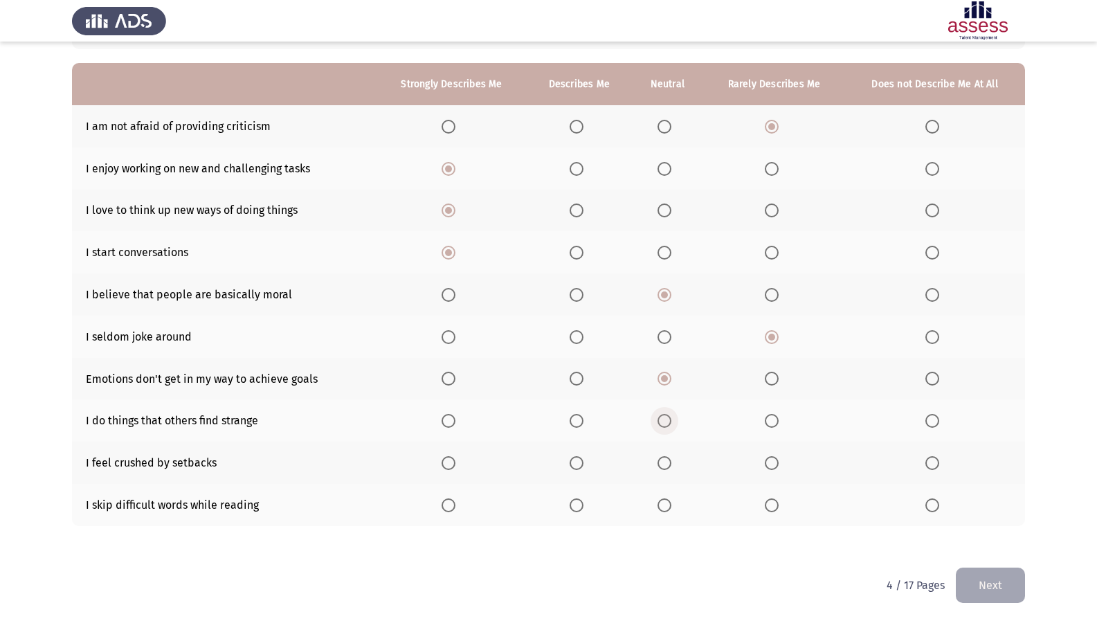
click at [671, 425] on input "Select an option" at bounding box center [664, 421] width 14 height 14
click at [783, 469] on label "Select an option" at bounding box center [774, 463] width 19 height 14
click at [779, 469] on input "Select an option" at bounding box center [772, 463] width 14 height 14
click at [936, 513] on th at bounding box center [934, 505] width 181 height 42
click at [935, 505] on span "Select an option" at bounding box center [932, 505] width 14 height 14
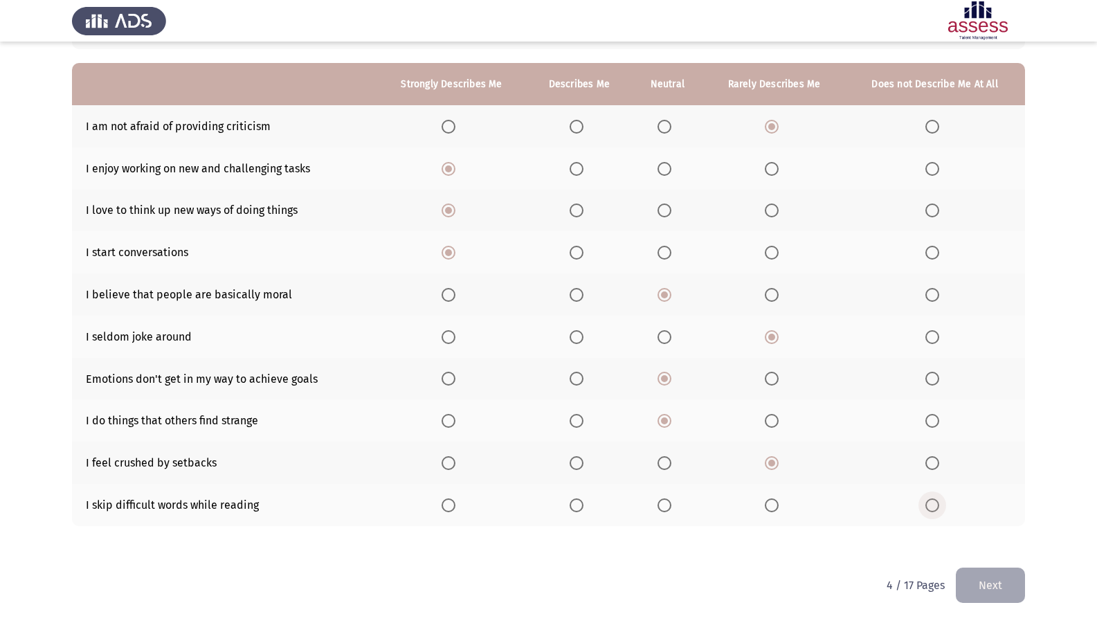
click at [935, 505] on input "Select an option" at bounding box center [932, 505] width 14 height 14
click at [1001, 535] on button "Next" at bounding box center [990, 585] width 69 height 35
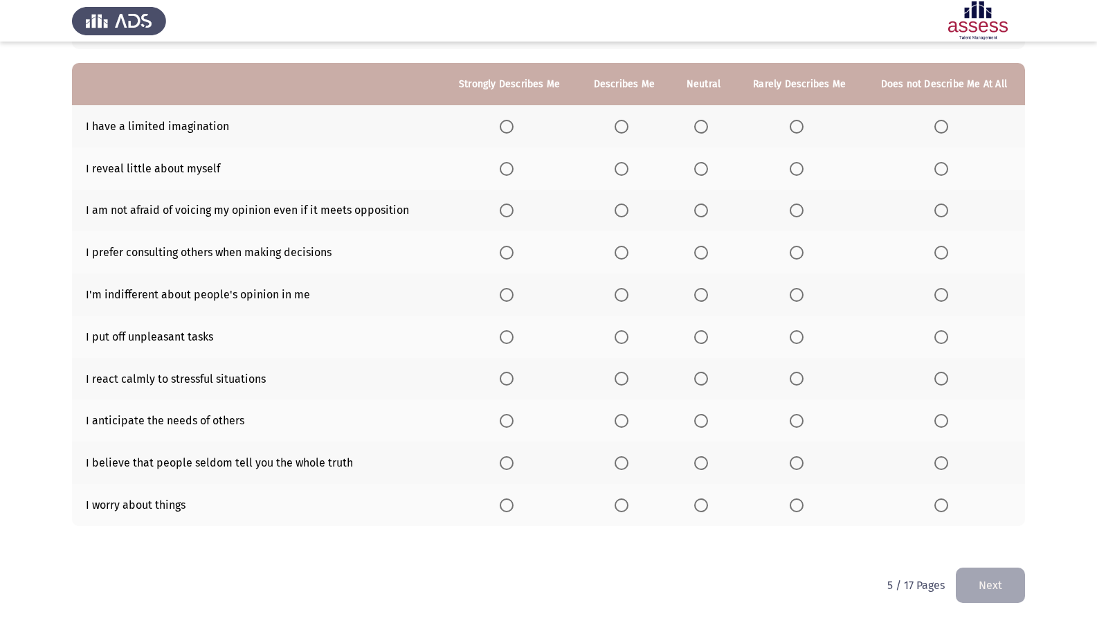
click at [509, 123] on span "Select an option" at bounding box center [507, 127] width 14 height 14
click at [509, 123] on input "Select an option" at bounding box center [507, 127] width 14 height 14
click at [625, 129] on span "Select an option" at bounding box center [622, 127] width 14 height 14
click at [625, 129] on input "Select an option" at bounding box center [622, 127] width 14 height 14
click at [805, 168] on label "Select an option" at bounding box center [799, 169] width 19 height 14
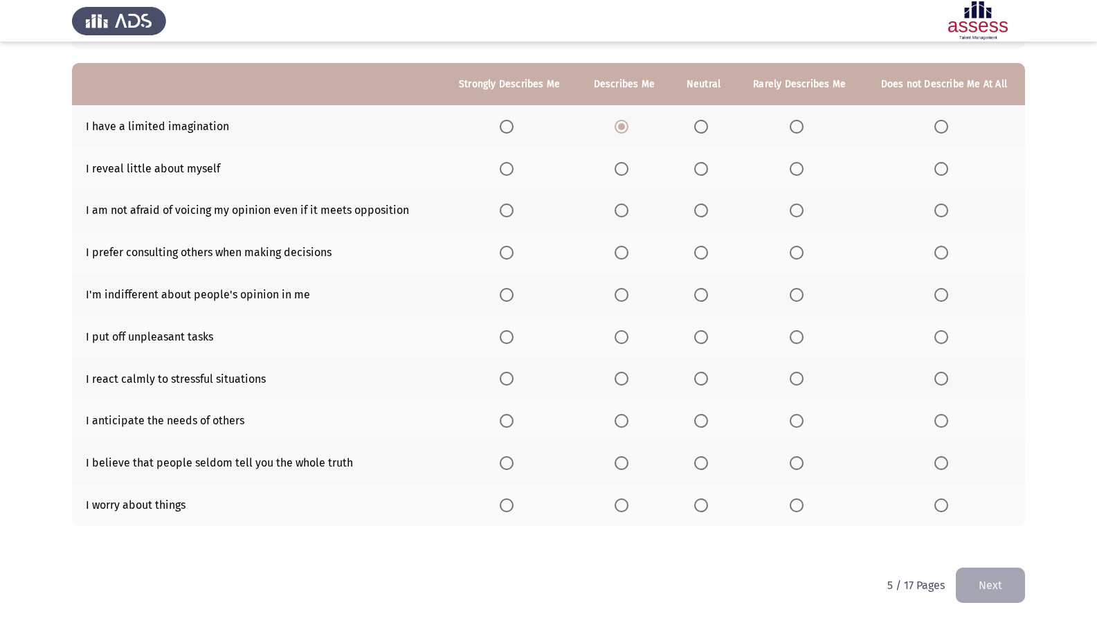
click at [804, 168] on input "Select an option" at bounding box center [797, 169] width 14 height 14
click at [698, 174] on span "Select an option" at bounding box center [701, 169] width 14 height 14
click at [698, 174] on input "Select an option" at bounding box center [701, 169] width 14 height 14
drag, startPoint x: 97, startPoint y: 208, endPoint x: 246, endPoint y: 235, distance: 152.0
click at [240, 235] on tbody "I have a limited imagination I reveal little about myself I am not afraid of vo…" at bounding box center [548, 315] width 953 height 421
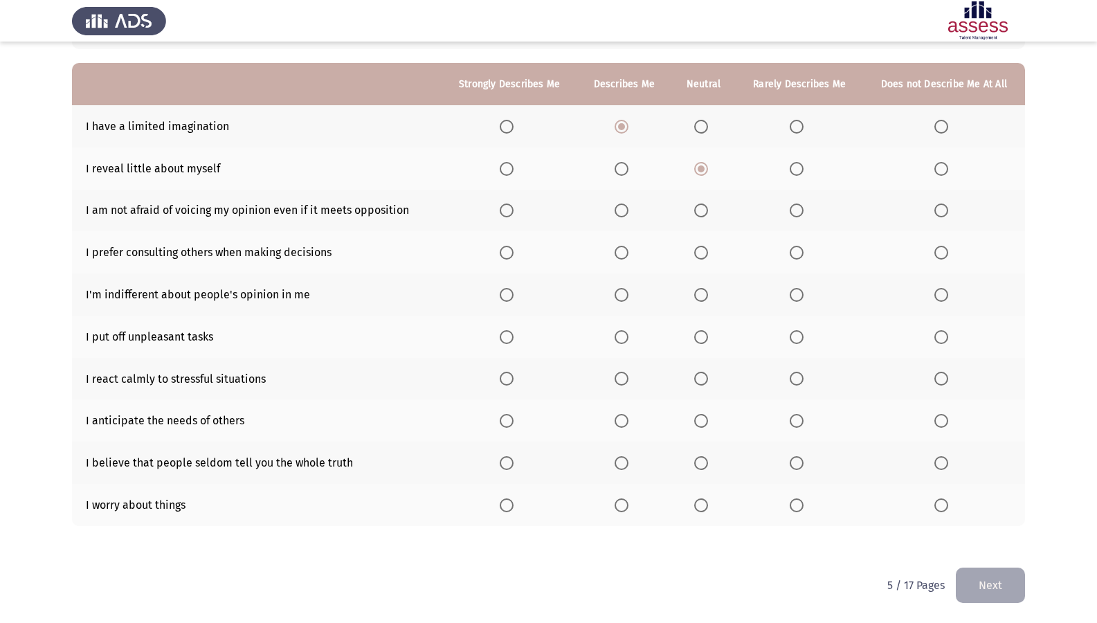
click at [790, 212] on th at bounding box center [799, 211] width 127 height 42
click at [791, 212] on span "Select an option" at bounding box center [797, 210] width 14 height 14
click at [791, 212] on input "Select an option" at bounding box center [797, 210] width 14 height 14
click at [510, 253] on span "Select an option" at bounding box center [507, 253] width 14 height 14
click at [510, 253] on input "Select an option" at bounding box center [507, 253] width 14 height 14
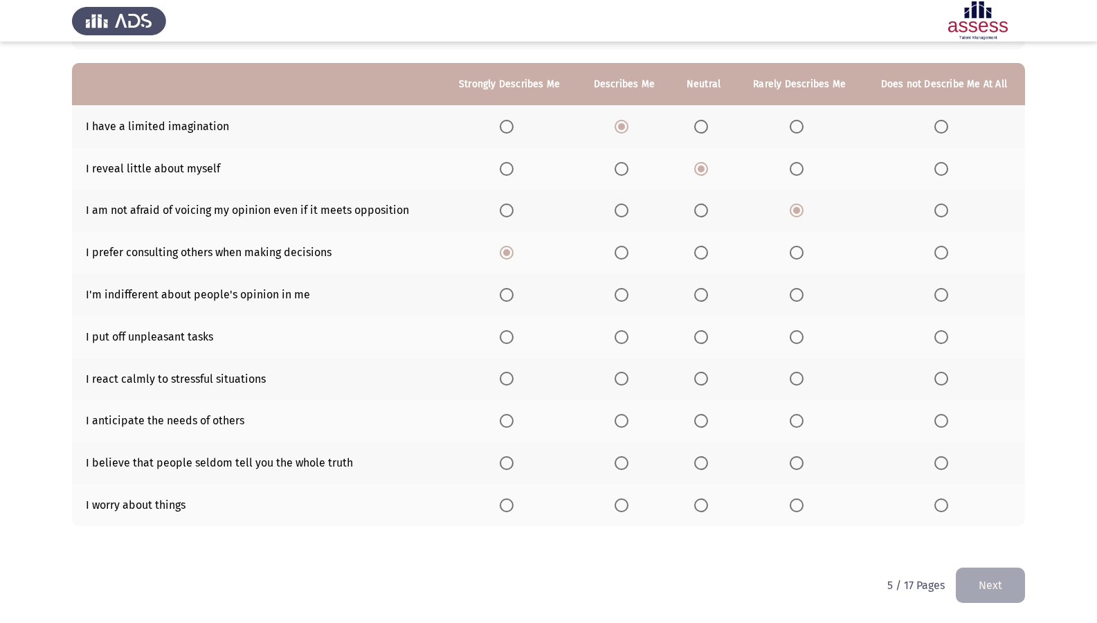
click at [623, 300] on span "Select an option" at bounding box center [622, 295] width 14 height 14
click at [623, 300] on input "Select an option" at bounding box center [622, 295] width 14 height 14
click at [798, 335] on span "Select an option" at bounding box center [797, 337] width 14 height 14
click at [798, 335] on input "Select an option" at bounding box center [797, 337] width 14 height 14
click at [798, 335] on span "Select an option" at bounding box center [796, 337] width 7 height 7
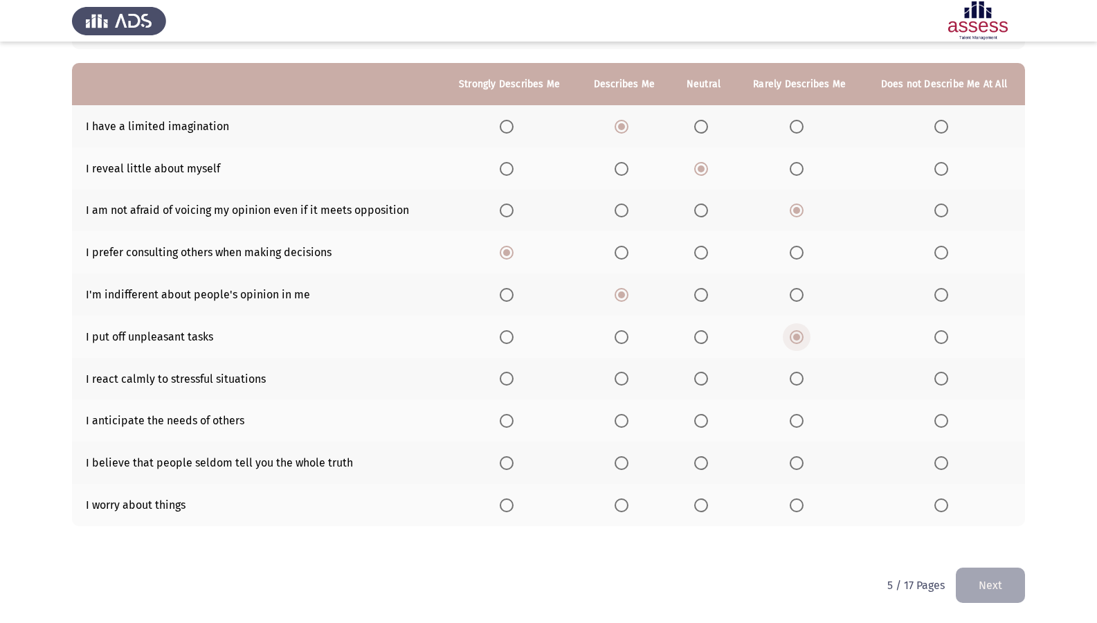
click at [799, 335] on span "Select an option" at bounding box center [796, 337] width 7 height 7
click at [799, 335] on input "Select an option" at bounding box center [797, 337] width 14 height 14
click at [624, 375] on span "Select an option" at bounding box center [622, 379] width 14 height 14
click at [624, 375] on input "Select an option" at bounding box center [622, 379] width 14 height 14
click at [790, 422] on span "Select an option" at bounding box center [797, 421] width 14 height 14
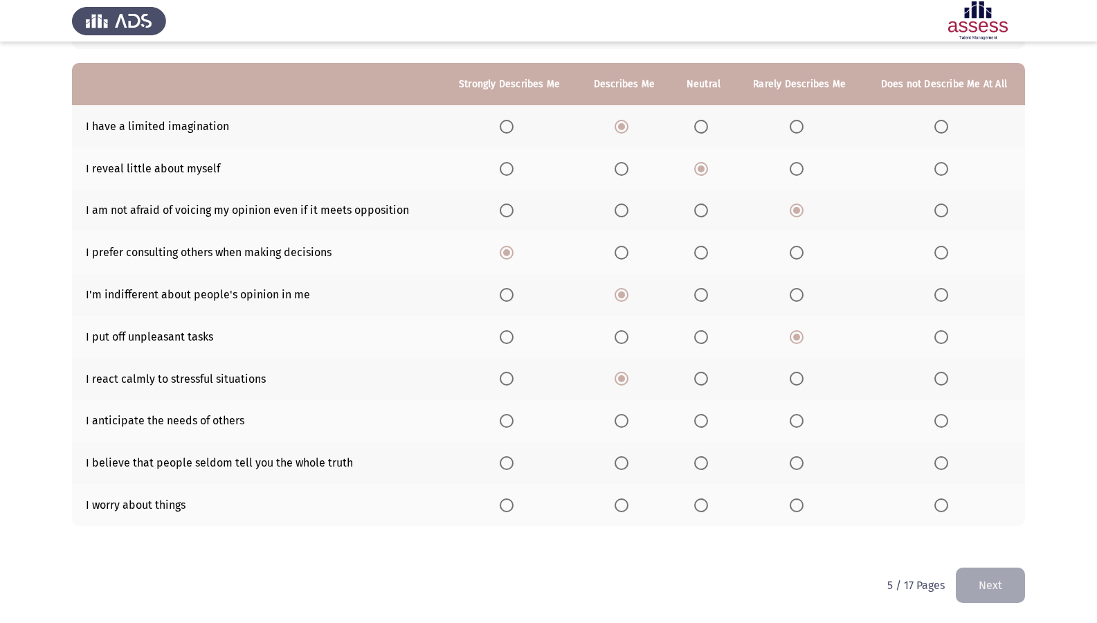
click at [790, 422] on input "Select an option" at bounding box center [797, 421] width 14 height 14
click at [705, 424] on span "Select an option" at bounding box center [701, 421] width 14 height 14
click at [705, 424] on input "Select an option" at bounding box center [701, 421] width 14 height 14
click at [803, 413] on mat-radio-button "Select an option" at bounding box center [799, 420] width 19 height 15
click at [801, 420] on span "Select an option" at bounding box center [797, 421] width 14 height 14
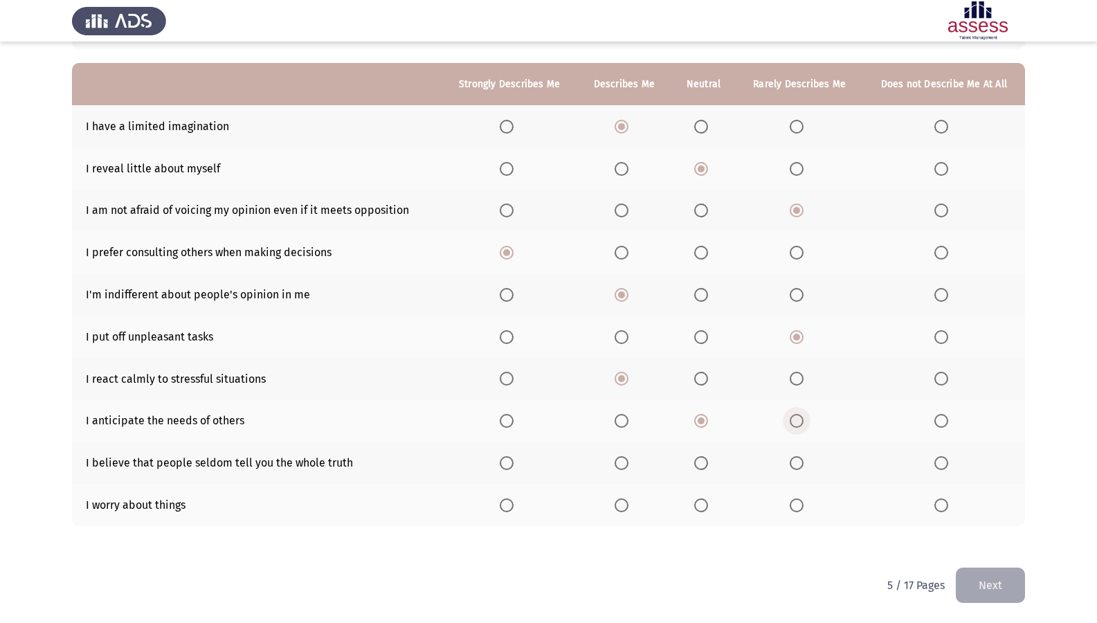
click at [801, 420] on input "Select an option" at bounding box center [797, 421] width 14 height 14
click at [708, 471] on th at bounding box center [703, 463] width 65 height 42
click at [701, 466] on span "Select an option" at bounding box center [701, 463] width 14 height 14
click at [701, 466] on input "Select an option" at bounding box center [701, 463] width 14 height 14
click at [710, 513] on th at bounding box center [703, 505] width 65 height 42
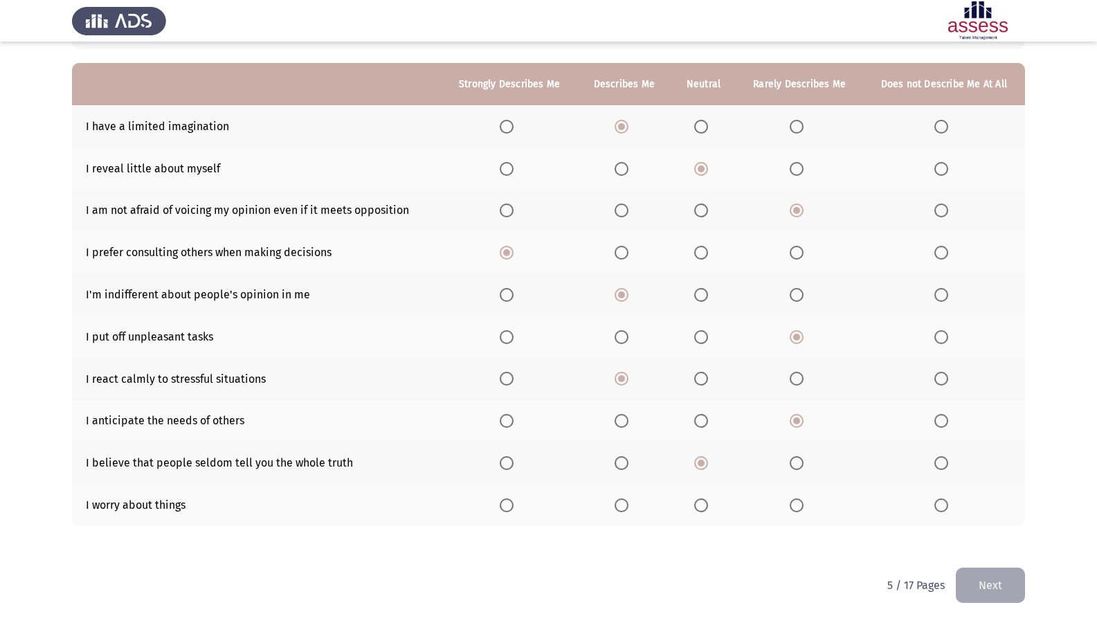
click at [700, 502] on span "Select an option" at bounding box center [701, 505] width 14 height 14
click at [700, 502] on input "Select an option" at bounding box center [701, 505] width 14 height 14
click at [988, 535] on button "Next" at bounding box center [990, 585] width 69 height 35
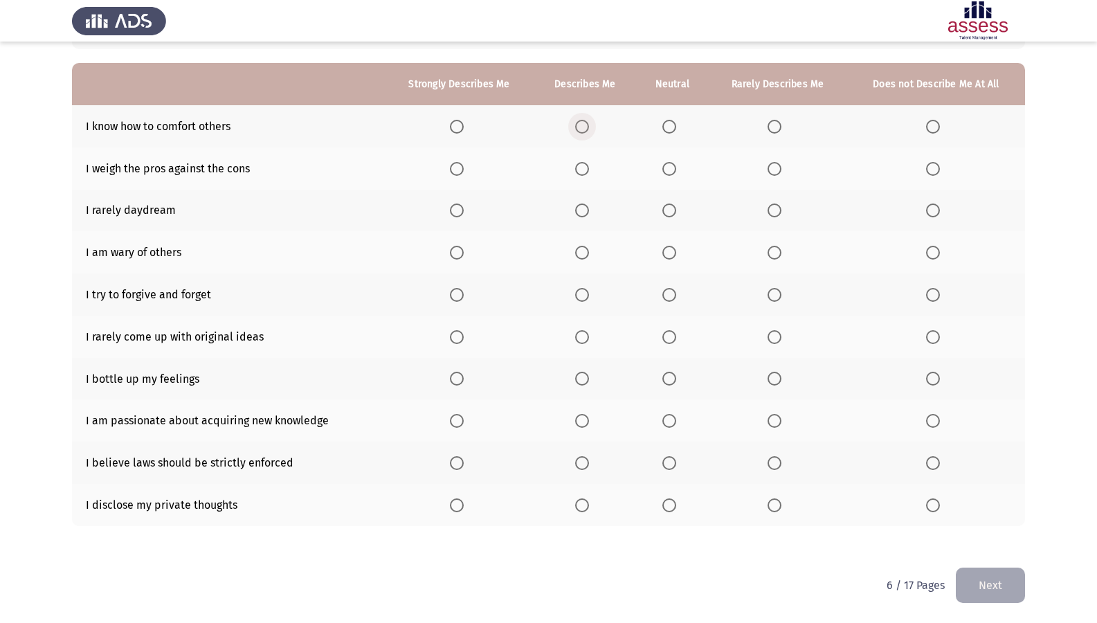
click at [581, 133] on span "Select an option" at bounding box center [582, 127] width 14 height 14
click at [581, 133] on input "Select an option" at bounding box center [582, 127] width 14 height 14
click at [671, 174] on span "Select an option" at bounding box center [669, 169] width 14 height 14
click at [671, 174] on input "Select an option" at bounding box center [669, 169] width 14 height 14
click at [675, 212] on span "Select an option" at bounding box center [669, 210] width 14 height 14
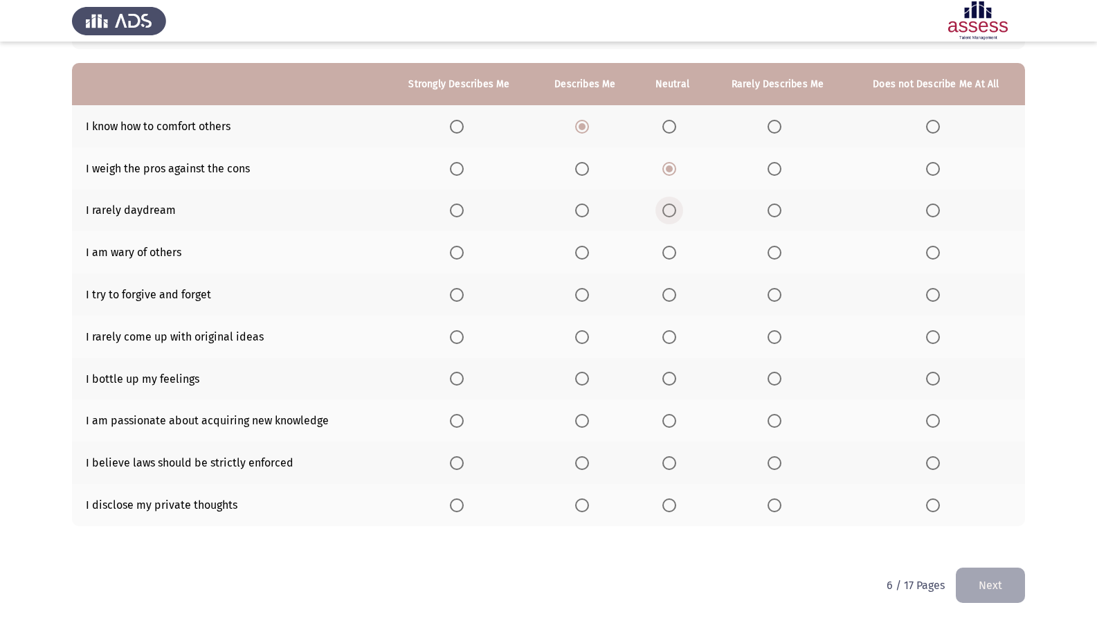
click at [675, 212] on input "Select an option" at bounding box center [669, 210] width 14 height 14
click at [663, 251] on th at bounding box center [672, 252] width 71 height 42
click at [668, 253] on span "Select an option" at bounding box center [669, 253] width 14 height 14
click at [668, 253] on input "Select an option" at bounding box center [669, 253] width 14 height 14
click at [769, 295] on span "Select an option" at bounding box center [775, 295] width 14 height 14
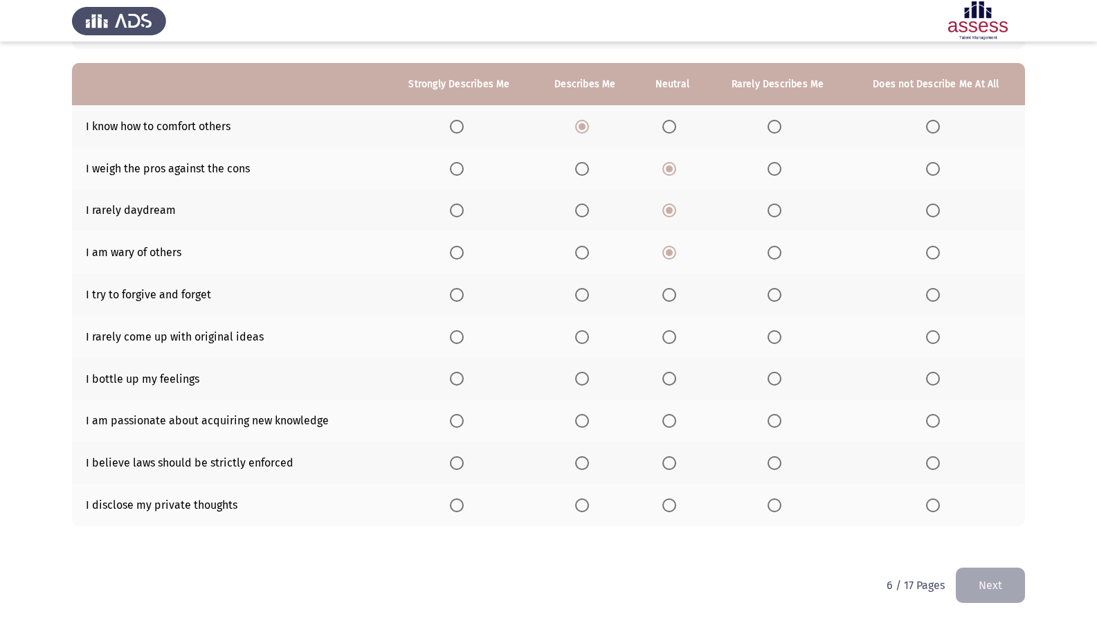
click at [769, 295] on input "Select an option" at bounding box center [775, 295] width 14 height 14
click at [784, 336] on label "Select an option" at bounding box center [777, 337] width 19 height 14
click at [781, 336] on input "Select an option" at bounding box center [775, 337] width 14 height 14
click at [771, 379] on span "Select an option" at bounding box center [775, 379] width 14 height 14
click at [771, 379] on input "Select an option" at bounding box center [775, 379] width 14 height 14
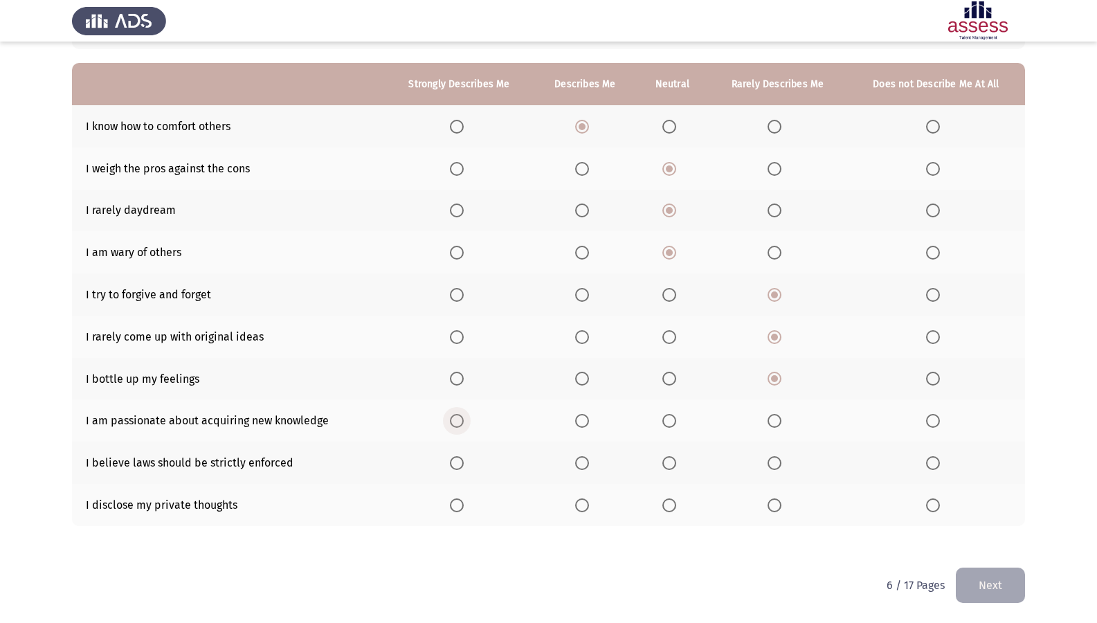
click at [453, 421] on span "Select an option" at bounding box center [457, 421] width 14 height 14
click at [453, 421] on input "Select an option" at bounding box center [457, 421] width 14 height 14
click at [580, 466] on span "Select an option" at bounding box center [582, 463] width 14 height 14
click at [580, 466] on input "Select an option" at bounding box center [582, 463] width 14 height 14
click at [777, 508] on span "Select an option" at bounding box center [775, 505] width 14 height 14
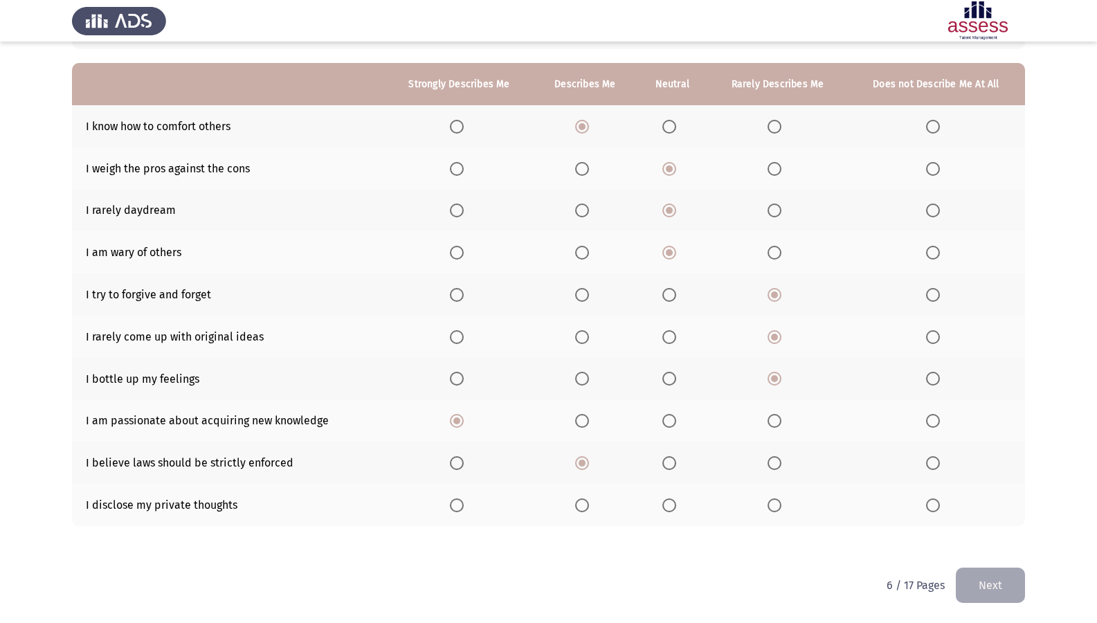
click at [777, 508] on input "Select an option" at bounding box center [775, 505] width 14 height 14
click at [996, 535] on button "Next" at bounding box center [990, 585] width 69 height 35
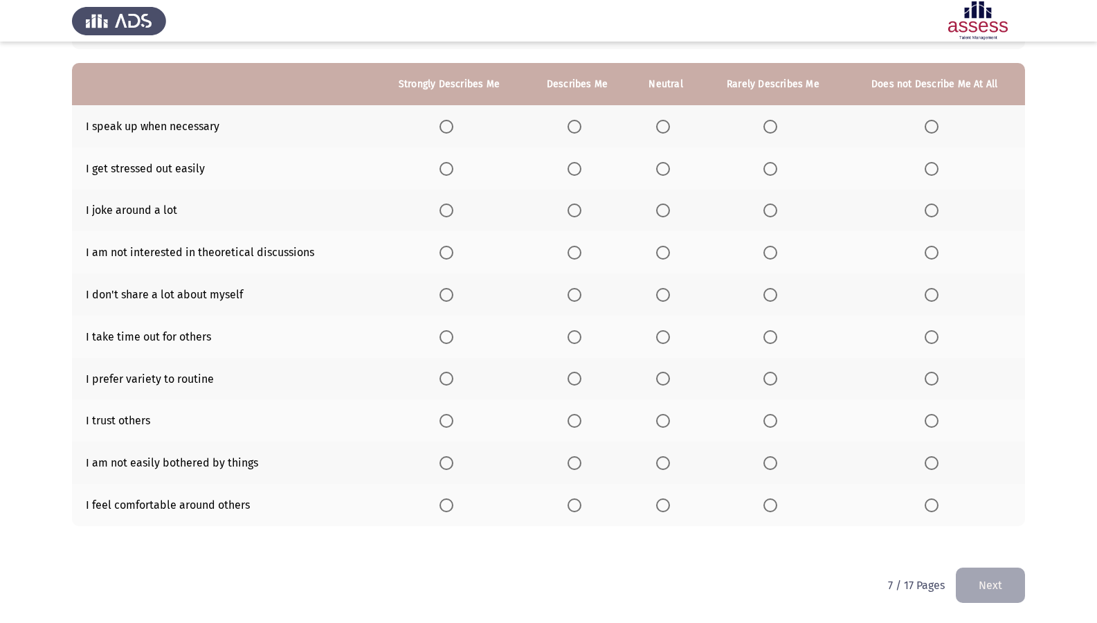
click at [448, 129] on span "Select an option" at bounding box center [446, 127] width 14 height 14
click at [448, 129] on input "Select an option" at bounding box center [446, 127] width 14 height 14
click at [661, 174] on span "Select an option" at bounding box center [663, 169] width 14 height 14
click at [661, 174] on input "Select an option" at bounding box center [663, 169] width 14 height 14
click at [780, 212] on label "Select an option" at bounding box center [772, 210] width 19 height 14
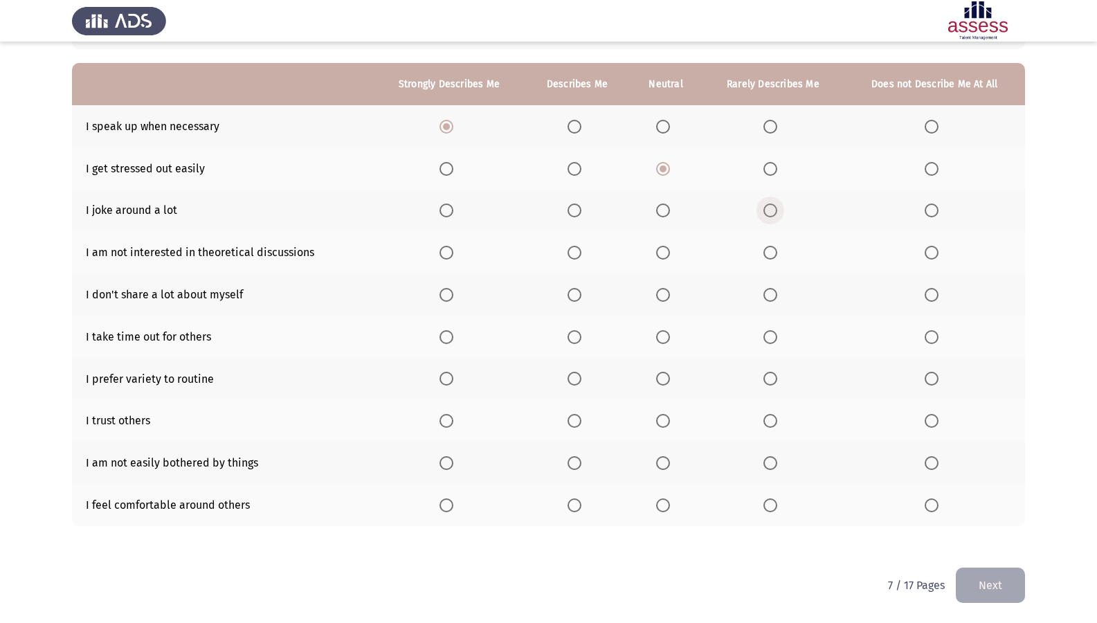
click at [777, 212] on input "Select an option" at bounding box center [770, 210] width 14 height 14
click at [777, 261] on th at bounding box center [773, 252] width 142 height 42
click at [772, 257] on span "Select an option" at bounding box center [770, 253] width 14 height 14
click at [772, 257] on input "Select an option" at bounding box center [770, 253] width 14 height 14
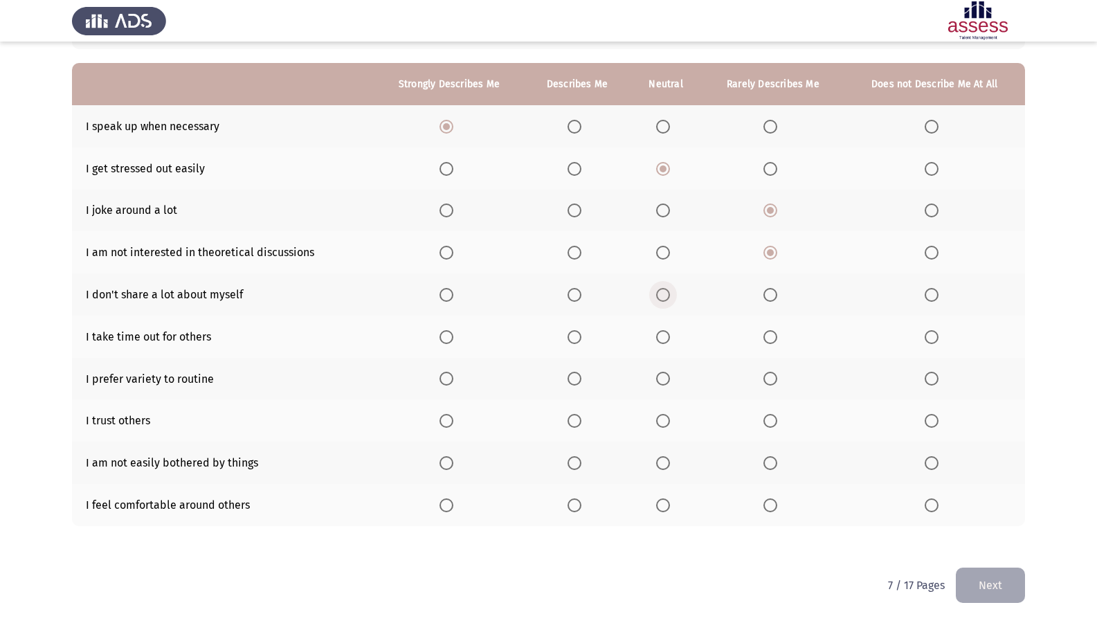
click at [665, 299] on span "Select an option" at bounding box center [663, 295] width 14 height 14
click at [665, 299] on input "Select an option" at bounding box center [663, 295] width 14 height 14
click at [669, 341] on span "Select an option" at bounding box center [663, 337] width 14 height 14
click at [669, 341] on input "Select an option" at bounding box center [663, 337] width 14 height 14
click at [581, 376] on span "Select an option" at bounding box center [575, 379] width 14 height 14
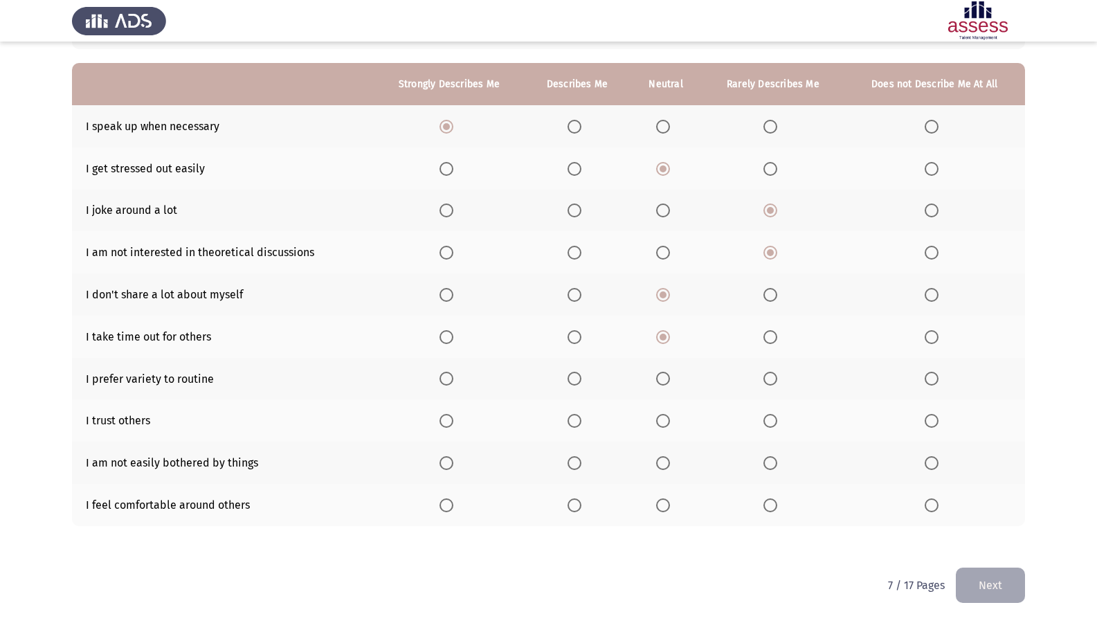
click at [581, 376] on input "Select an option" at bounding box center [575, 379] width 14 height 14
click at [663, 415] on span "Select an option" at bounding box center [663, 421] width 14 height 14
click at [663, 415] on input "Select an option" at bounding box center [663, 421] width 14 height 14
click at [572, 464] on span "Select an option" at bounding box center [575, 463] width 14 height 14
click at [572, 464] on input "Select an option" at bounding box center [575, 463] width 14 height 14
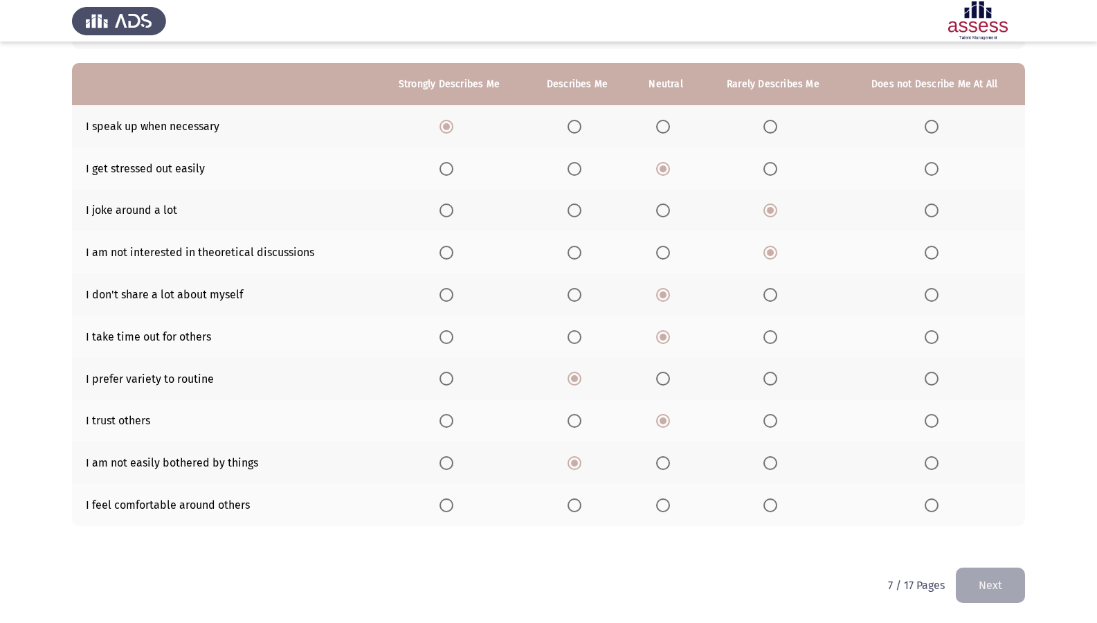
click at [774, 507] on span "Select an option" at bounding box center [770, 505] width 14 height 14
click at [774, 507] on input "Select an option" at bounding box center [770, 505] width 14 height 14
click at [983, 535] on button "Next" at bounding box center [990, 585] width 69 height 35
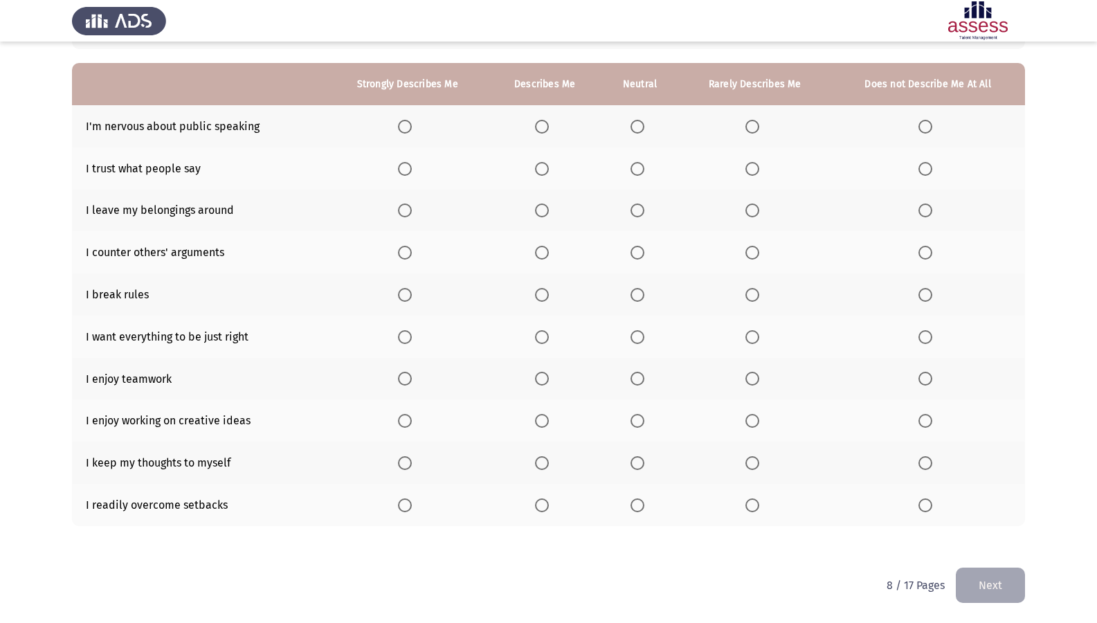
click at [747, 130] on span "Select an option" at bounding box center [752, 127] width 14 height 14
click at [747, 130] on input "Select an option" at bounding box center [752, 127] width 14 height 14
click at [923, 127] on span "Select an option" at bounding box center [925, 127] width 14 height 14
click at [923, 127] on input "Select an option" at bounding box center [925, 127] width 14 height 14
click at [761, 169] on label "Select an option" at bounding box center [754, 169] width 19 height 14
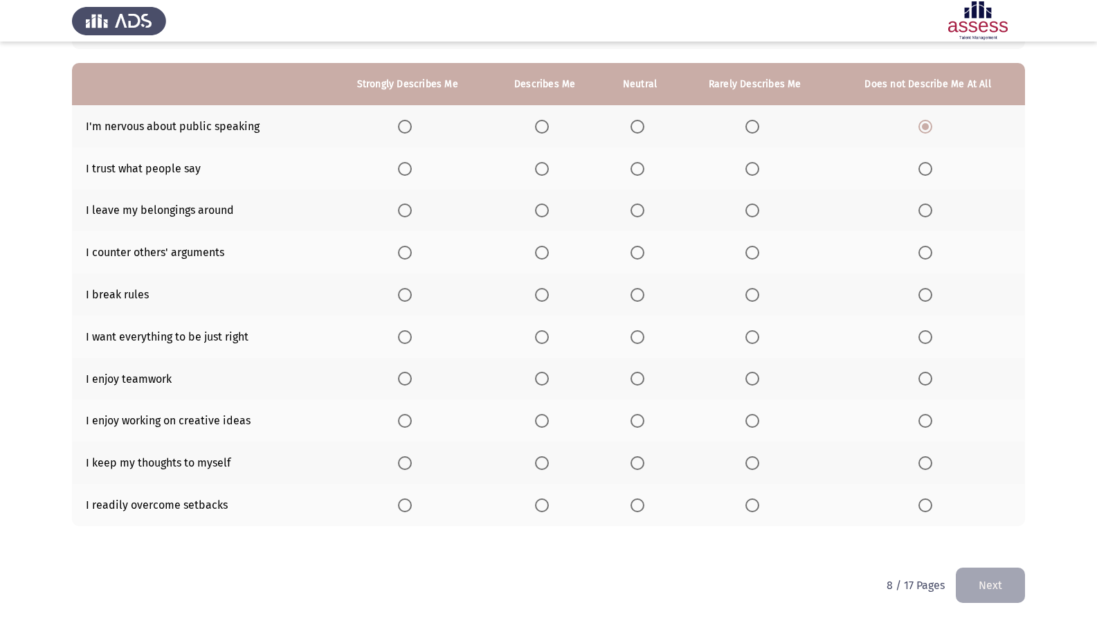
click at [759, 169] on input "Select an option" at bounding box center [752, 169] width 14 height 14
click at [636, 215] on span "Select an option" at bounding box center [637, 210] width 14 height 14
click at [636, 215] on input "Select an option" at bounding box center [637, 210] width 14 height 14
click at [642, 258] on span "Select an option" at bounding box center [637, 253] width 14 height 14
click at [642, 258] on input "Select an option" at bounding box center [637, 253] width 14 height 14
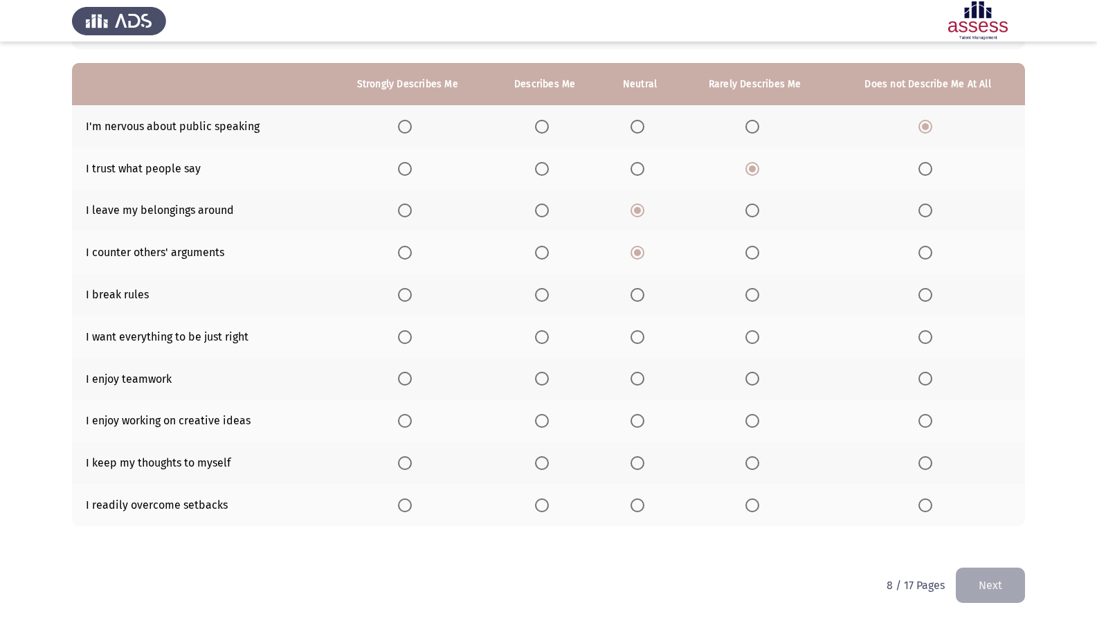
click at [918, 294] on span "Select an option" at bounding box center [925, 295] width 14 height 14
click at [918, 294] on input "Select an option" at bounding box center [925, 295] width 14 height 14
click at [404, 374] on span "Select an option" at bounding box center [405, 379] width 14 height 14
click at [404, 374] on input "Select an option" at bounding box center [405, 379] width 14 height 14
click at [401, 334] on span "Select an option" at bounding box center [405, 337] width 14 height 14
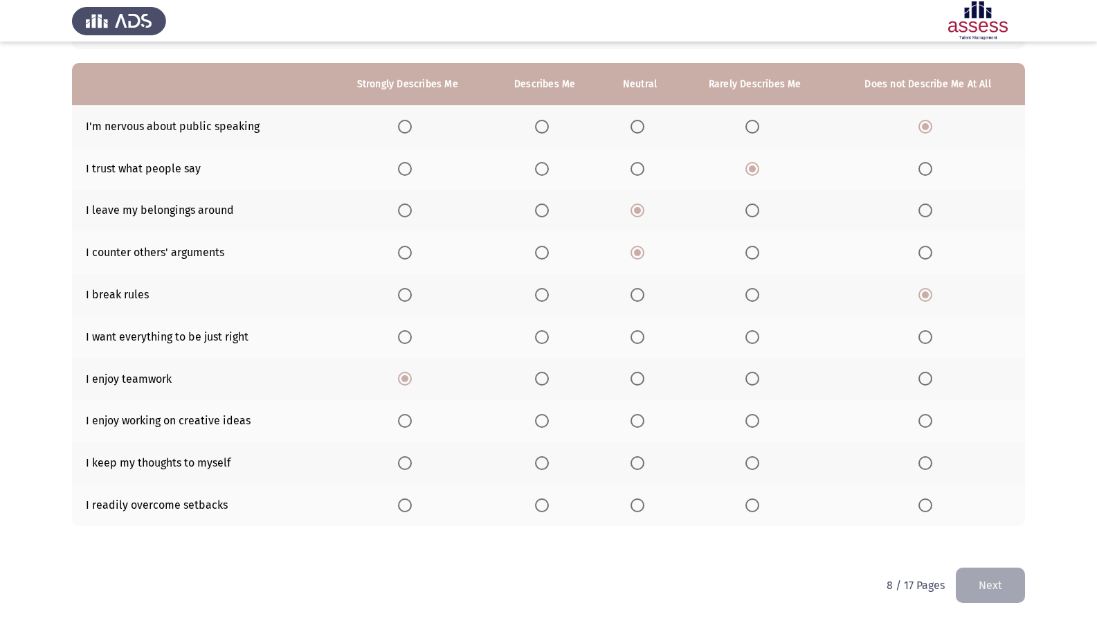
click at [401, 334] on input "Select an option" at bounding box center [405, 337] width 14 height 14
click at [403, 419] on span "Select an option" at bounding box center [405, 421] width 14 height 14
click at [403, 419] on input "Select an option" at bounding box center [405, 421] width 14 height 14
click at [638, 468] on span "Select an option" at bounding box center [637, 463] width 14 height 14
click at [638, 468] on input "Select an option" at bounding box center [637, 463] width 14 height 14
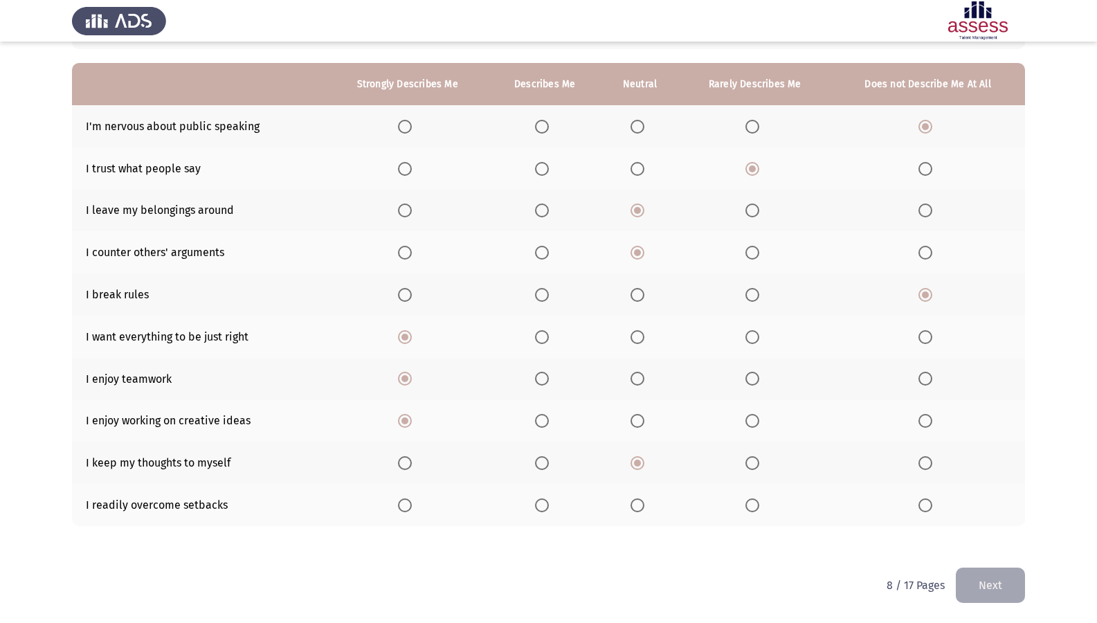
click at [545, 505] on span "Select an option" at bounding box center [542, 505] width 14 height 14
click at [545, 505] on input "Select an option" at bounding box center [542, 505] width 14 height 14
click at [1005, 535] on button "Next" at bounding box center [990, 585] width 69 height 35
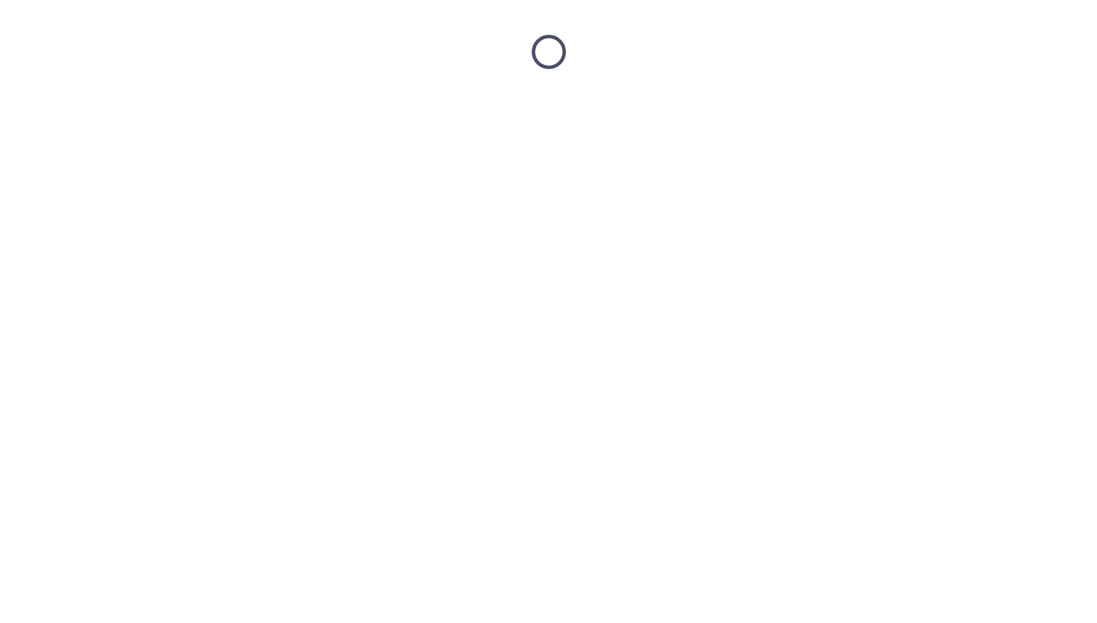
scroll to position [0, 0]
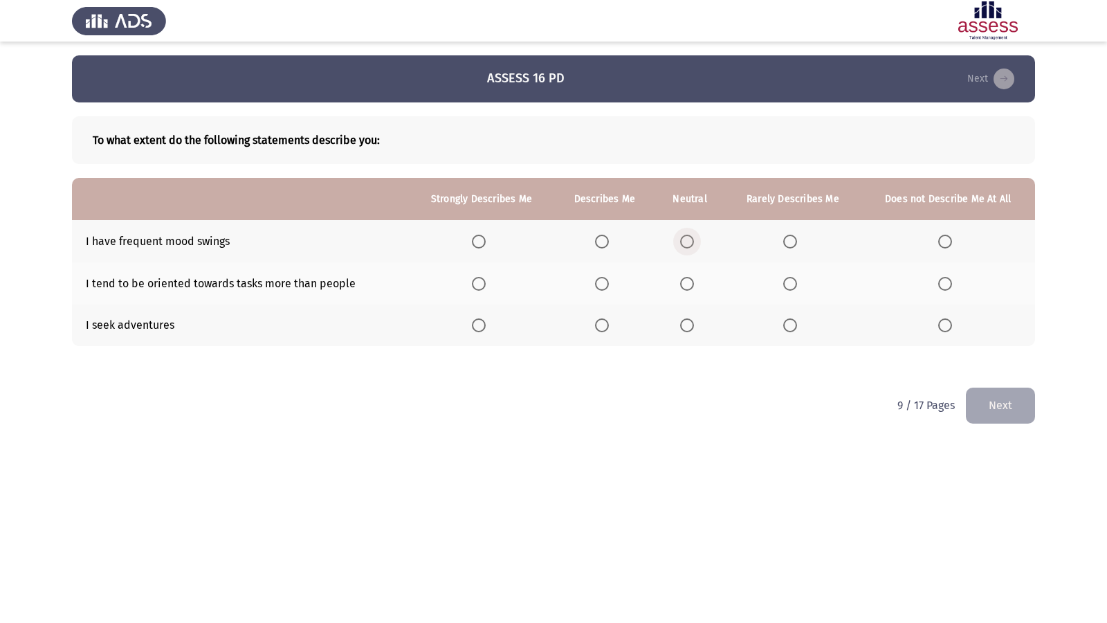
click at [693, 245] on span "Select an option" at bounding box center [687, 242] width 14 height 14
click at [693, 245] on input "Select an option" at bounding box center [687, 242] width 14 height 14
click at [692, 289] on span "Select an option" at bounding box center [687, 284] width 14 height 14
click at [692, 289] on input "Select an option" at bounding box center [687, 284] width 14 height 14
click at [788, 334] on th at bounding box center [793, 326] width 136 height 42
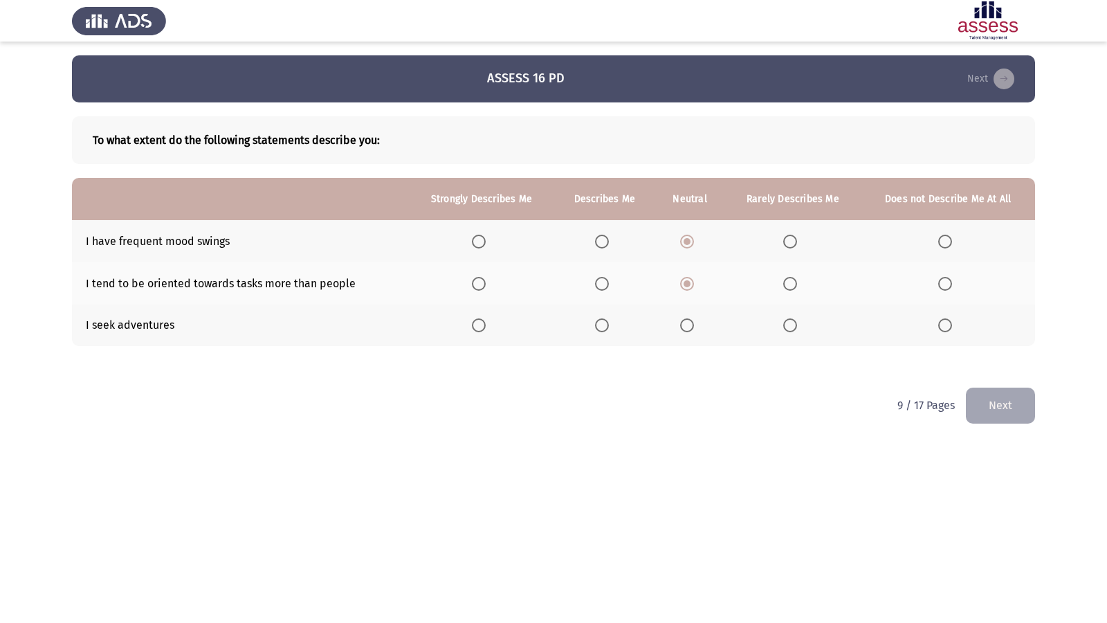
click at [683, 325] on span "Select an option" at bounding box center [687, 325] width 14 height 14
click at [683, 325] on input "Select an option" at bounding box center [687, 325] width 14 height 14
click at [1022, 408] on button "Next" at bounding box center [1000, 405] width 69 height 35
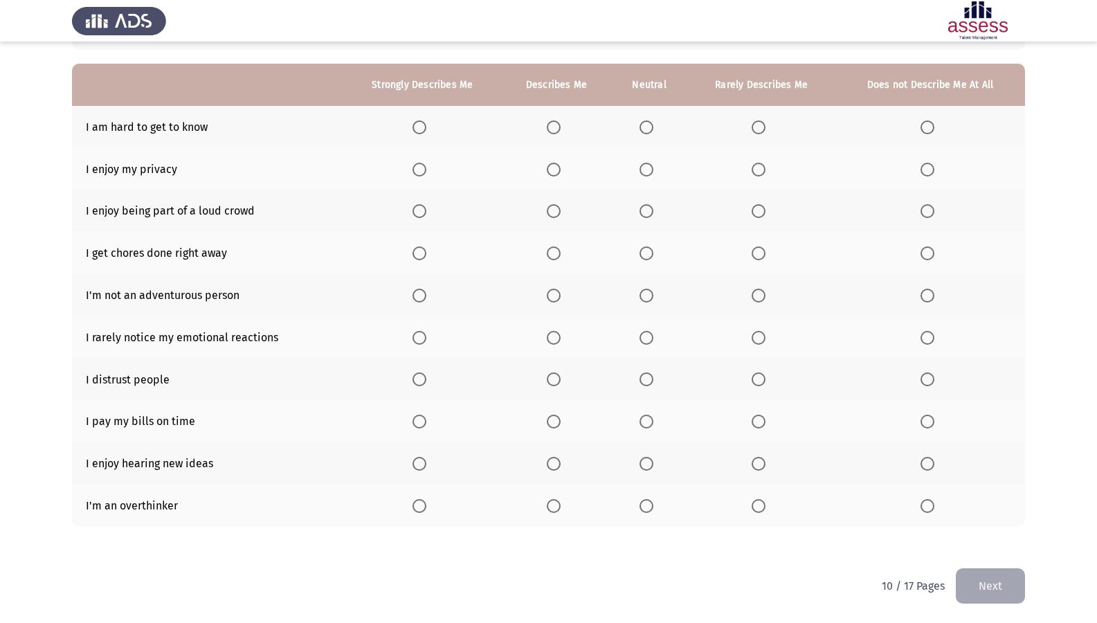
scroll to position [115, 0]
click at [560, 174] on span "Select an option" at bounding box center [554, 169] width 14 height 14
click at [560, 174] on input "Select an option" at bounding box center [554, 169] width 14 height 14
click at [418, 127] on span "Select an option" at bounding box center [419, 127] width 14 height 14
click at [418, 127] on input "Select an option" at bounding box center [419, 127] width 14 height 14
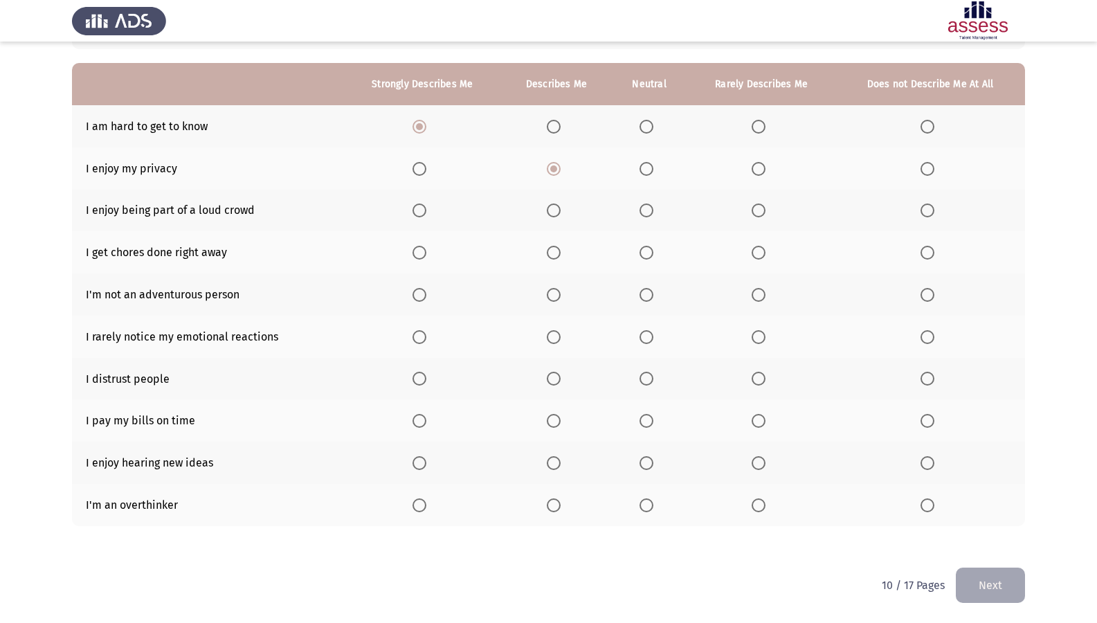
click at [649, 258] on span "Select an option" at bounding box center [646, 253] width 14 height 14
click at [649, 258] on input "Select an option" at bounding box center [646, 253] width 14 height 14
click at [644, 206] on span "Select an option" at bounding box center [646, 210] width 14 height 14
click at [644, 206] on input "Select an option" at bounding box center [646, 210] width 14 height 14
click at [637, 294] on th at bounding box center [649, 294] width 76 height 42
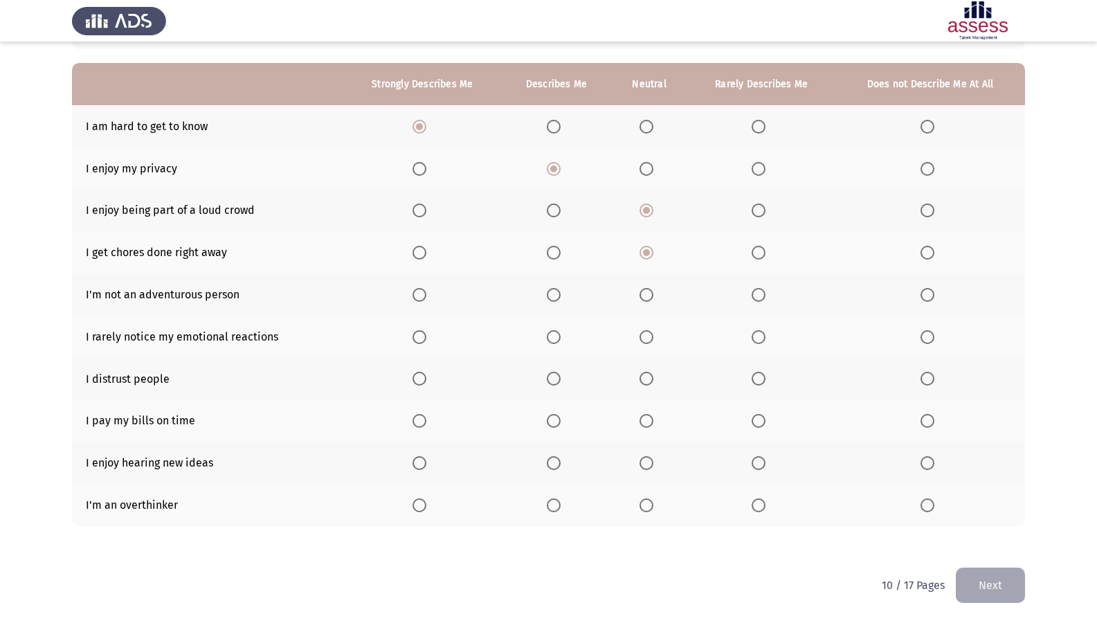
click at [759, 336] on span "Select an option" at bounding box center [759, 337] width 14 height 14
click at [759, 336] on input "Select an option" at bounding box center [759, 337] width 14 height 14
click at [638, 379] on th at bounding box center [649, 379] width 76 height 42
click at [640, 380] on th at bounding box center [649, 379] width 76 height 42
click at [640, 380] on span "Select an option" at bounding box center [646, 379] width 14 height 14
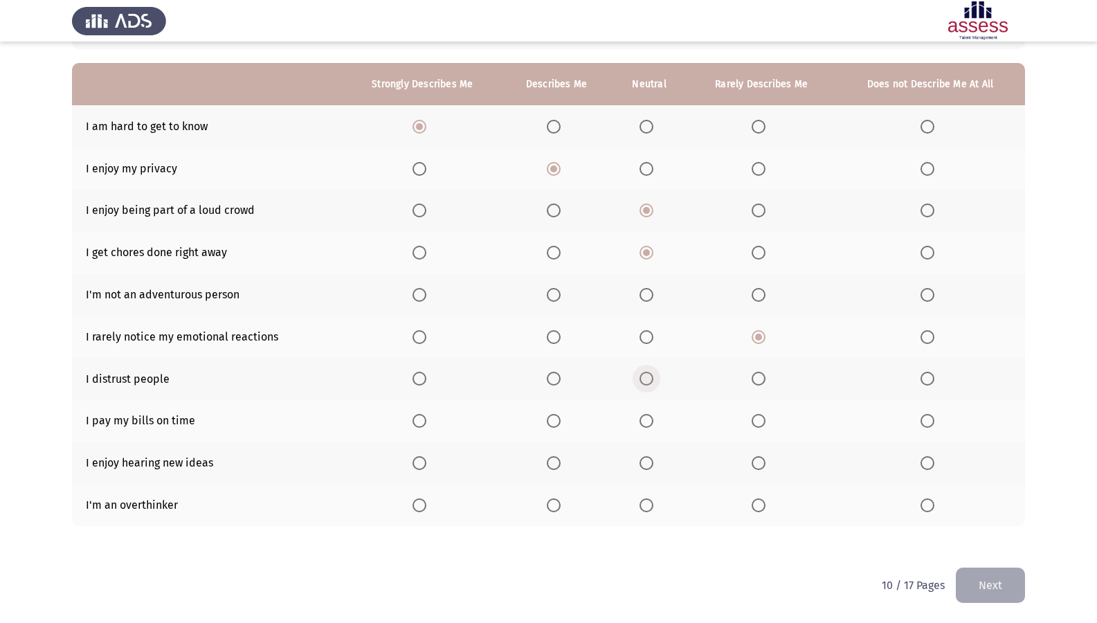
click at [640, 380] on input "Select an option" at bounding box center [646, 379] width 14 height 14
click at [649, 423] on span "Select an option" at bounding box center [646, 421] width 14 height 14
click at [649, 423] on input "Select an option" at bounding box center [646, 421] width 14 height 14
click at [416, 458] on span "Select an option" at bounding box center [419, 463] width 14 height 14
click at [416, 458] on input "Select an option" at bounding box center [419, 463] width 14 height 14
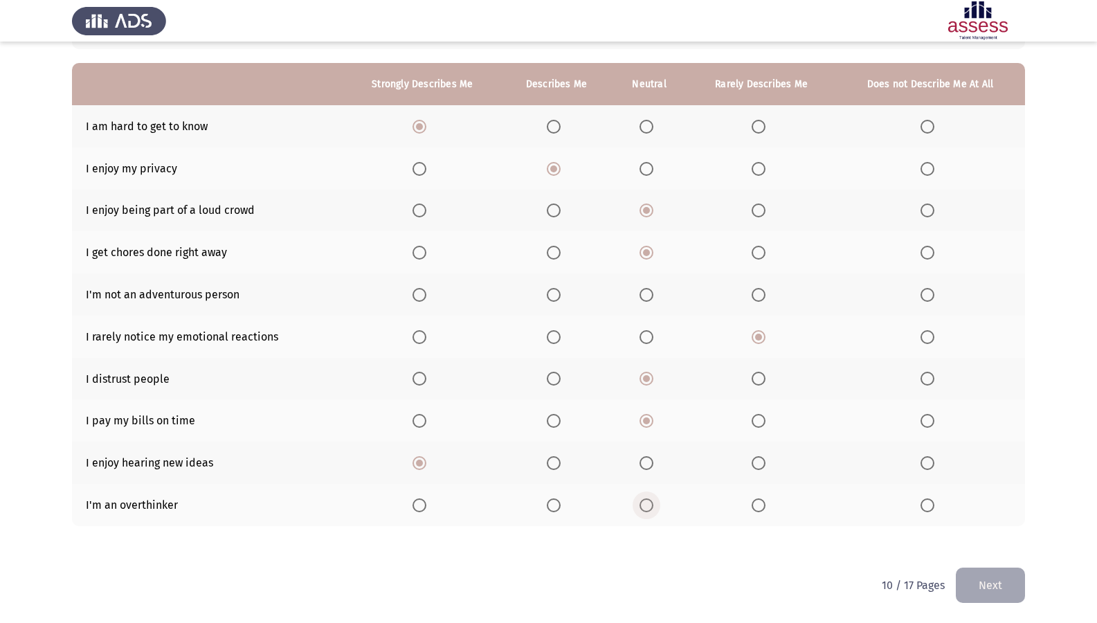
click at [650, 502] on span "Select an option" at bounding box center [646, 505] width 14 height 14
click at [650, 502] on input "Select an option" at bounding box center [646, 505] width 14 height 14
click at [1007, 535] on button "Next" at bounding box center [990, 585] width 69 height 35
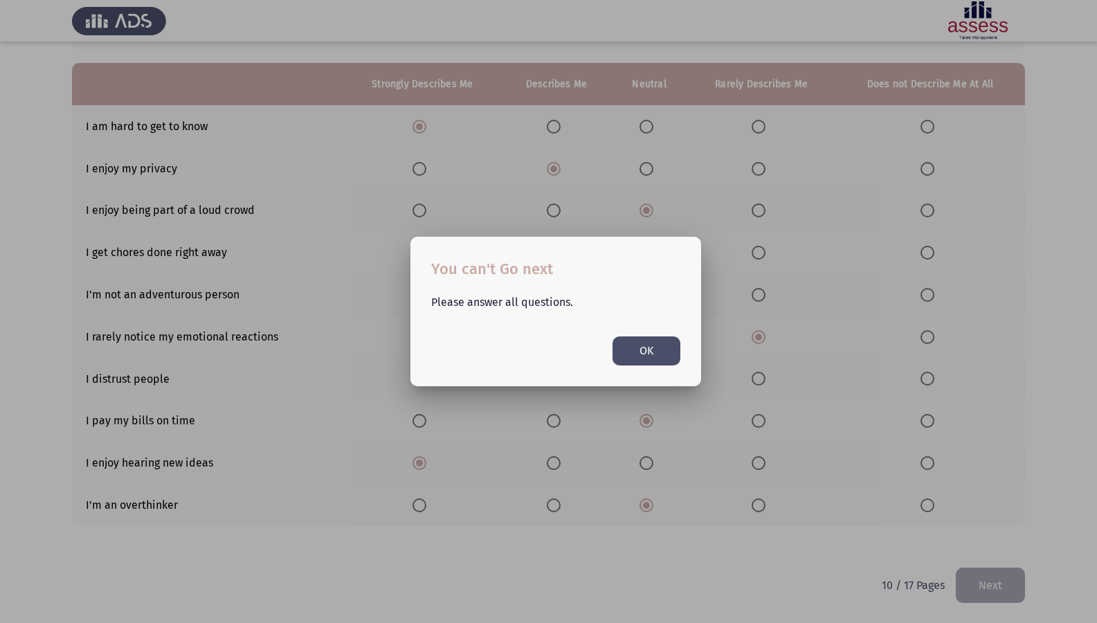
click at [654, 347] on button "OK" at bounding box center [646, 350] width 68 height 28
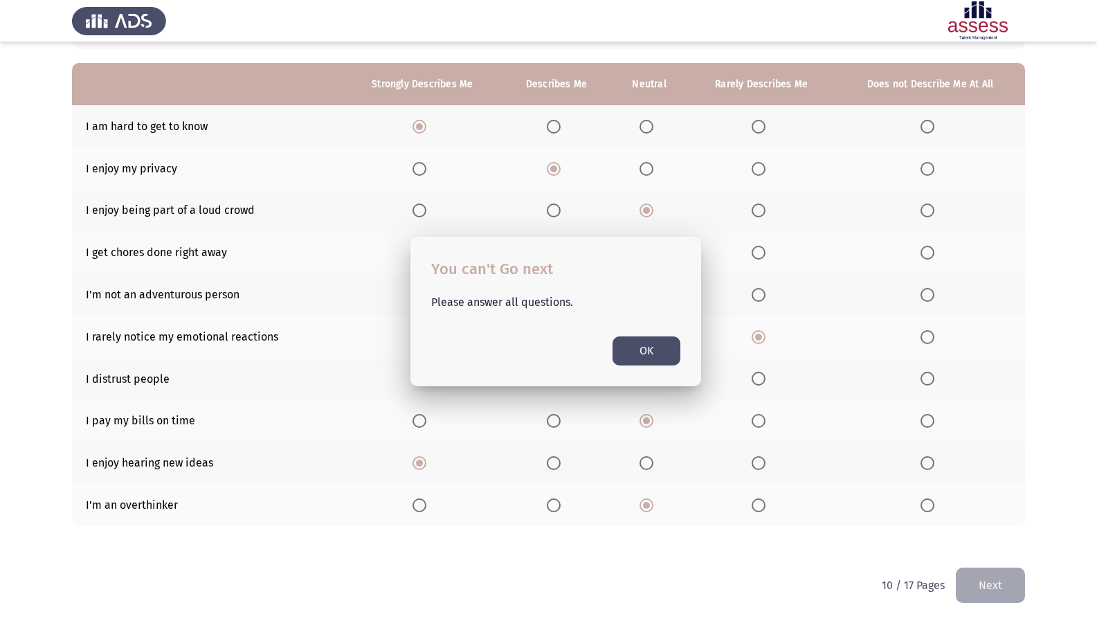
scroll to position [115, 0]
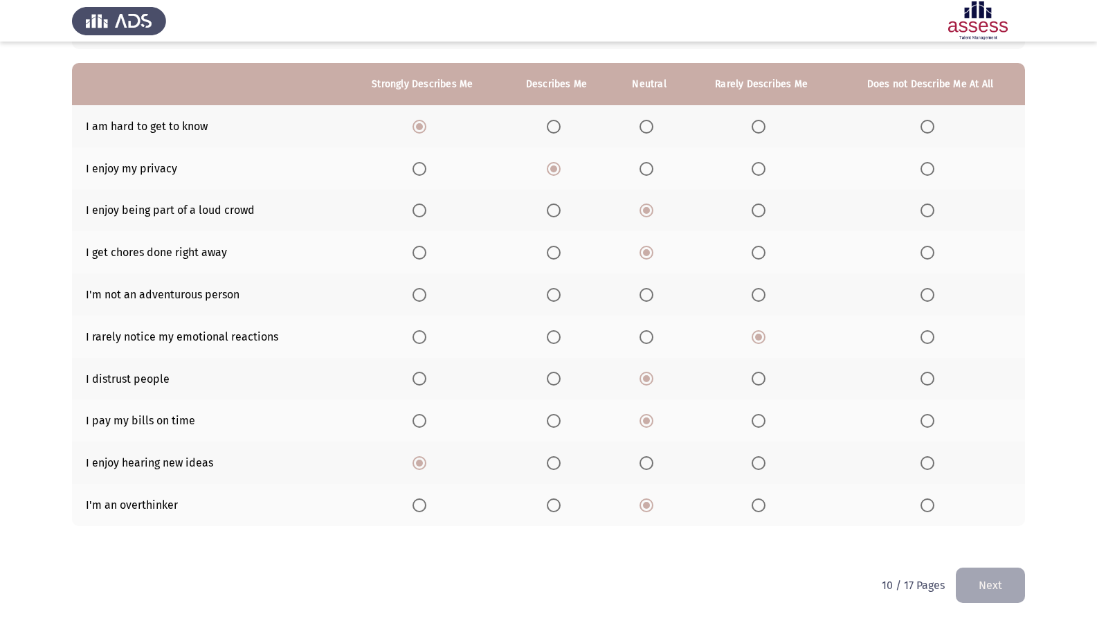
click at [644, 297] on span "Select an option" at bounding box center [646, 295] width 14 height 14
click at [644, 297] on input "Select an option" at bounding box center [646, 295] width 14 height 14
drag, startPoint x: 977, startPoint y: 578, endPoint x: 959, endPoint y: 550, distance: 32.6
click at [977, 535] on button "Next" at bounding box center [990, 585] width 69 height 35
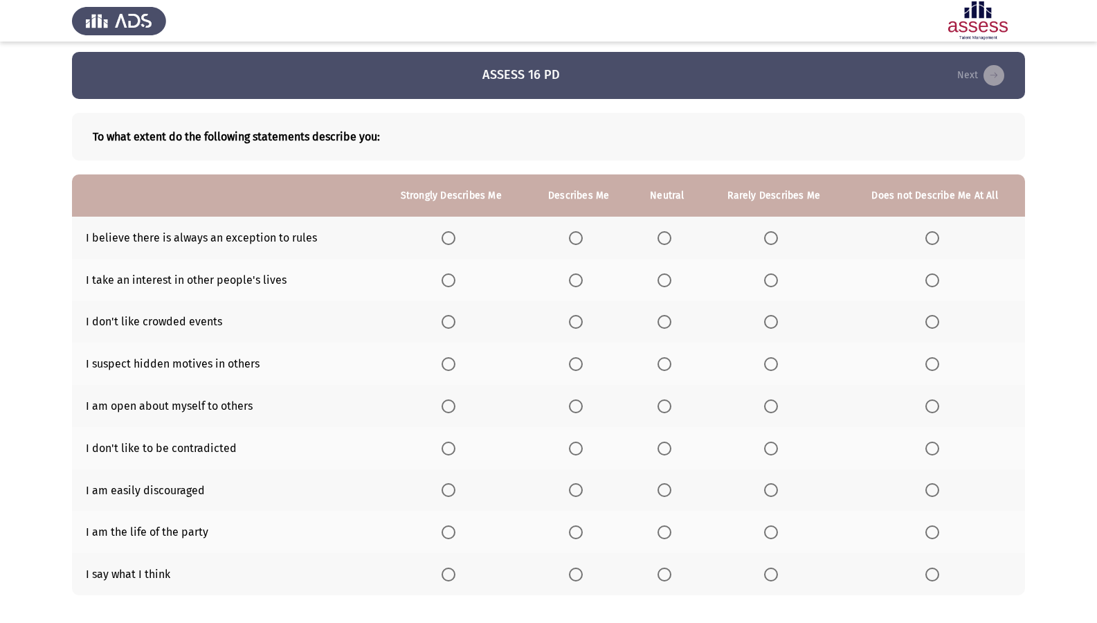
scroll to position [73, 0]
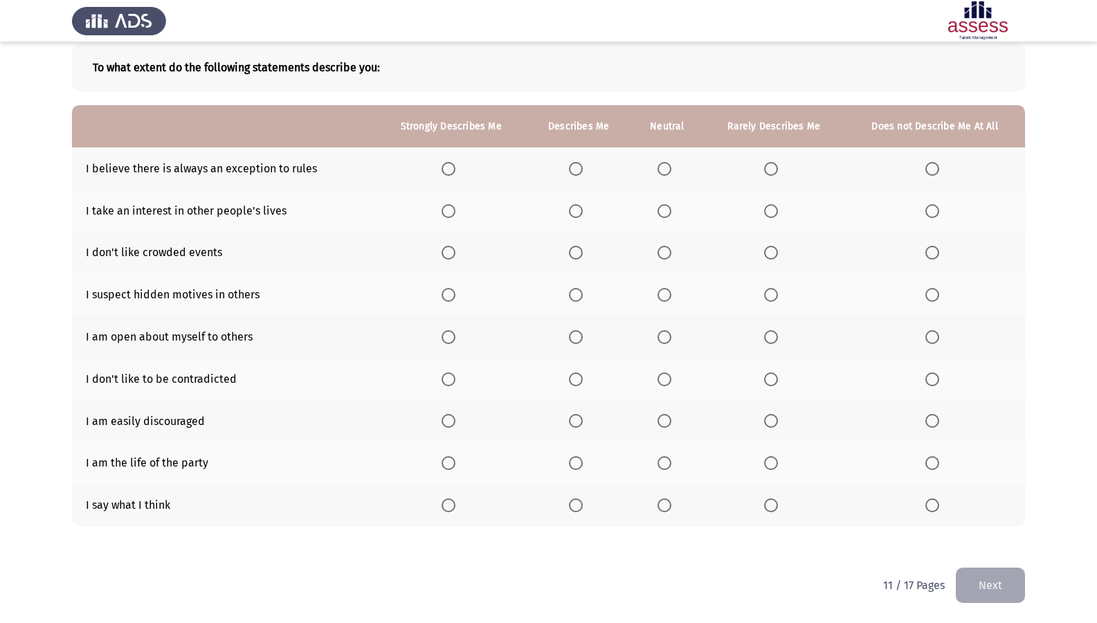
click at [666, 509] on span "Select an option" at bounding box center [664, 505] width 14 height 14
click at [666, 509] on input "Select an option" at bounding box center [664, 505] width 14 height 14
click at [575, 457] on span "Select an option" at bounding box center [576, 463] width 14 height 14
click at [575, 457] on input "Select an option" at bounding box center [576, 463] width 14 height 14
click at [660, 424] on span "Select an option" at bounding box center [664, 421] width 14 height 14
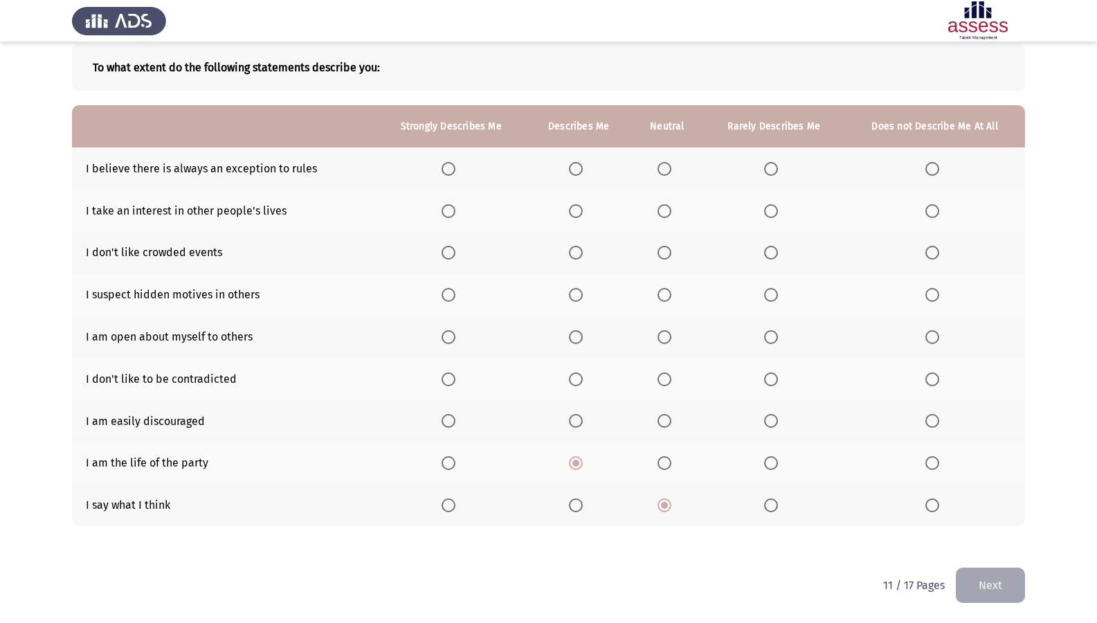
click at [660, 424] on input "Select an option" at bounding box center [664, 421] width 14 height 14
click at [662, 373] on span "Select an option" at bounding box center [664, 379] width 14 height 14
click at [662, 373] on input "Select an option" at bounding box center [664, 379] width 14 height 14
click at [581, 338] on span "Select an option" at bounding box center [576, 337] width 14 height 14
click at [581, 338] on input "Select an option" at bounding box center [576, 337] width 14 height 14
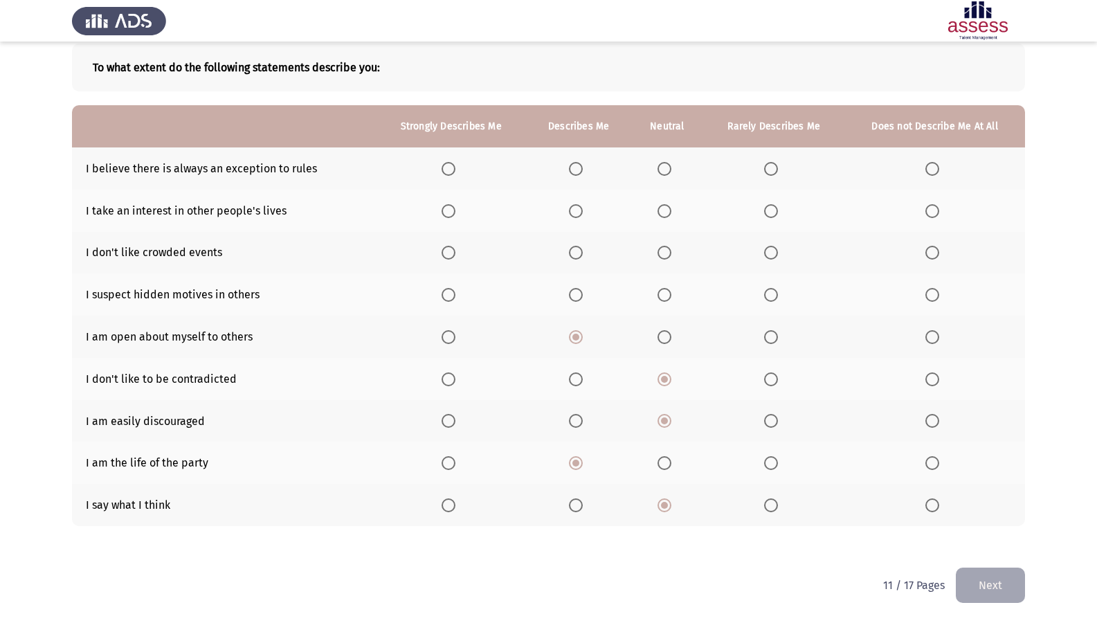
click at [667, 295] on span "Select an option" at bounding box center [664, 295] width 14 height 14
click at [667, 295] on input "Select an option" at bounding box center [664, 295] width 14 height 14
click at [774, 252] on span "Select an option" at bounding box center [771, 253] width 14 height 14
click at [774, 252] on input "Select an option" at bounding box center [771, 253] width 14 height 14
click at [669, 208] on span "Select an option" at bounding box center [664, 211] width 14 height 14
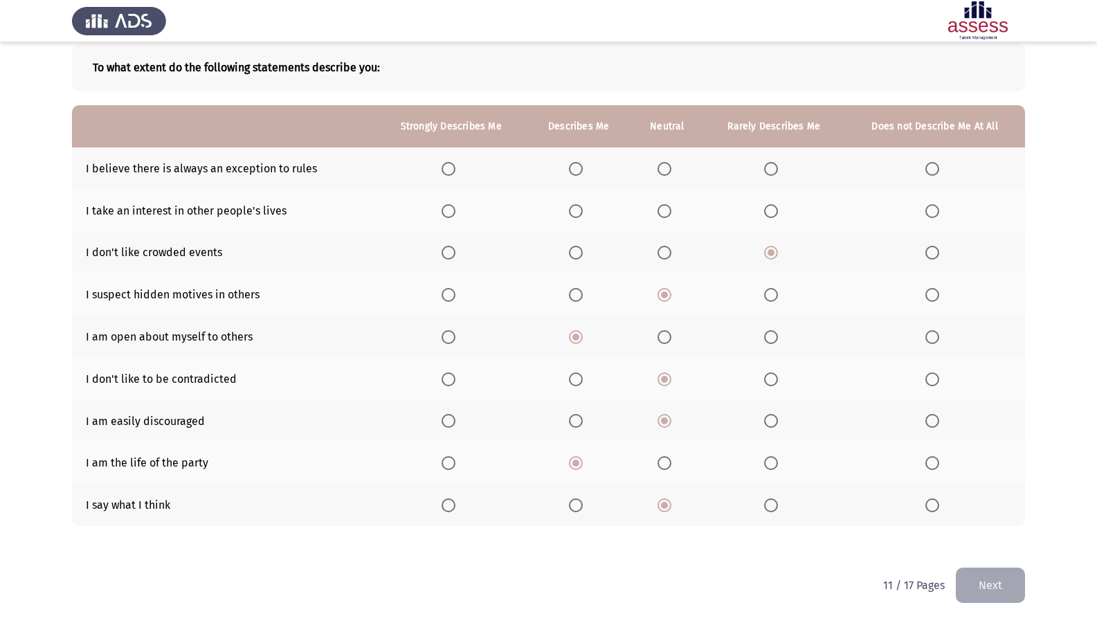
click at [669, 208] on input "Select an option" at bounding box center [664, 211] width 14 height 14
click at [576, 166] on span "Select an option" at bounding box center [576, 169] width 14 height 14
click at [576, 166] on input "Select an option" at bounding box center [576, 169] width 14 height 14
click at [981, 535] on button "Next" at bounding box center [990, 585] width 69 height 35
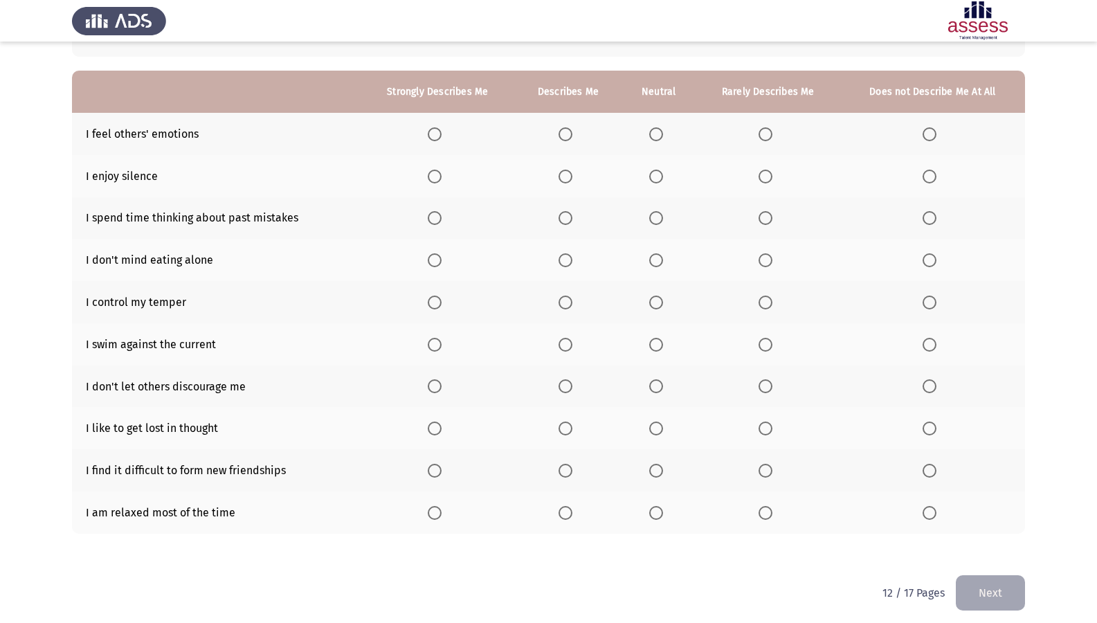
scroll to position [115, 0]
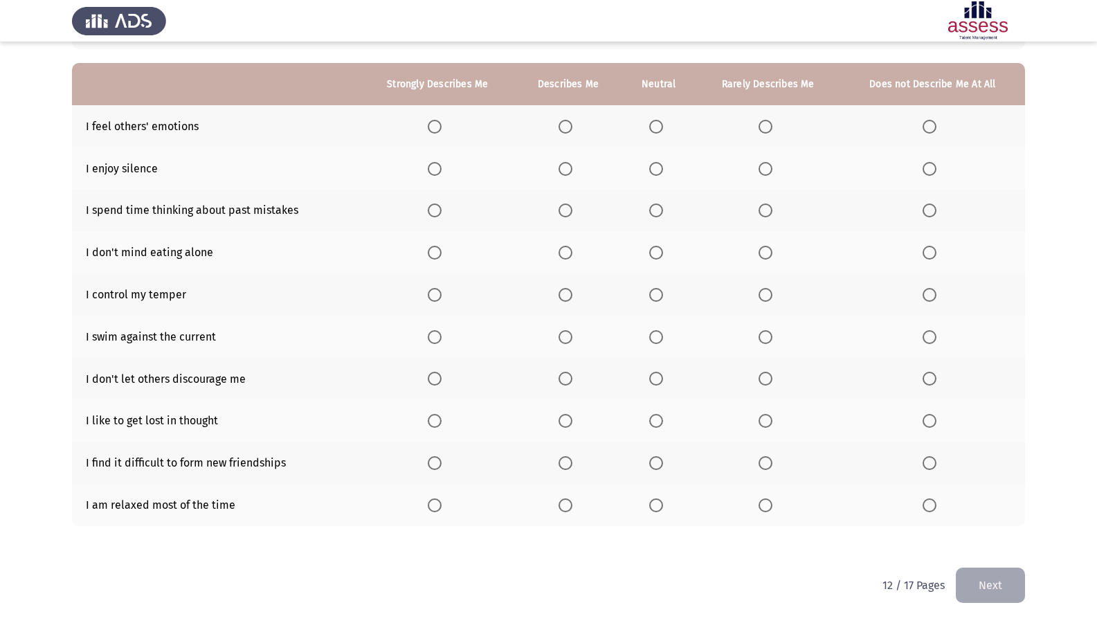
click at [433, 121] on span "Select an option" at bounding box center [435, 127] width 14 height 14
click at [433, 121] on input "Select an option" at bounding box center [435, 127] width 14 height 14
click at [561, 125] on span "Select an option" at bounding box center [566, 127] width 14 height 14
click at [561, 125] on input "Select an option" at bounding box center [566, 127] width 14 height 14
click at [571, 172] on span "Select an option" at bounding box center [566, 169] width 14 height 14
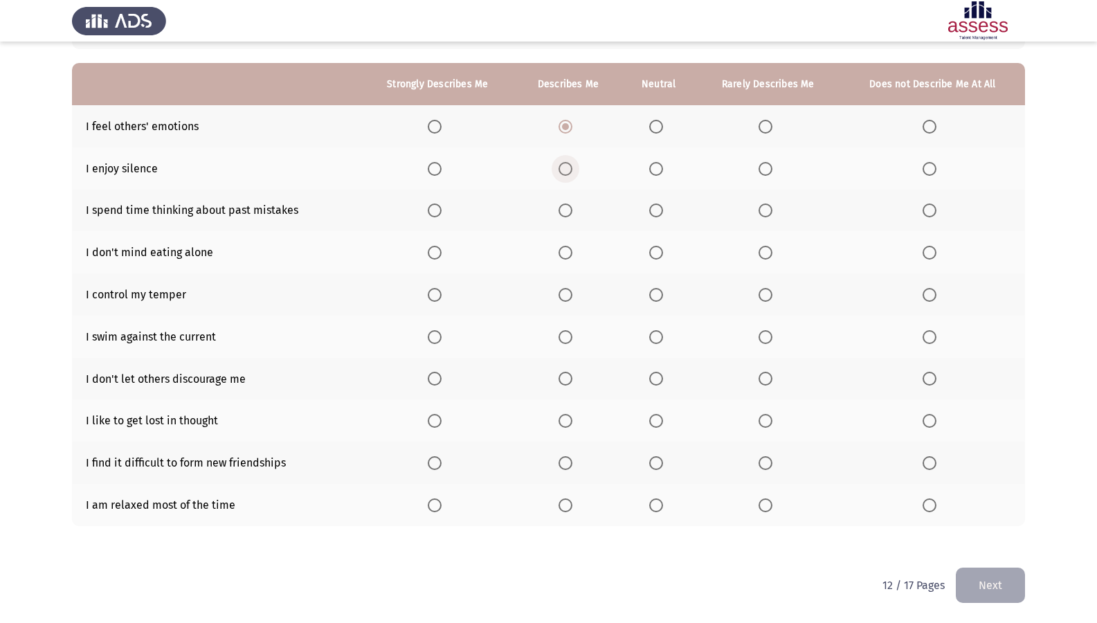
click at [571, 172] on input "Select an option" at bounding box center [566, 169] width 14 height 14
click at [650, 213] on span "Select an option" at bounding box center [656, 210] width 14 height 14
click at [650, 213] on input "Select an option" at bounding box center [656, 210] width 14 height 14
click at [564, 254] on span "Select an option" at bounding box center [566, 253] width 14 height 14
click at [564, 254] on input "Select an option" at bounding box center [566, 253] width 14 height 14
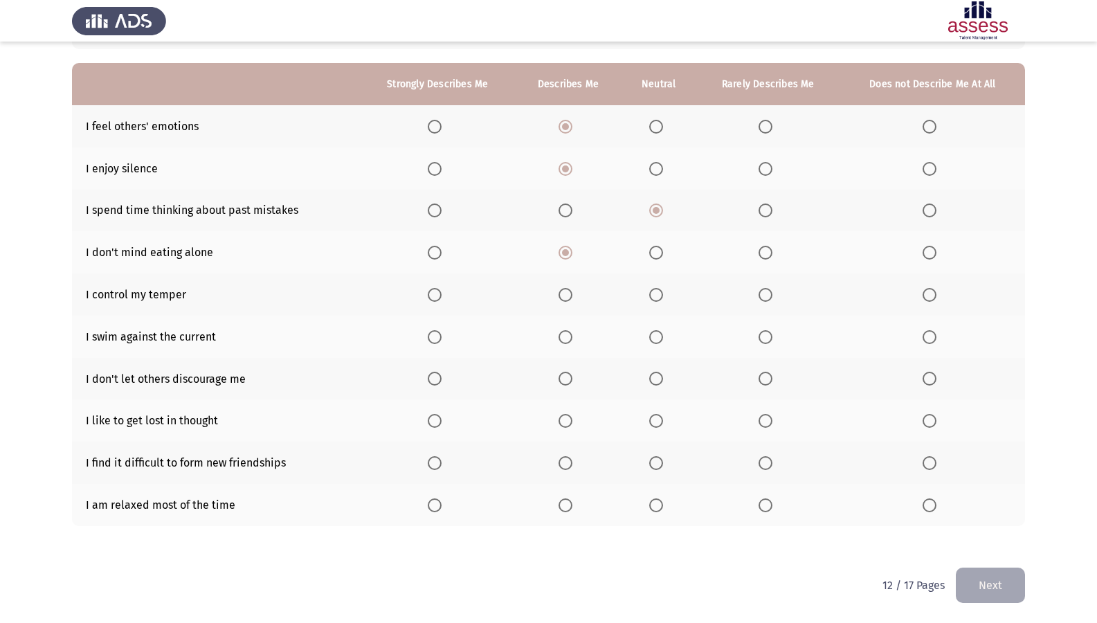
click at [567, 291] on span "Select an option" at bounding box center [566, 295] width 14 height 14
click at [567, 291] on input "Select an option" at bounding box center [566, 295] width 14 height 14
click at [765, 334] on span "Select an option" at bounding box center [766, 337] width 14 height 14
click at [765, 334] on input "Select an option" at bounding box center [766, 337] width 14 height 14
click at [558, 379] on th at bounding box center [568, 379] width 107 height 42
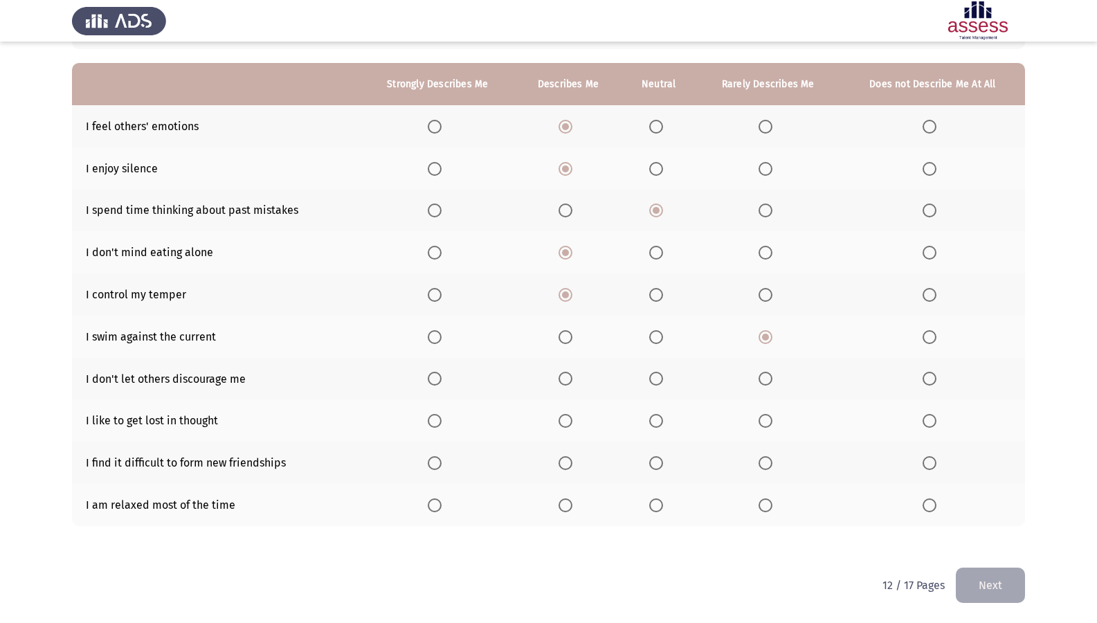
click at [565, 379] on span "Select an option" at bounding box center [565, 379] width 0 height 0
click at [566, 379] on input "Select an option" at bounding box center [566, 379] width 14 height 14
click at [773, 417] on label "Select an option" at bounding box center [768, 421] width 19 height 14
click at [772, 417] on input "Select an option" at bounding box center [766, 421] width 14 height 14
click at [757, 463] on th at bounding box center [768, 463] width 145 height 42
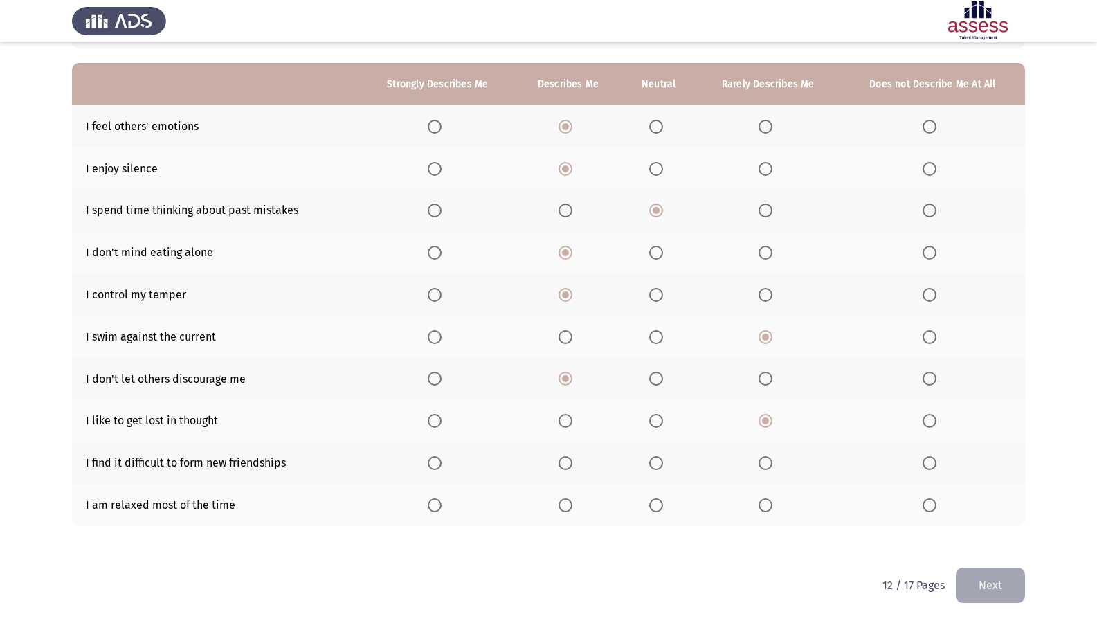
click at [763, 463] on span "Select an option" at bounding box center [766, 463] width 14 height 14
click at [763, 463] on input "Select an option" at bounding box center [766, 463] width 14 height 14
click at [570, 504] on span "Select an option" at bounding box center [566, 505] width 14 height 14
click at [570, 504] on input "Select an option" at bounding box center [566, 505] width 14 height 14
click at [977, 535] on button "Next" at bounding box center [990, 585] width 69 height 35
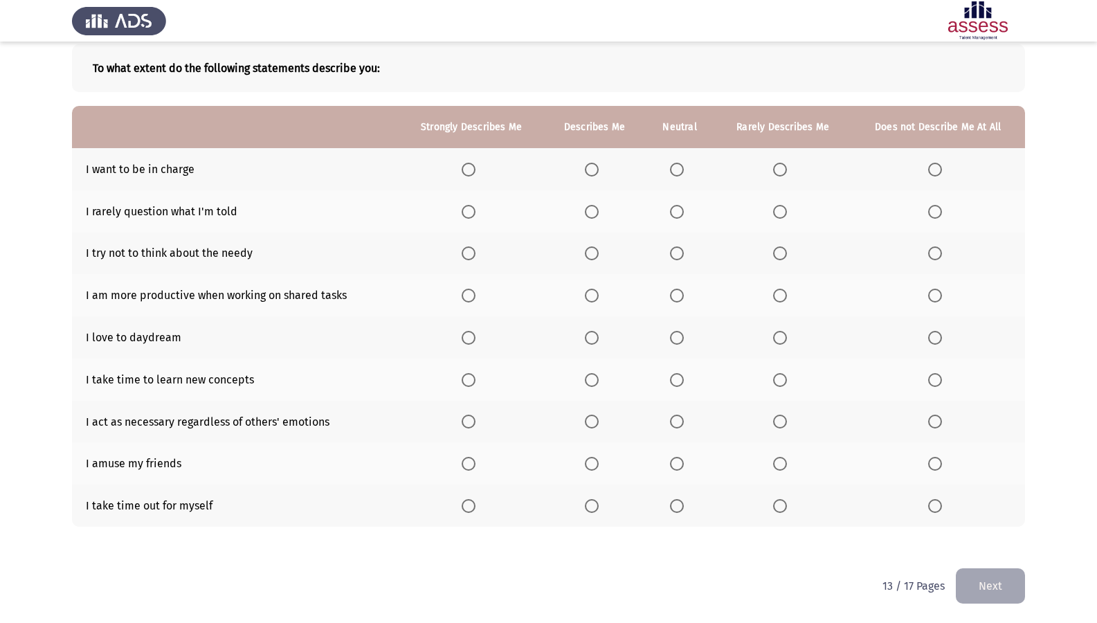
scroll to position [73, 0]
click at [679, 502] on span "Select an option" at bounding box center [677, 505] width 14 height 14
click at [679, 502] on input "Select an option" at bounding box center [677, 505] width 14 height 14
click at [681, 464] on span "Select an option" at bounding box center [677, 463] width 14 height 14
click at [681, 464] on input "Select an option" at bounding box center [677, 463] width 14 height 14
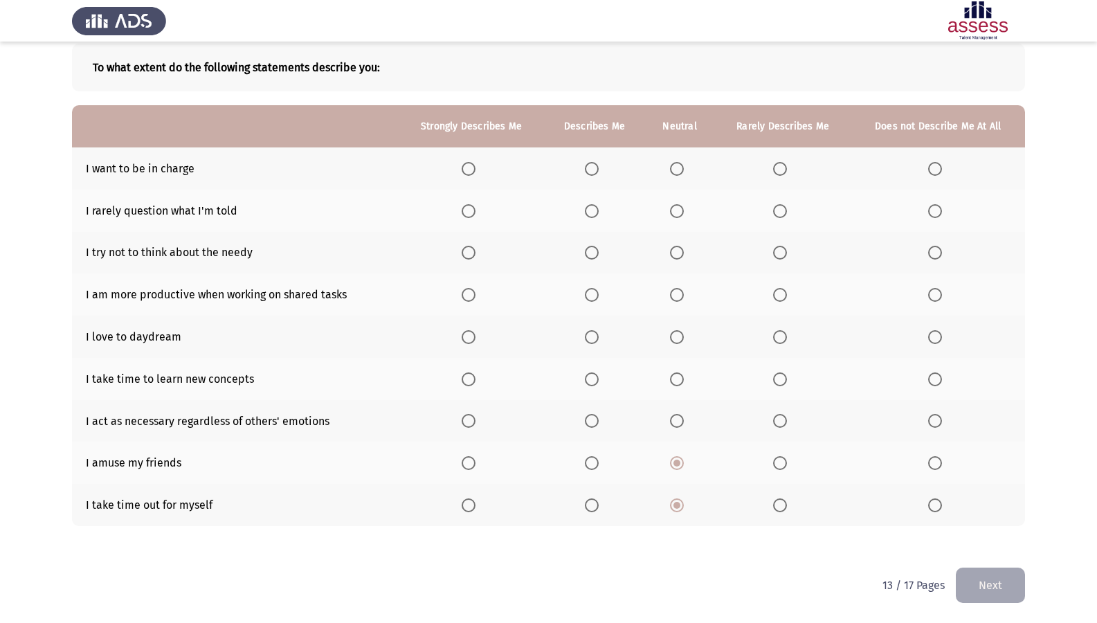
click at [591, 426] on span "Select an option" at bounding box center [592, 421] width 14 height 14
click at [591, 426] on input "Select an option" at bounding box center [592, 421] width 14 height 14
click at [465, 382] on span "Select an option" at bounding box center [469, 379] width 14 height 14
click at [465, 382] on input "Select an option" at bounding box center [469, 379] width 14 height 14
click at [687, 335] on label "Select an option" at bounding box center [679, 337] width 19 height 14
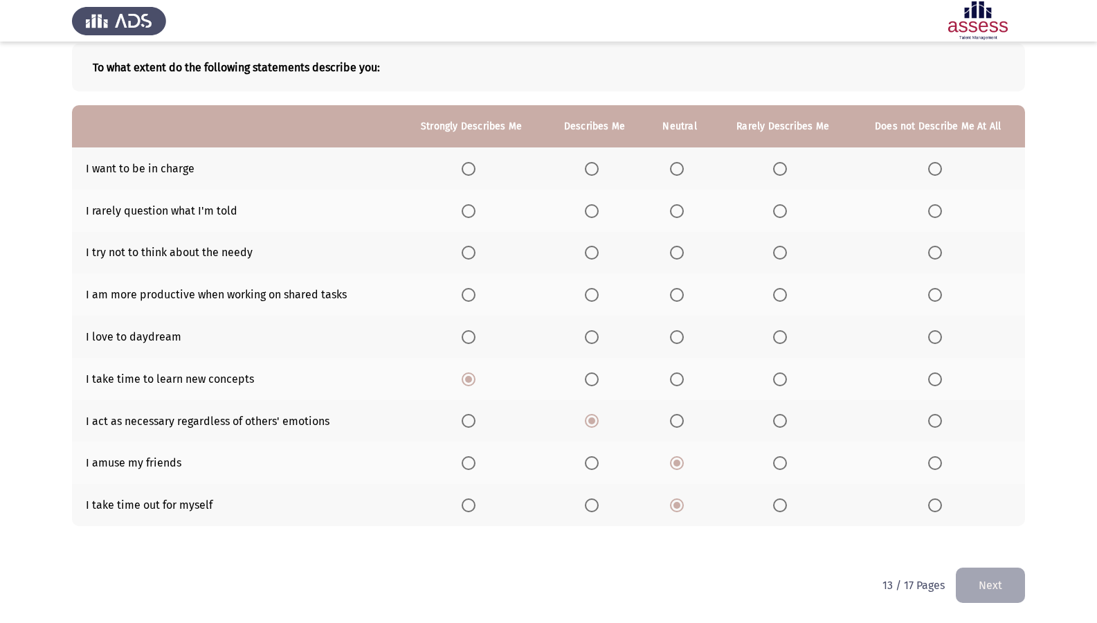
click at [684, 335] on input "Select an option" at bounding box center [677, 337] width 14 height 14
click at [597, 289] on span "Select an option" at bounding box center [592, 295] width 14 height 14
click at [597, 289] on input "Select an option" at bounding box center [592, 295] width 14 height 14
click at [677, 253] on span "Select an option" at bounding box center [677, 253] width 0 height 0
click at [678, 252] on input "Select an option" at bounding box center [677, 253] width 14 height 14
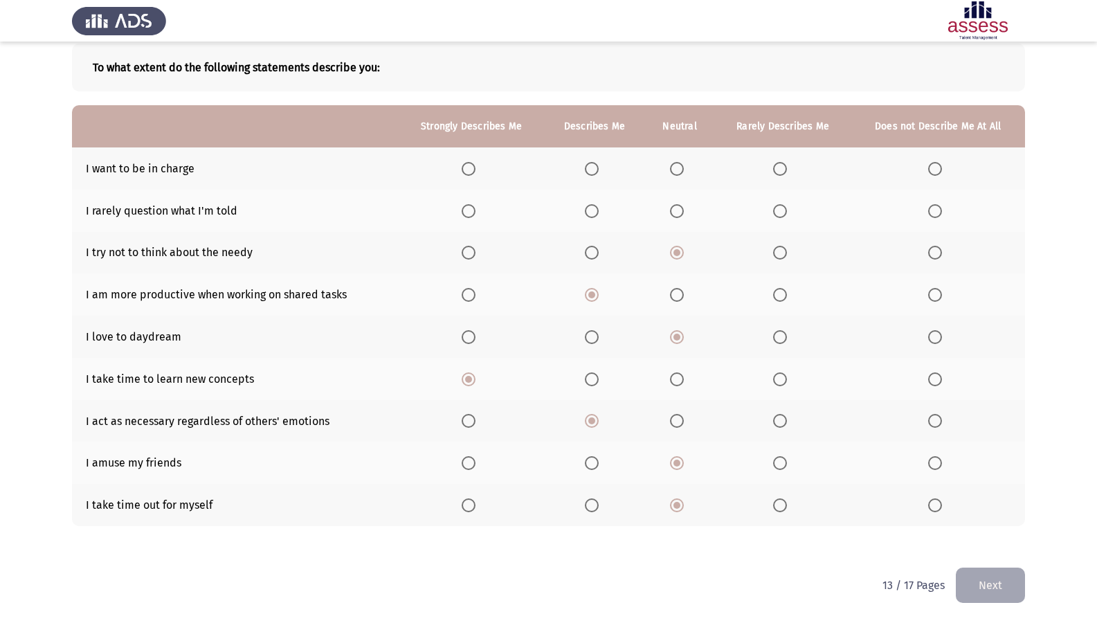
click at [599, 212] on span "Select an option" at bounding box center [592, 211] width 14 height 14
click at [599, 212] on input "Select an option" at bounding box center [592, 211] width 14 height 14
click at [462, 173] on th at bounding box center [472, 168] width 146 height 42
click at [465, 176] on th at bounding box center [472, 168] width 146 height 42
click at [473, 167] on span "Select an option" at bounding box center [469, 169] width 14 height 14
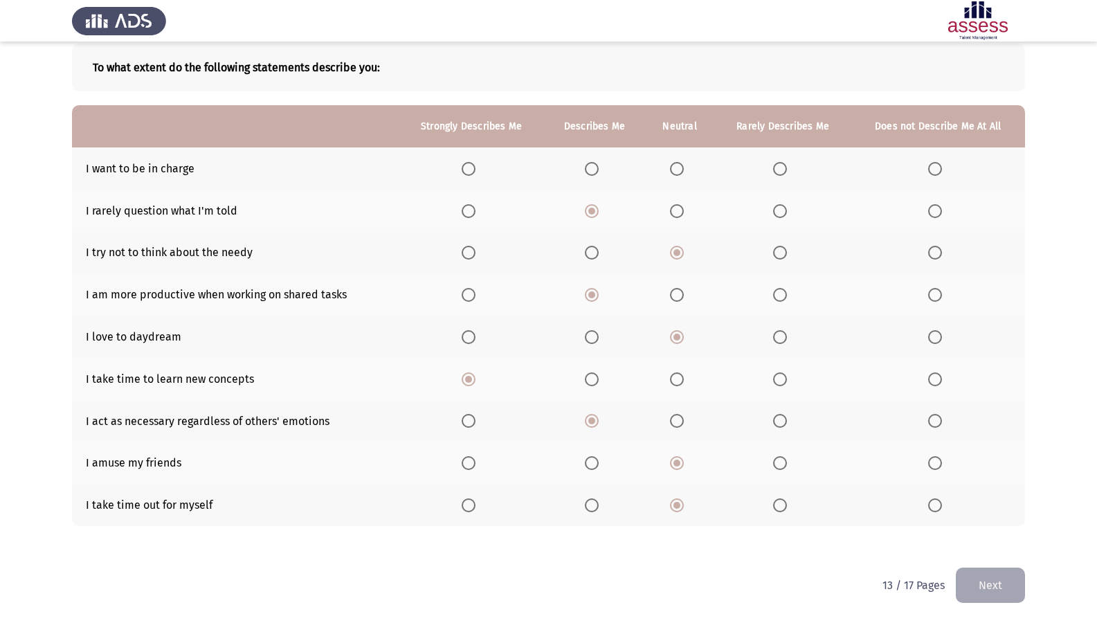
click at [473, 167] on input "Select an option" at bounding box center [469, 169] width 14 height 14
click at [980, 535] on button "Next" at bounding box center [990, 585] width 69 height 35
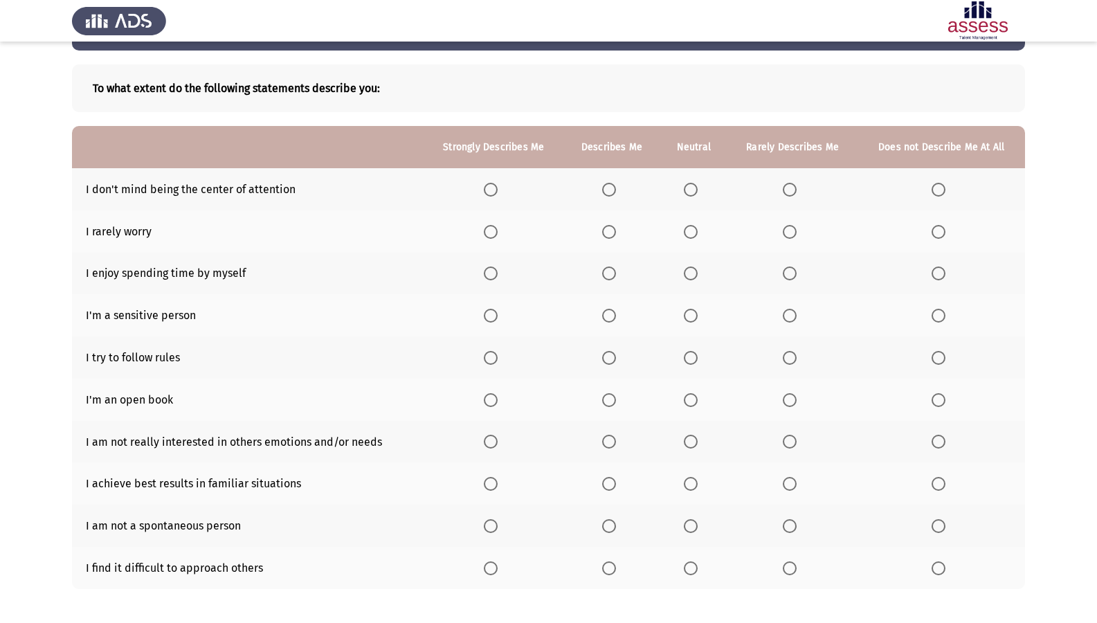
scroll to position [115, 0]
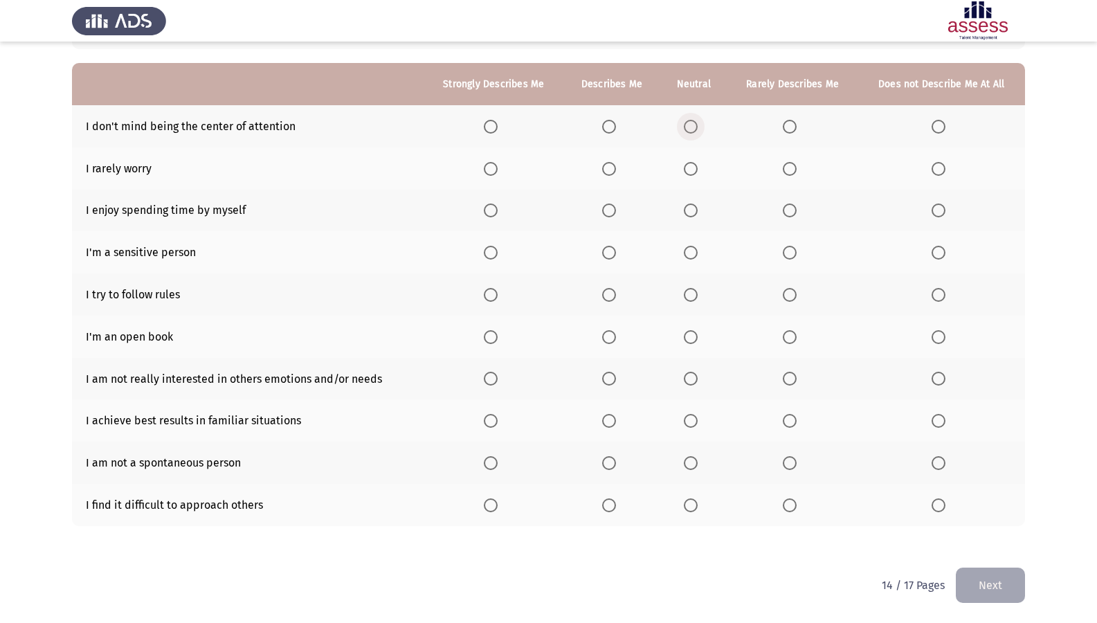
click at [702, 129] on label "Select an option" at bounding box center [693, 127] width 19 height 14
click at [698, 129] on input "Select an option" at bounding box center [691, 127] width 14 height 14
click at [785, 165] on span "Select an option" at bounding box center [790, 169] width 14 height 14
click at [785, 165] on input "Select an option" at bounding box center [790, 169] width 14 height 14
click at [697, 169] on span "Select an option" at bounding box center [691, 169] width 14 height 14
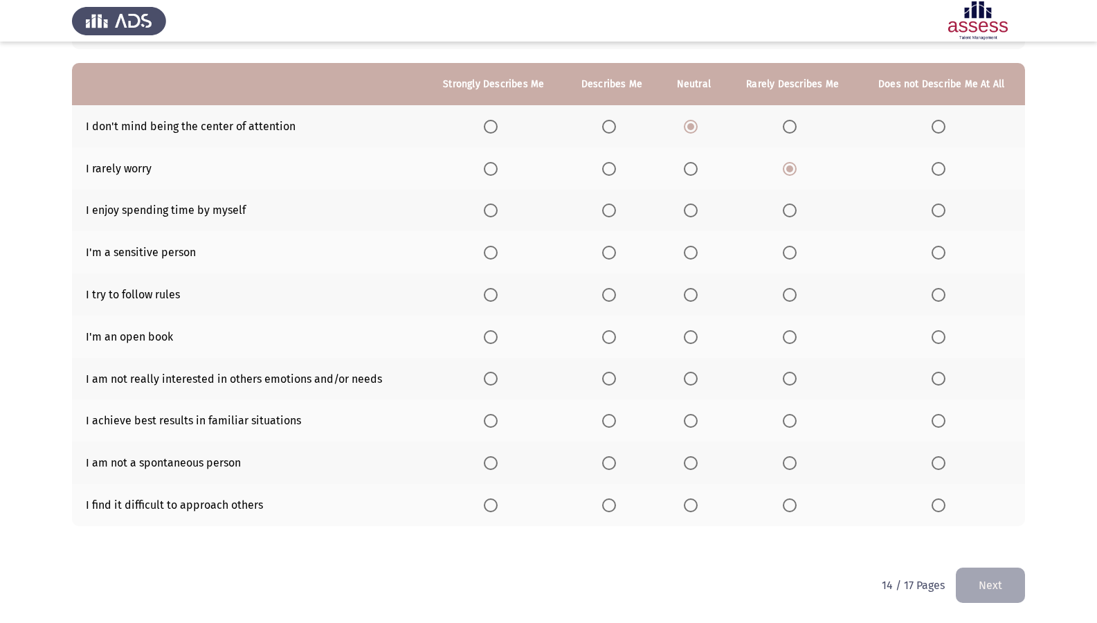
click at [697, 169] on input "Select an option" at bounding box center [691, 169] width 14 height 14
click at [618, 213] on label "Select an option" at bounding box center [611, 210] width 19 height 14
click at [616, 213] on input "Select an option" at bounding box center [609, 210] width 14 height 14
click at [691, 246] on span "Select an option" at bounding box center [691, 253] width 14 height 14
click at [691, 246] on input "Select an option" at bounding box center [691, 253] width 14 height 14
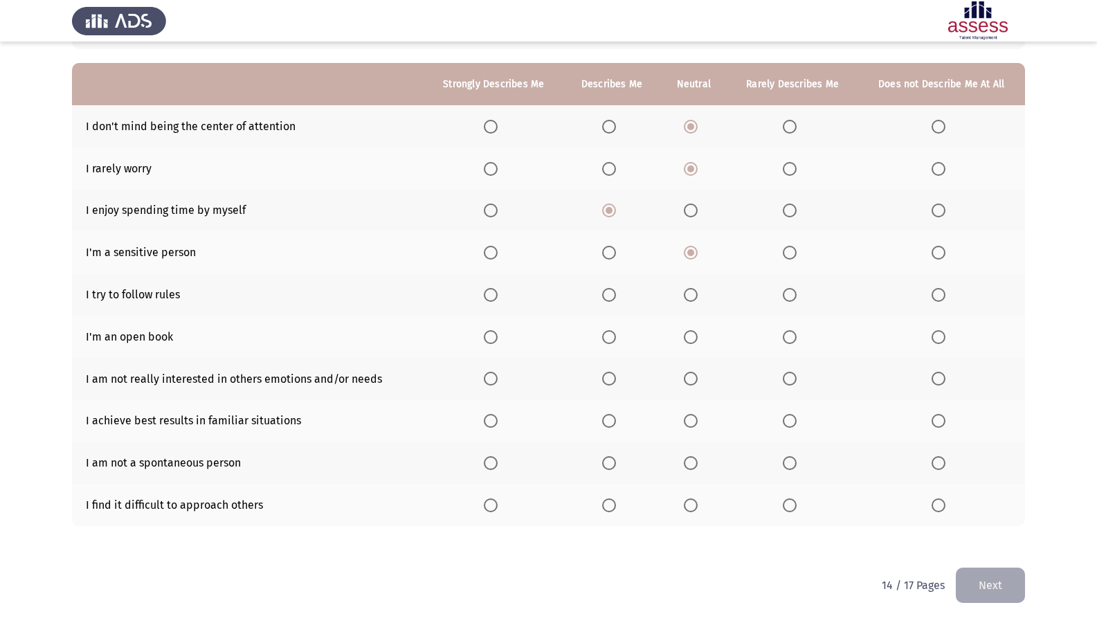
click at [489, 293] on span "Select an option" at bounding box center [491, 295] width 14 height 14
click at [489, 293] on input "Select an option" at bounding box center [491, 295] width 14 height 14
click at [691, 338] on span "Select an option" at bounding box center [691, 337] width 14 height 14
click at [691, 338] on input "Select an option" at bounding box center [691, 337] width 14 height 14
click at [783, 389] on th at bounding box center [792, 379] width 131 height 42
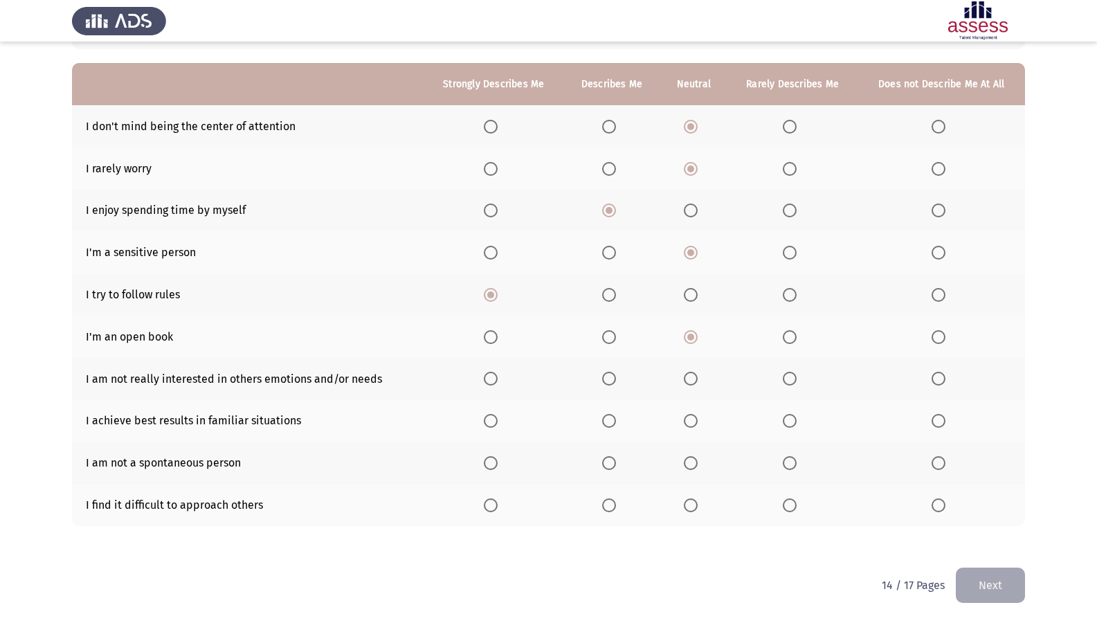
click at [786, 386] on th at bounding box center [792, 379] width 131 height 42
click at [786, 383] on span "Select an option" at bounding box center [790, 379] width 14 height 14
click at [786, 383] on input "Select an option" at bounding box center [790, 379] width 14 height 14
click at [945, 370] on th at bounding box center [940, 379] width 167 height 42
click at [943, 370] on th at bounding box center [940, 379] width 167 height 42
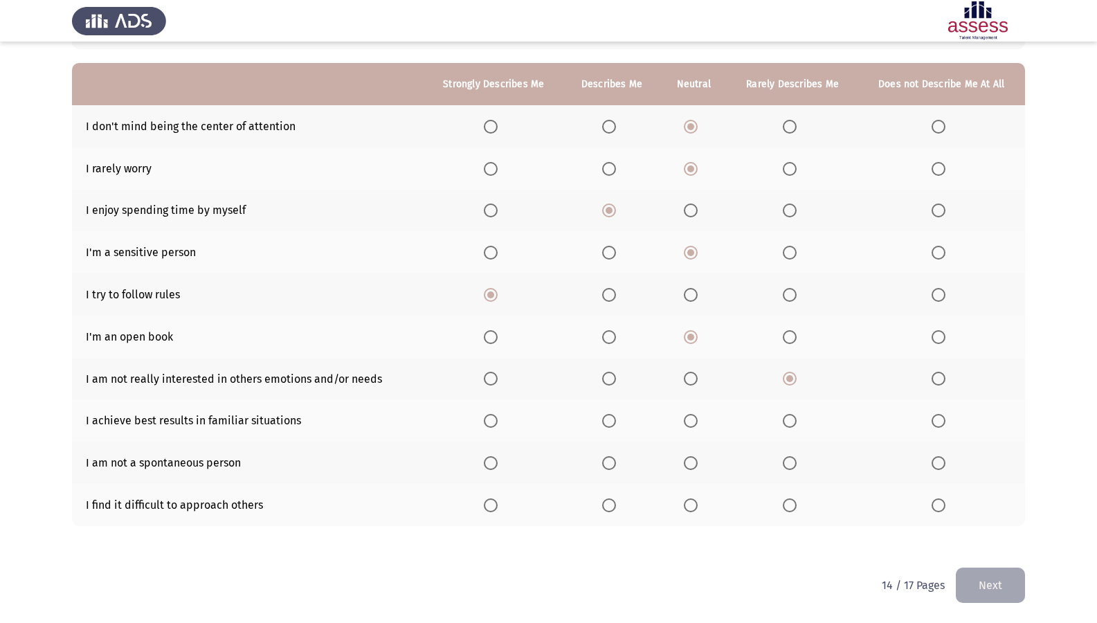
click at [941, 373] on span "Select an option" at bounding box center [939, 379] width 14 height 14
click at [941, 373] on input "Select an option" at bounding box center [939, 379] width 14 height 14
click at [503, 422] on label "Select an option" at bounding box center [493, 421] width 19 height 14
click at [498, 422] on input "Select an option" at bounding box center [491, 421] width 14 height 14
click at [680, 464] on th at bounding box center [693, 463] width 67 height 42
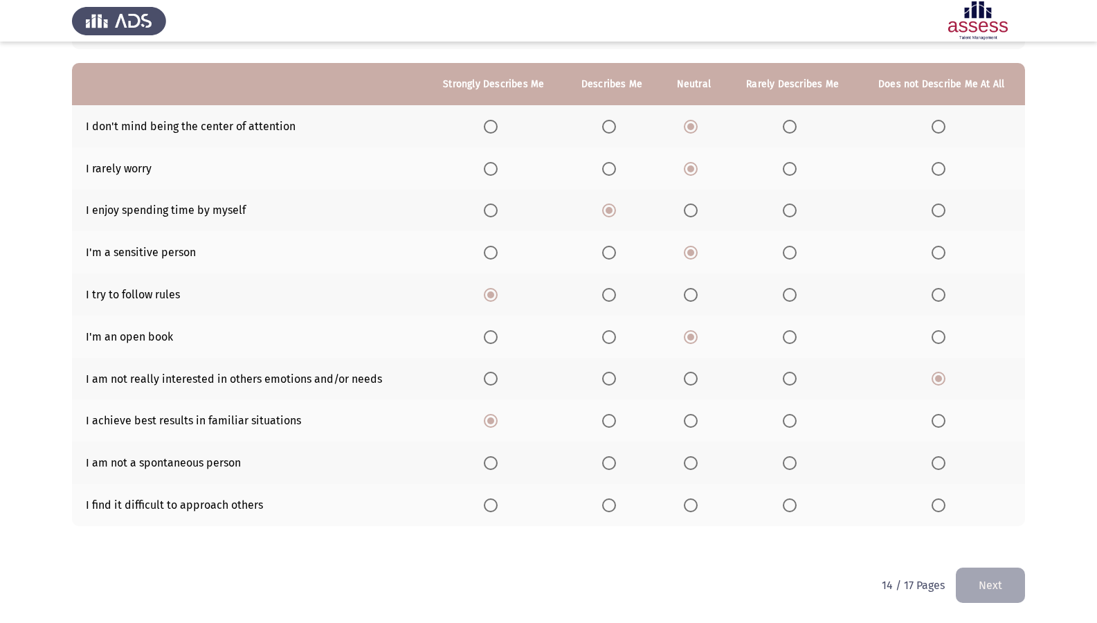
click at [691, 455] on th at bounding box center [693, 463] width 67 height 42
click at [693, 459] on span "Select an option" at bounding box center [691, 463] width 14 height 14
click at [693, 459] on input "Select an option" at bounding box center [691, 463] width 14 height 14
click at [793, 507] on span "Select an option" at bounding box center [790, 505] width 14 height 14
click at [793, 507] on input "Select an option" at bounding box center [790, 505] width 14 height 14
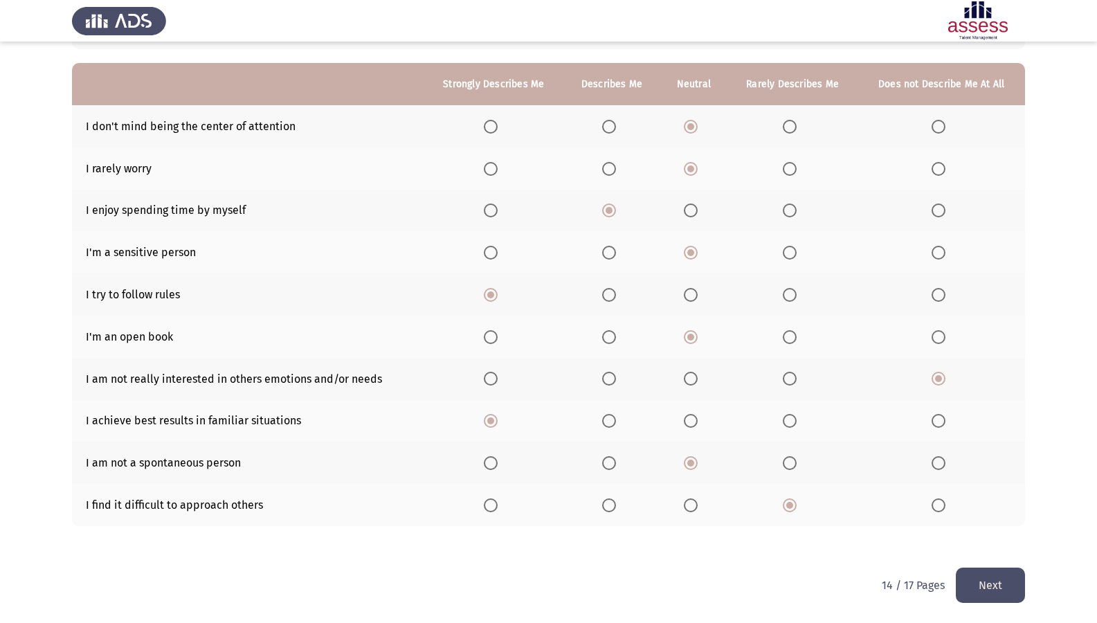
click at [1014, 535] on button "Next" at bounding box center [990, 585] width 69 height 35
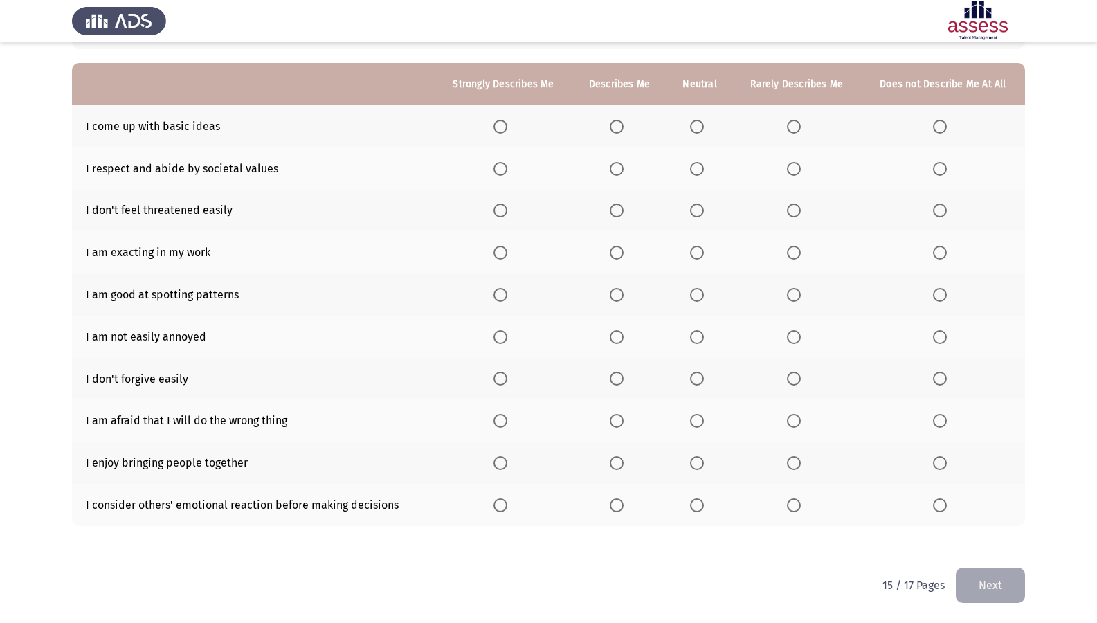
click at [697, 127] on span "Select an option" at bounding box center [697, 127] width 0 height 0
click at [698, 126] on input "Select an option" at bounding box center [697, 127] width 14 height 14
click at [498, 166] on span "Select an option" at bounding box center [500, 169] width 14 height 14
click at [498, 166] on input "Select an option" at bounding box center [500, 169] width 14 height 14
click at [696, 212] on span "Select an option" at bounding box center [697, 210] width 14 height 14
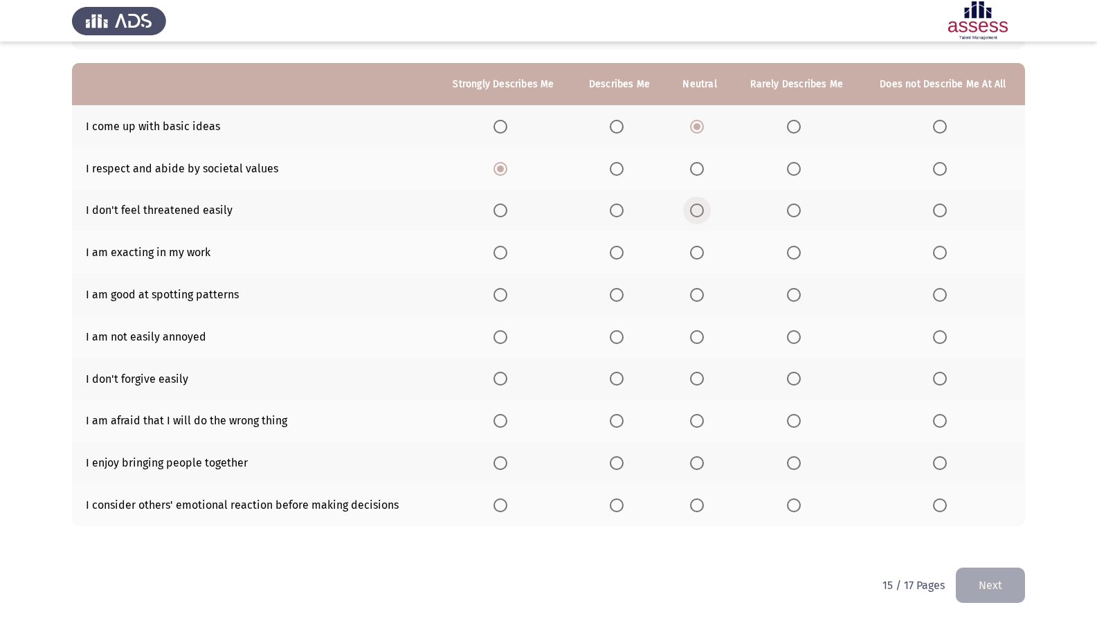
click at [696, 212] on input "Select an option" at bounding box center [697, 210] width 14 height 14
click at [505, 251] on span "Select an option" at bounding box center [500, 253] width 14 height 14
click at [505, 251] on input "Select an option" at bounding box center [500, 253] width 14 height 14
click at [502, 296] on span "Select an option" at bounding box center [500, 295] width 14 height 14
click at [502, 296] on input "Select an option" at bounding box center [500, 295] width 14 height 14
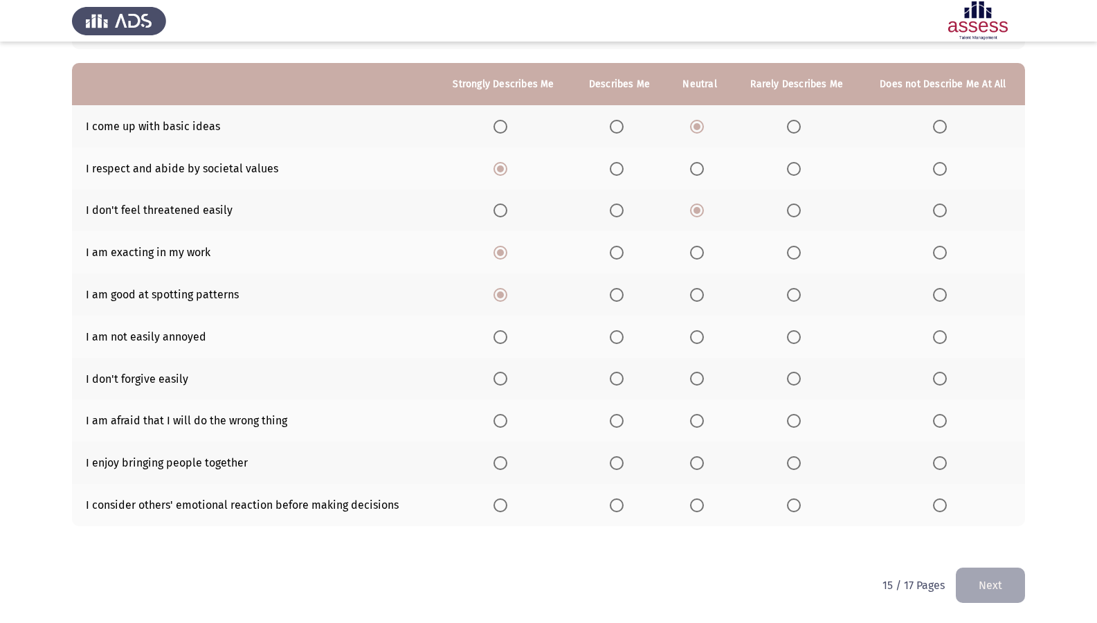
click at [613, 337] on span "Select an option" at bounding box center [617, 337] width 14 height 14
click at [613, 337] on input "Select an option" at bounding box center [617, 337] width 14 height 14
click at [623, 378] on span "Select an option" at bounding box center [617, 379] width 14 height 14
click at [623, 378] on input "Select an option" at bounding box center [617, 379] width 14 height 14
click at [619, 419] on span "Select an option" at bounding box center [617, 421] width 14 height 14
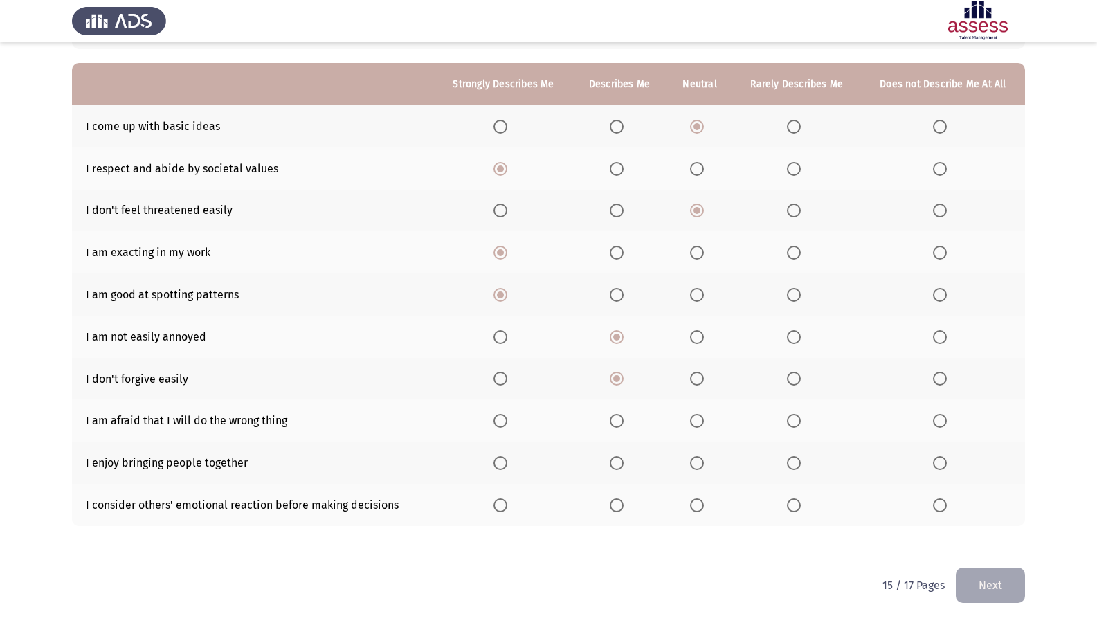
click at [619, 419] on input "Select an option" at bounding box center [617, 421] width 14 height 14
click at [615, 464] on span "Select an option" at bounding box center [617, 463] width 14 height 14
click at [615, 464] on input "Select an option" at bounding box center [617, 463] width 14 height 14
click at [624, 502] on span "Select an option" at bounding box center [617, 505] width 14 height 14
click at [624, 502] on input "Select an option" at bounding box center [617, 505] width 14 height 14
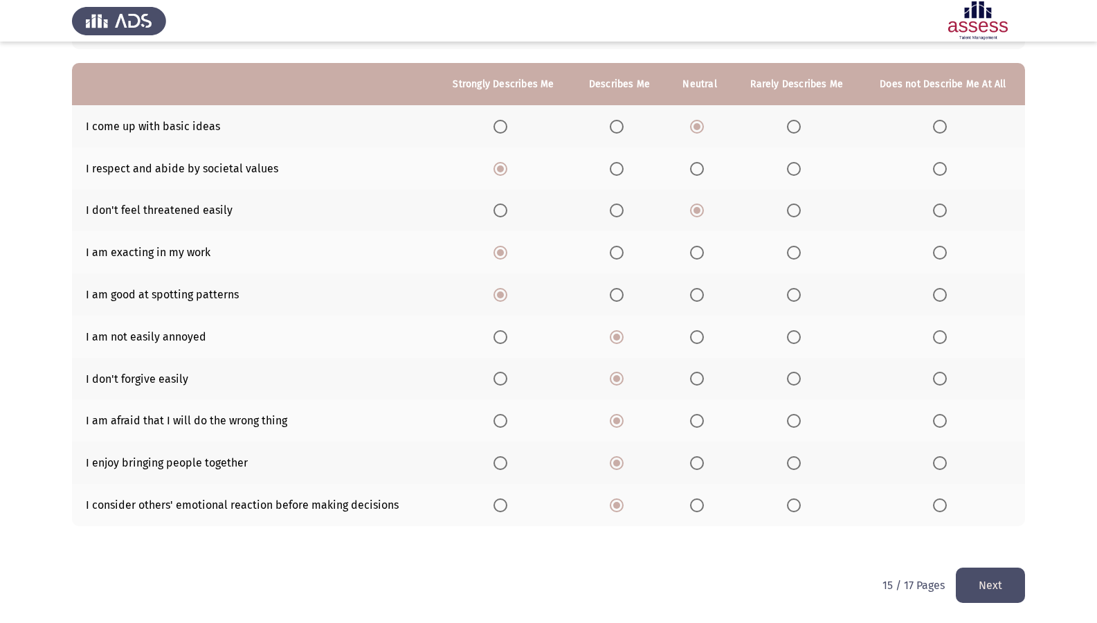
click at [1006, 535] on button "Next" at bounding box center [990, 585] width 69 height 35
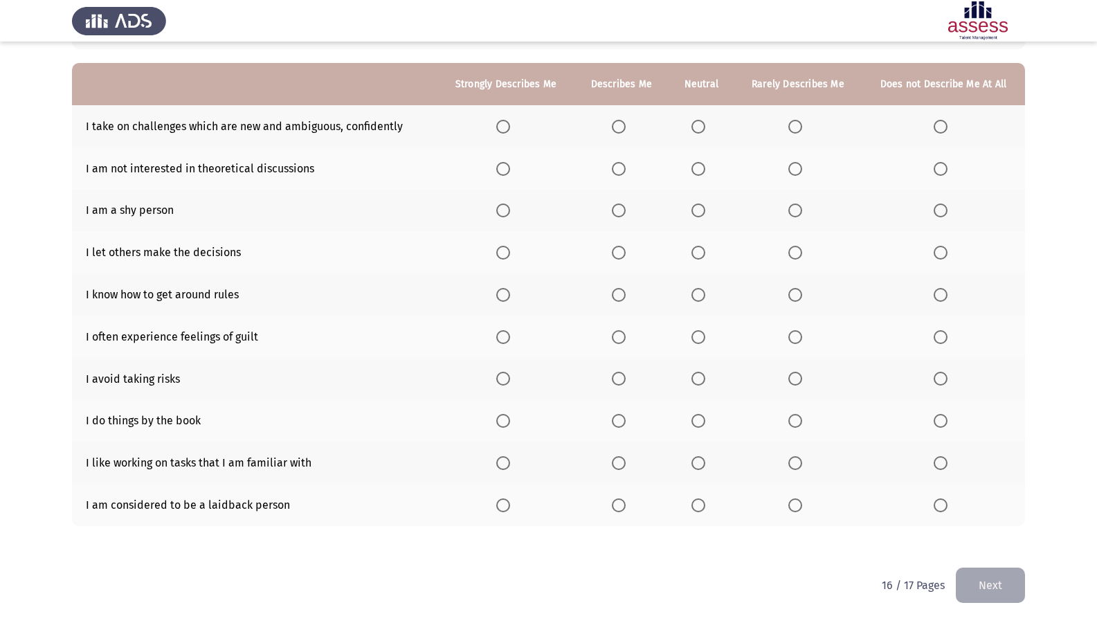
click at [626, 125] on span "Select an option" at bounding box center [619, 127] width 14 height 14
click at [626, 125] on input "Select an option" at bounding box center [619, 127] width 14 height 14
click at [696, 167] on span "Select an option" at bounding box center [698, 169] width 14 height 14
click at [696, 167] on input "Select an option" at bounding box center [698, 169] width 14 height 14
click at [702, 210] on span "Select an option" at bounding box center [698, 210] width 14 height 14
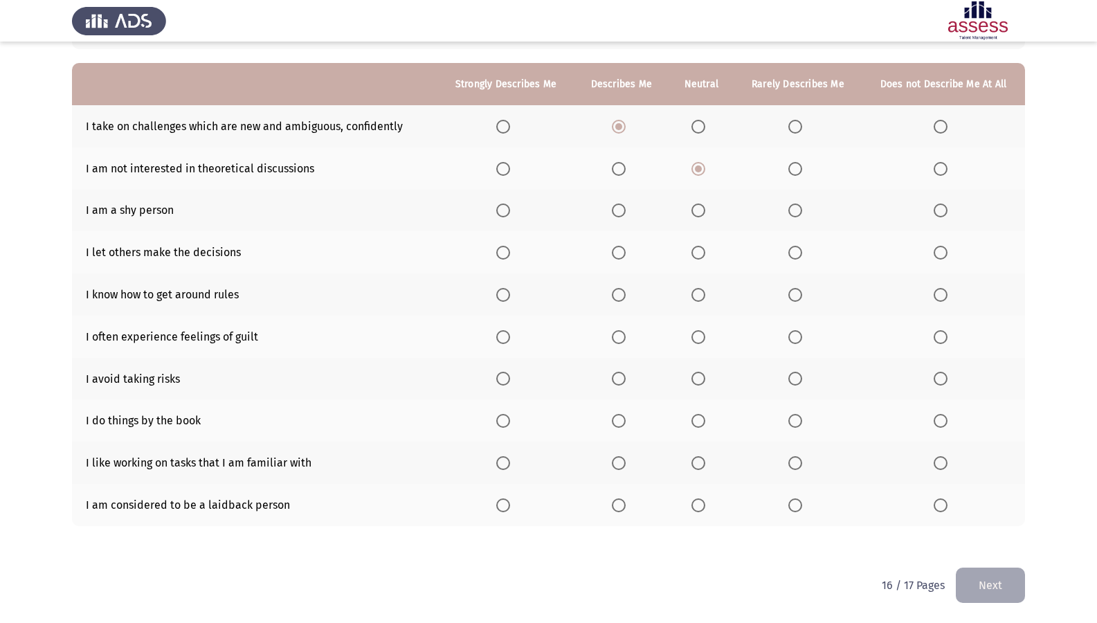
click at [702, 210] on input "Select an option" at bounding box center [698, 210] width 14 height 14
click at [618, 251] on span "Select an option" at bounding box center [619, 253] width 14 height 14
click at [618, 251] on input "Select an option" at bounding box center [619, 253] width 14 height 14
click at [622, 300] on span "Select an option" at bounding box center [619, 295] width 14 height 14
click at [622, 300] on input "Select an option" at bounding box center [619, 295] width 14 height 14
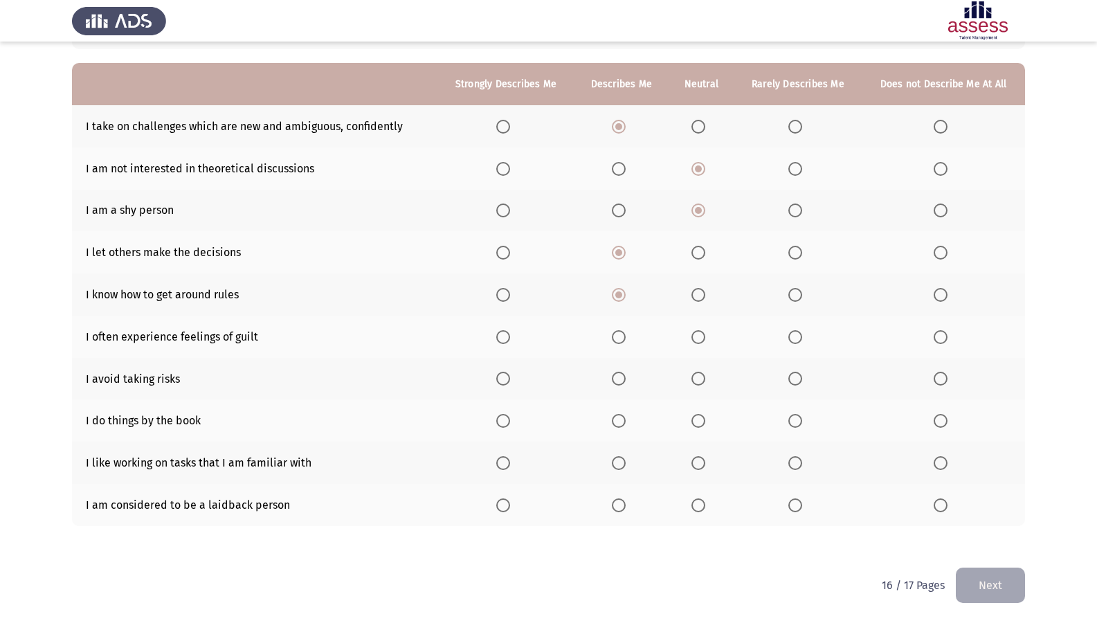
click at [626, 338] on span "Select an option" at bounding box center [619, 337] width 14 height 14
click at [626, 338] on input "Select an option" at bounding box center [619, 337] width 14 height 14
click at [705, 383] on span "Select an option" at bounding box center [698, 379] width 14 height 14
click at [705, 383] on input "Select an option" at bounding box center [698, 379] width 14 height 14
click at [626, 421] on span "Select an option" at bounding box center [619, 421] width 14 height 14
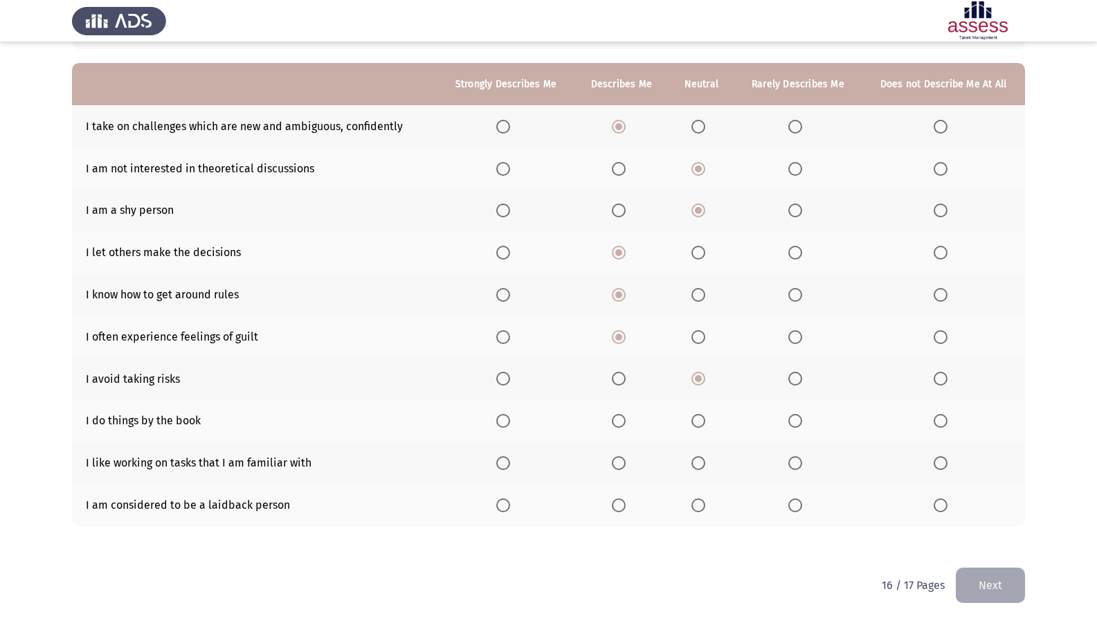
click at [626, 421] on input "Select an option" at bounding box center [619, 421] width 14 height 14
click at [504, 461] on span "Select an option" at bounding box center [503, 463] width 14 height 14
click at [504, 461] on input "Select an option" at bounding box center [503, 463] width 14 height 14
click at [513, 514] on th at bounding box center [505, 505] width 137 height 42
click at [502, 506] on span "Select an option" at bounding box center [503, 505] width 14 height 14
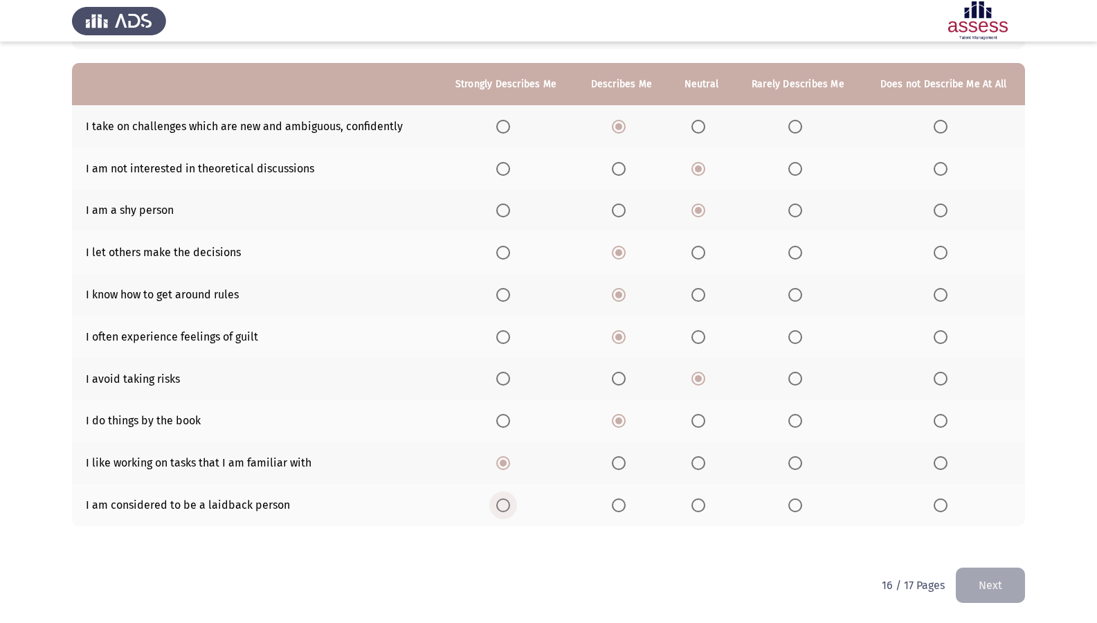
click at [502, 506] on input "Select an option" at bounding box center [503, 505] width 14 height 14
click at [980, 535] on button "Next" at bounding box center [990, 585] width 69 height 35
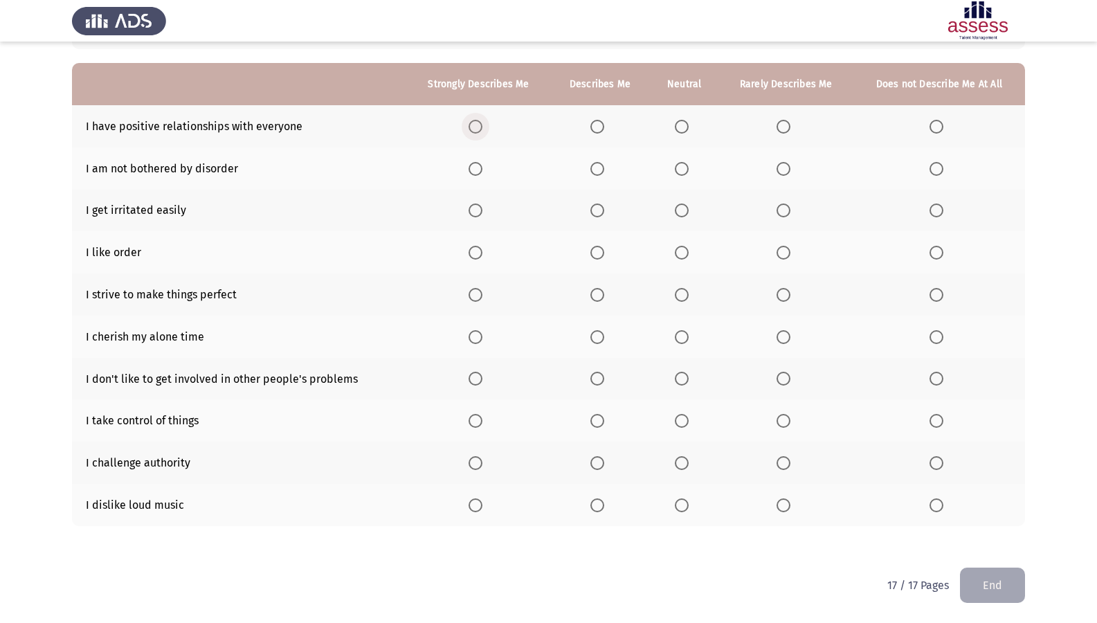
click at [475, 129] on span "Select an option" at bounding box center [476, 127] width 14 height 14
click at [475, 129] on input "Select an option" at bounding box center [476, 127] width 14 height 14
click at [691, 169] on label "Select an option" at bounding box center [684, 169] width 19 height 14
click at [689, 169] on input "Select an option" at bounding box center [682, 169] width 14 height 14
click at [688, 211] on span "Select an option" at bounding box center [682, 210] width 14 height 14
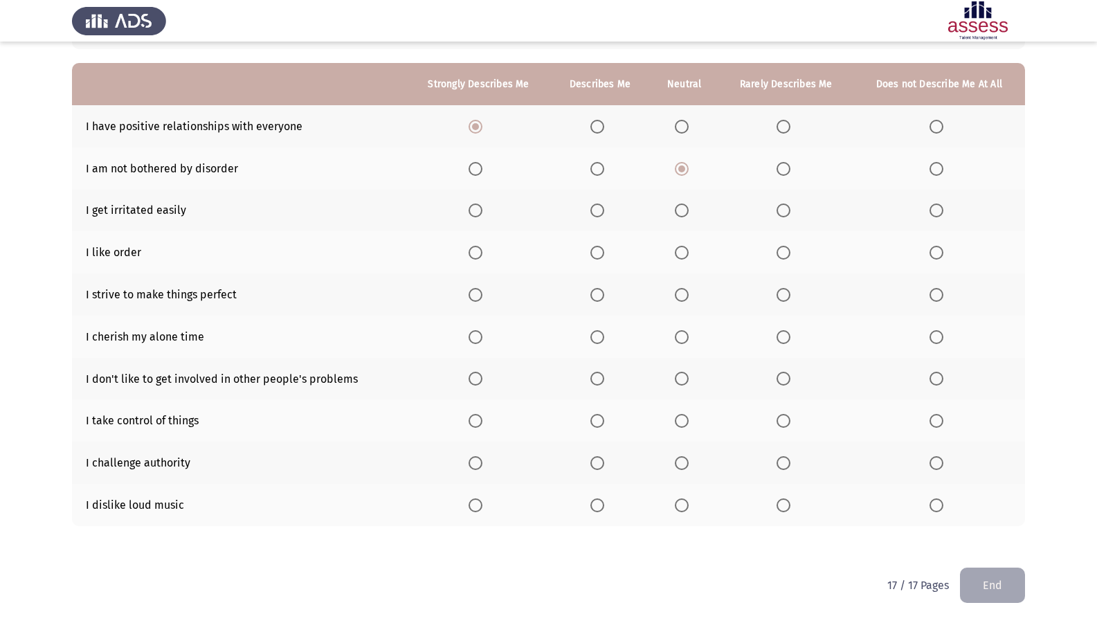
click at [688, 211] on input "Select an option" at bounding box center [682, 210] width 14 height 14
click at [606, 254] on label "Select an option" at bounding box center [599, 253] width 19 height 14
click at [604, 254] on input "Select an option" at bounding box center [597, 253] width 14 height 14
click at [601, 296] on span "Select an option" at bounding box center [597, 295] width 14 height 14
click at [601, 296] on input "Select an option" at bounding box center [597, 295] width 14 height 14
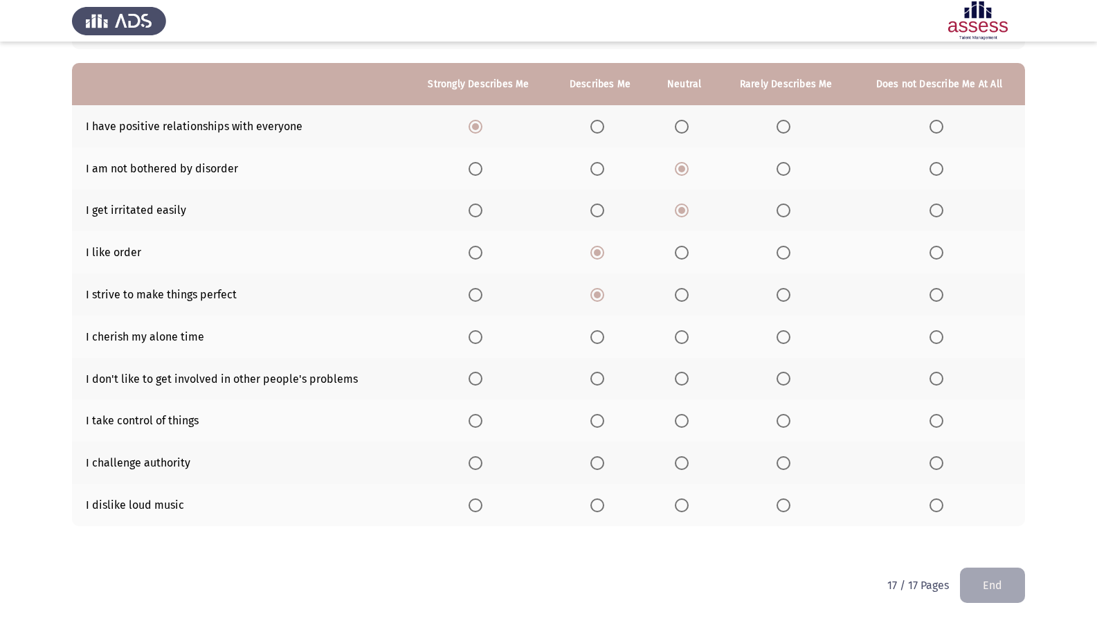
click at [684, 334] on span "Select an option" at bounding box center [682, 337] width 14 height 14
click at [684, 334] on input "Select an option" at bounding box center [682, 337] width 14 height 14
click at [781, 379] on span "Select an option" at bounding box center [784, 379] width 14 height 14
click at [781, 379] on input "Select an option" at bounding box center [784, 379] width 14 height 14
click at [781, 379] on span "Select an option" at bounding box center [783, 378] width 7 height 7
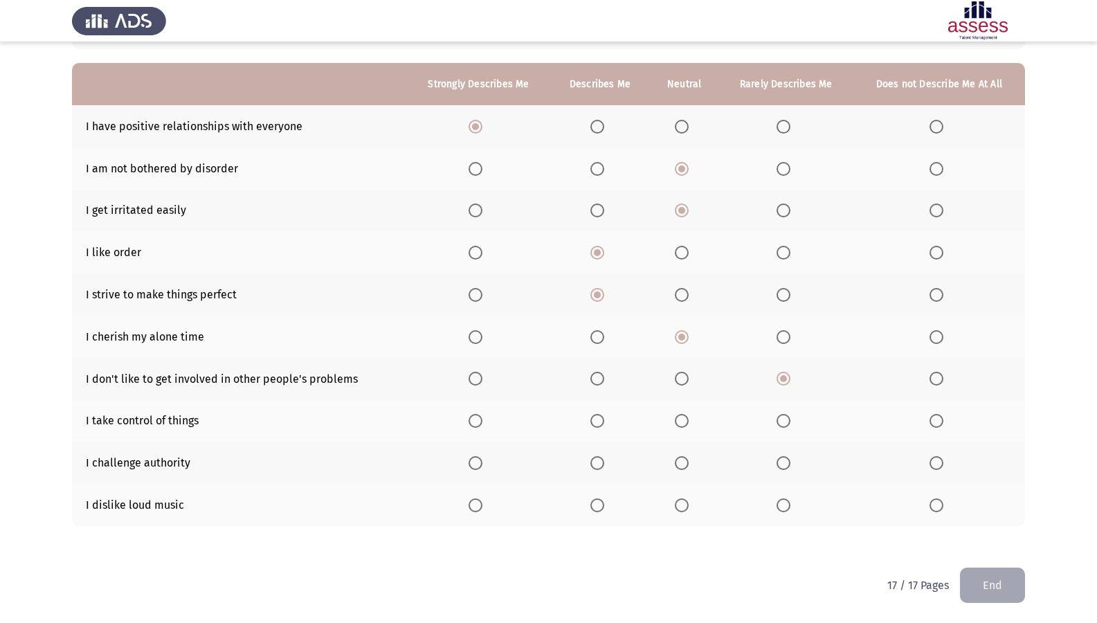
click at [601, 381] on span "Select an option" at bounding box center [597, 379] width 14 height 14
click at [601, 381] on input "Select an option" at bounding box center [597, 379] width 14 height 14
click at [481, 419] on span "Select an option" at bounding box center [476, 421] width 14 height 14
click at [481, 419] on input "Select an option" at bounding box center [476, 421] width 14 height 14
click at [477, 468] on span "Select an option" at bounding box center [476, 463] width 14 height 14
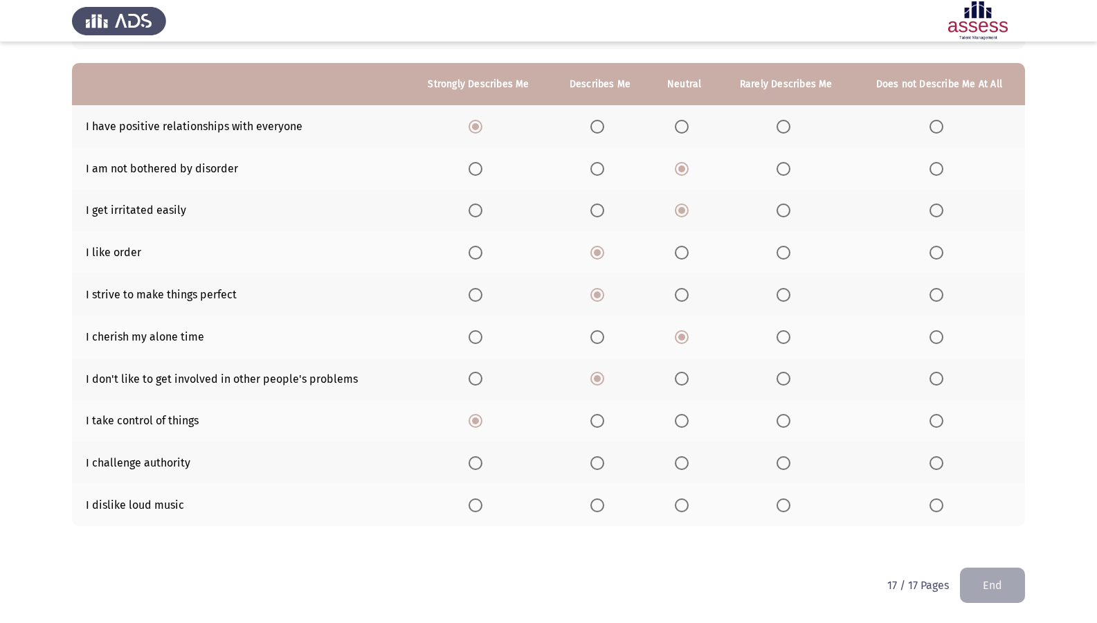
click at [477, 468] on input "Select an option" at bounding box center [476, 463] width 14 height 14
click at [687, 504] on span "Select an option" at bounding box center [682, 505] width 14 height 14
click at [687, 504] on input "Select an option" at bounding box center [682, 505] width 14 height 14
click at [1010, 535] on button "End" at bounding box center [992, 585] width 65 height 35
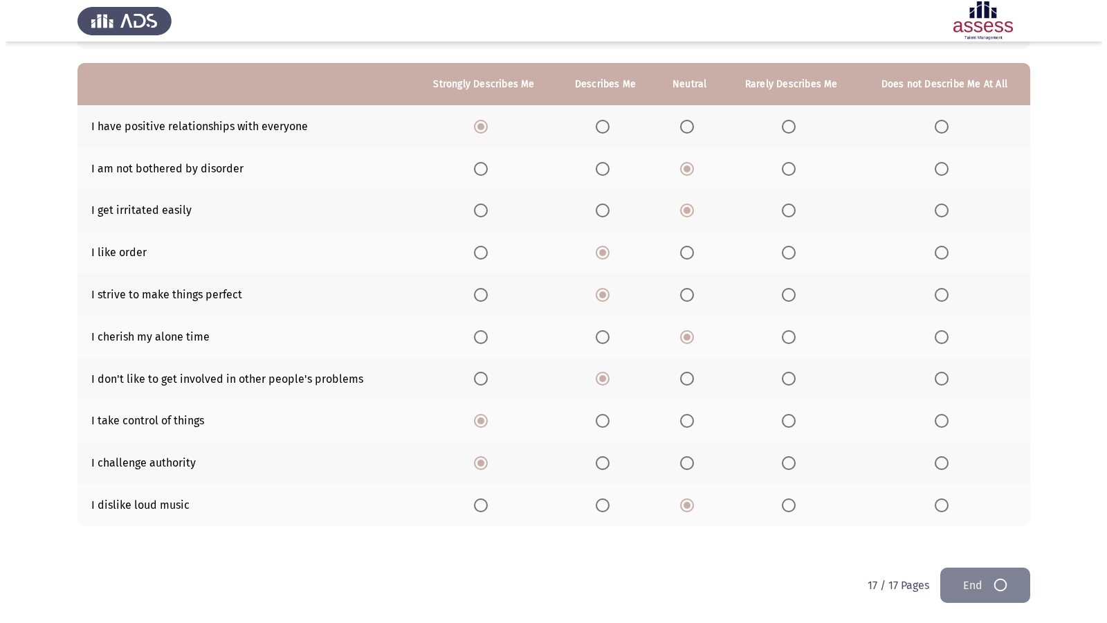
scroll to position [0, 0]
